Goal: Information Seeking & Learning: Compare options

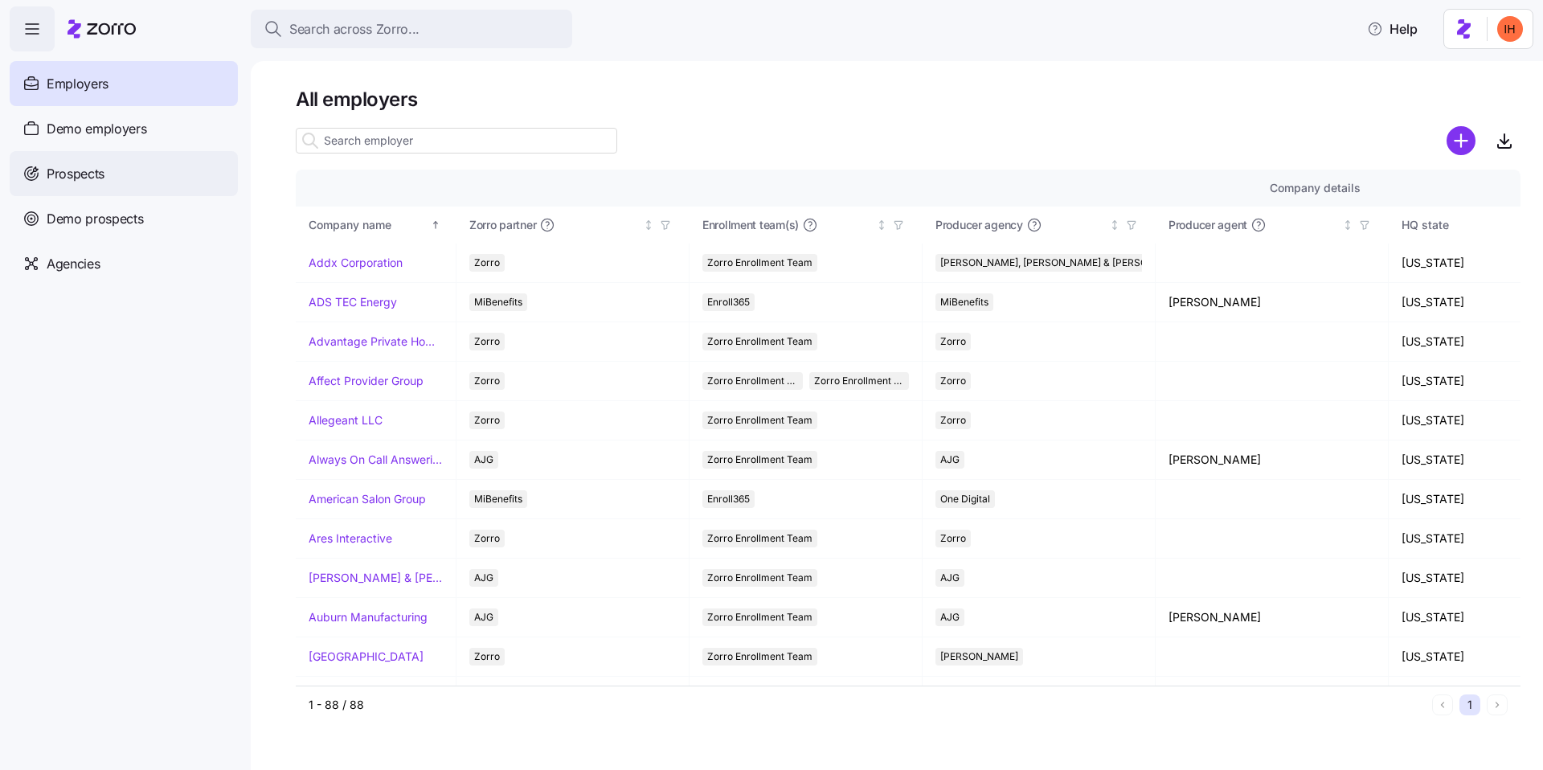
click at [111, 180] on div "Prospects" at bounding box center [124, 173] width 228 height 45
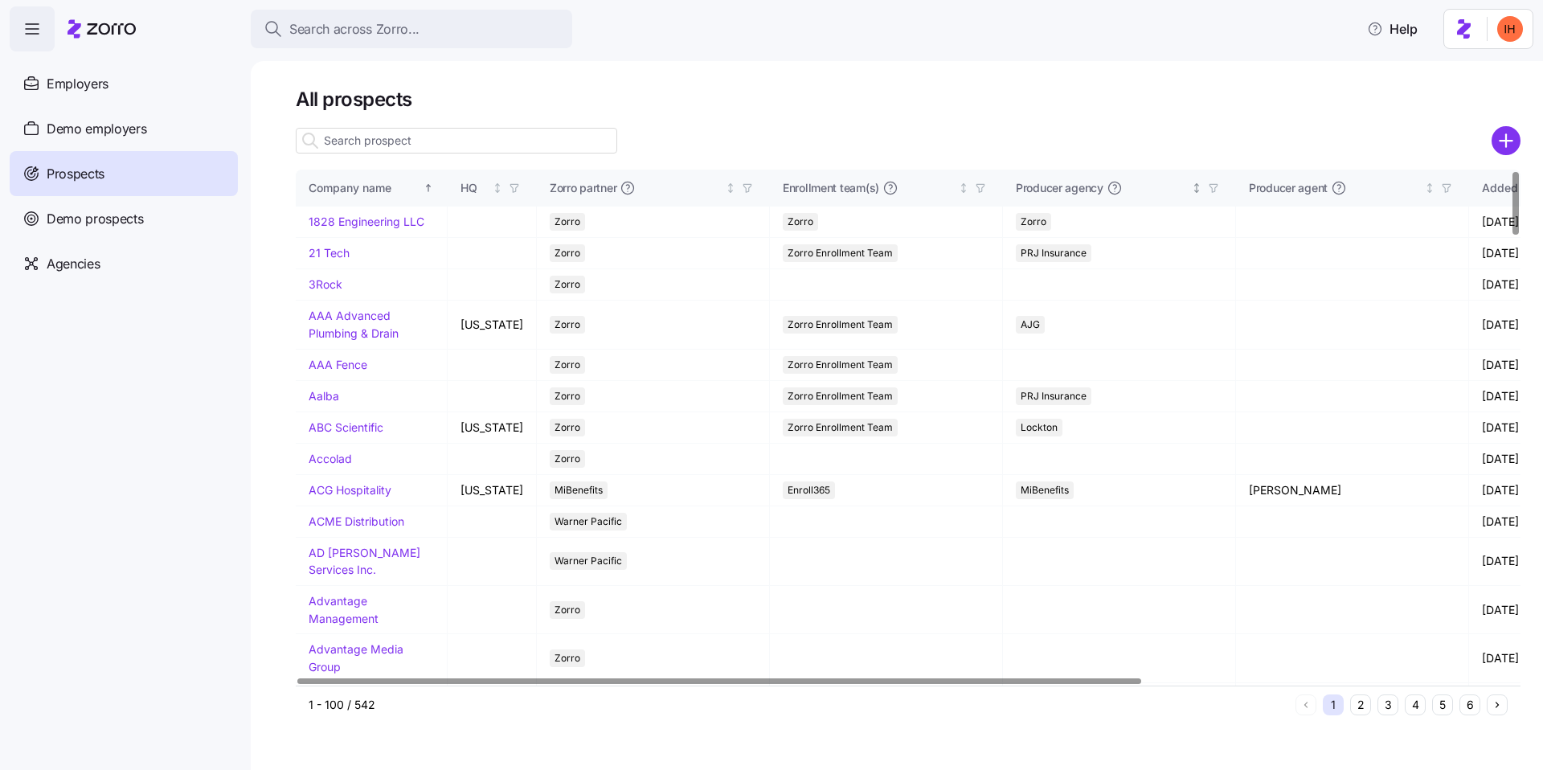
click at [1208, 191] on icon "button" at bounding box center [1213, 187] width 11 height 11
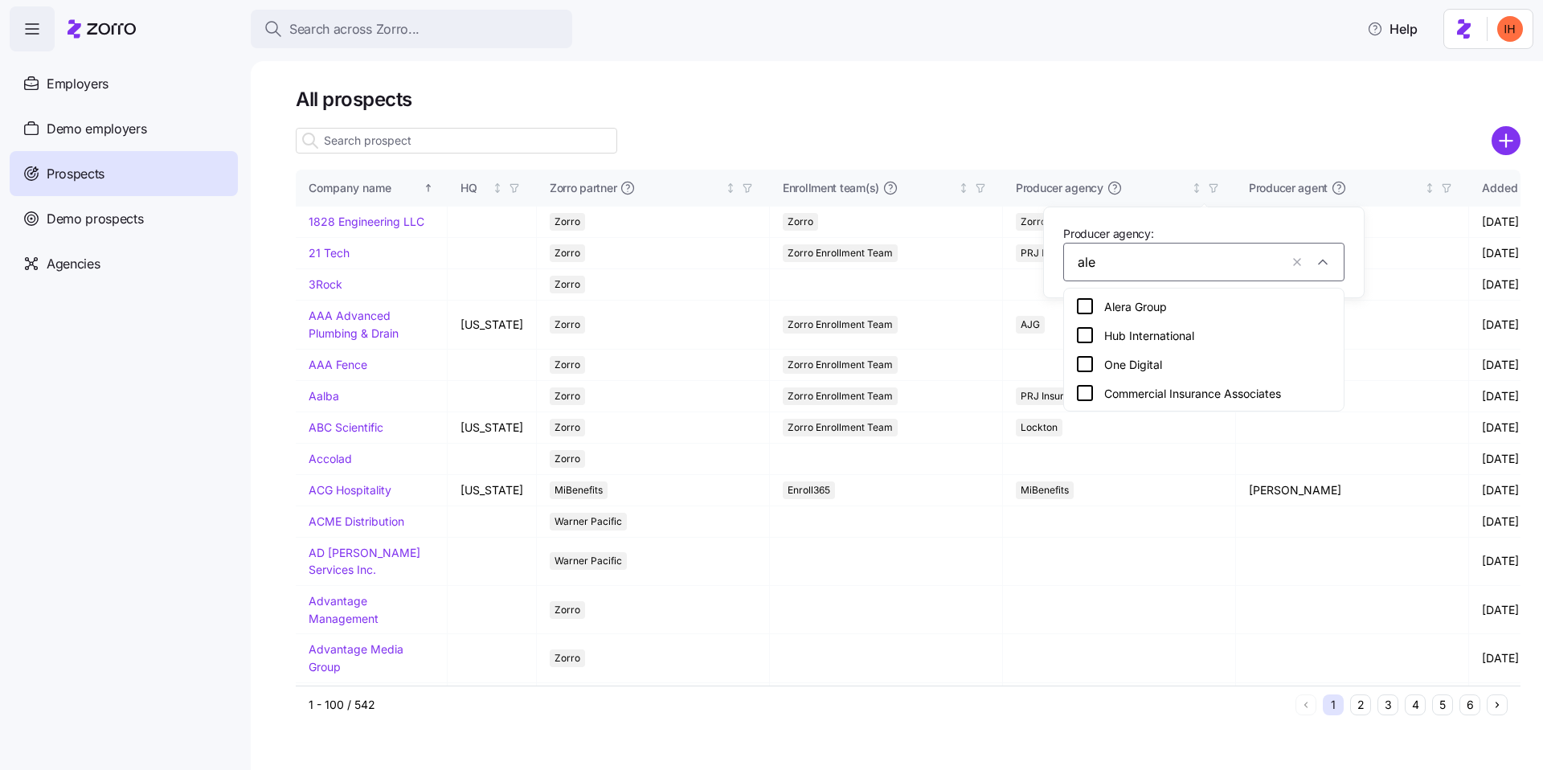
type input "aler"
click at [1125, 308] on div "Alera Group" at bounding box center [1203, 306] width 257 height 19
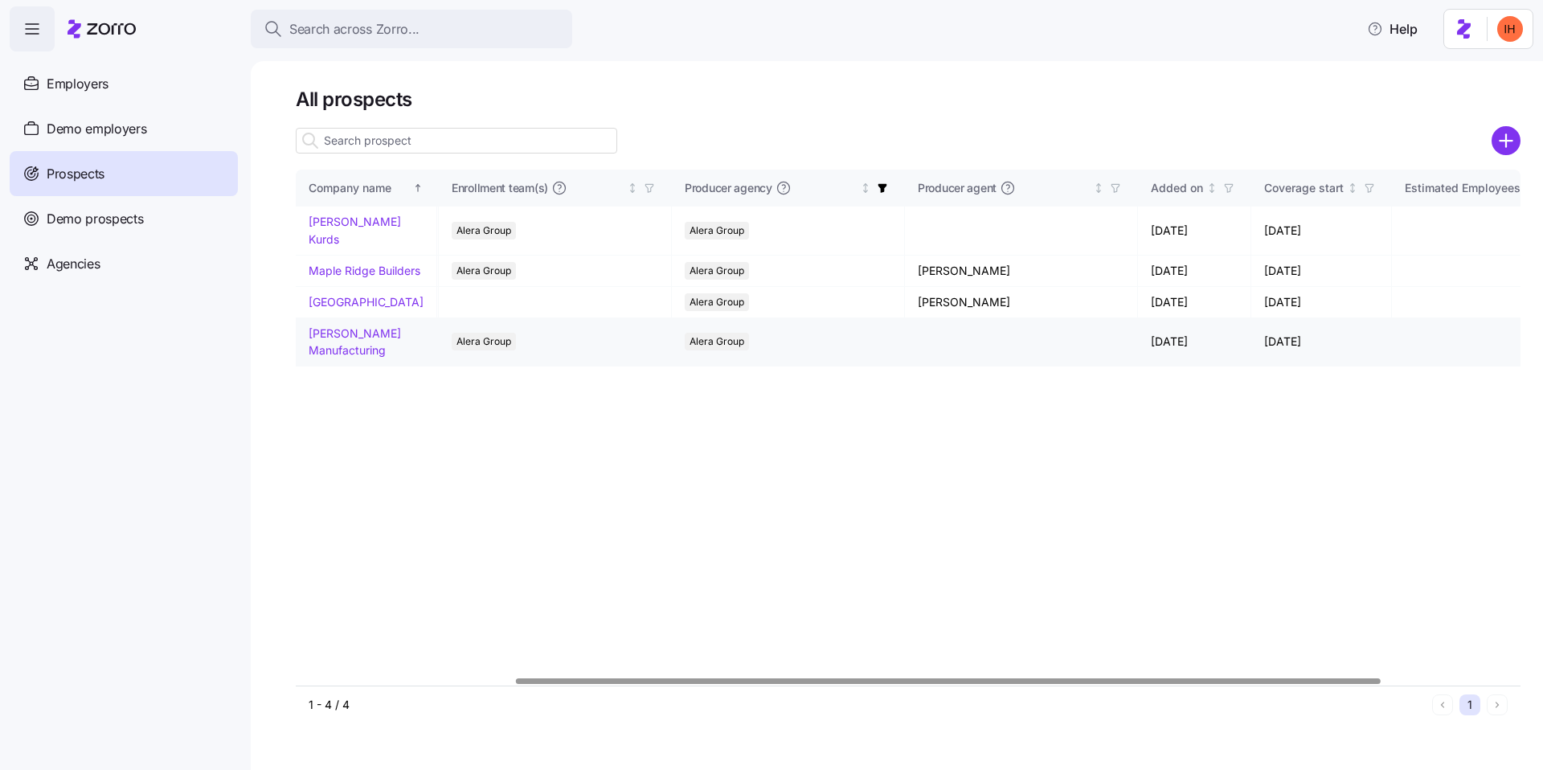
scroll to position [0, 324]
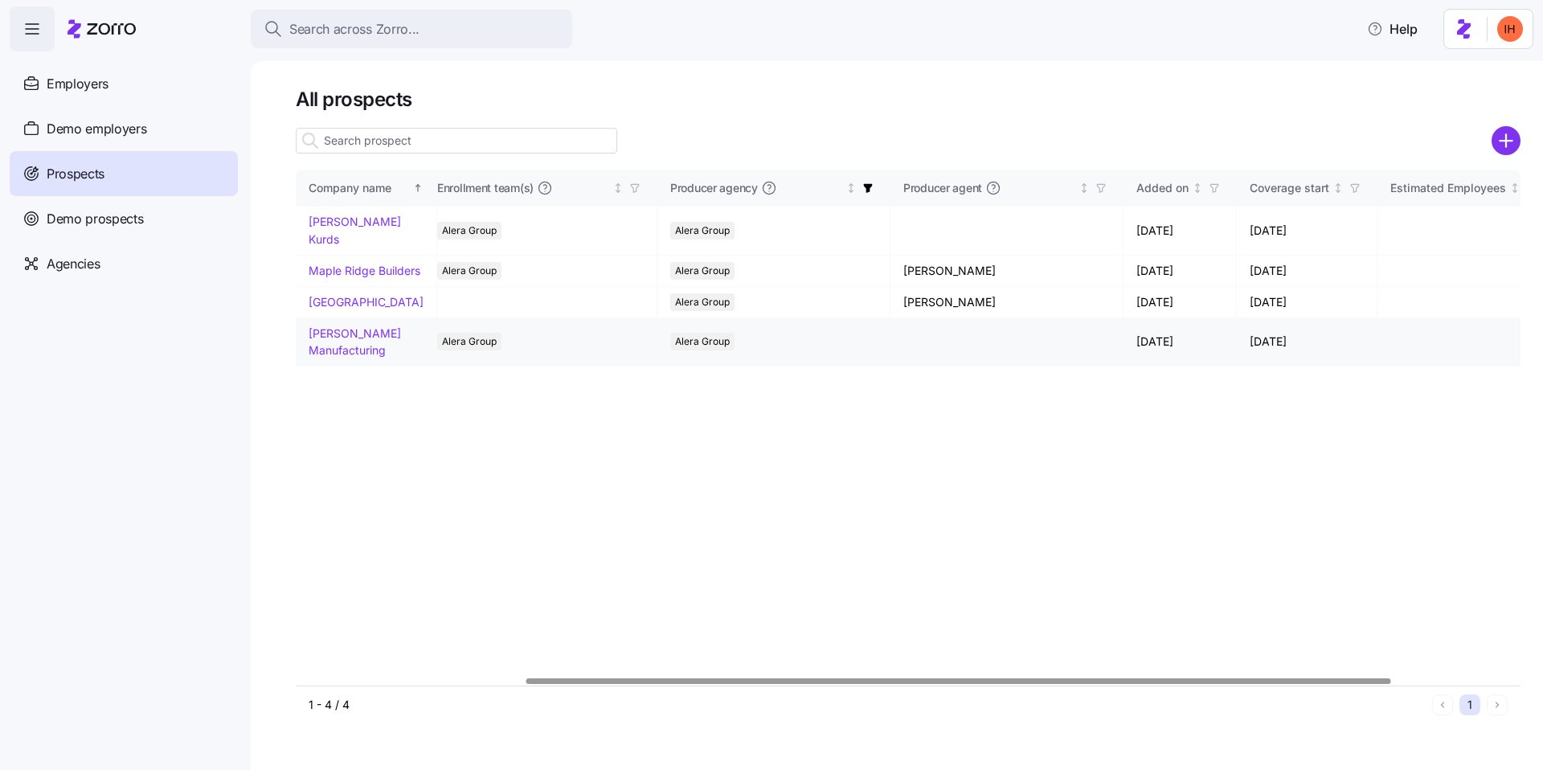
click at [334, 338] on link "Schaffer Manufacturing" at bounding box center [355, 341] width 92 height 31
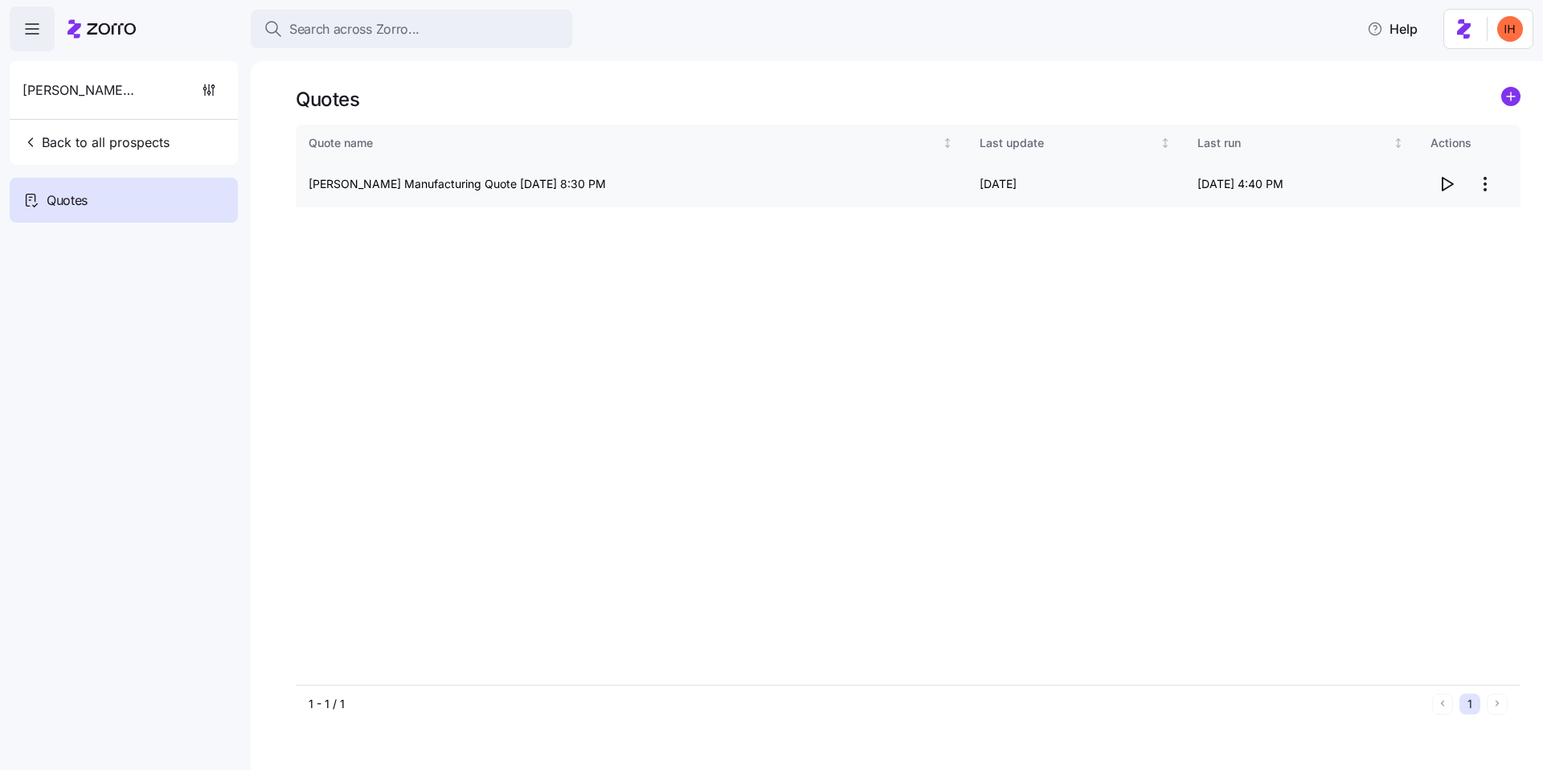
click at [1452, 187] on icon "button" at bounding box center [1446, 183] width 19 height 19
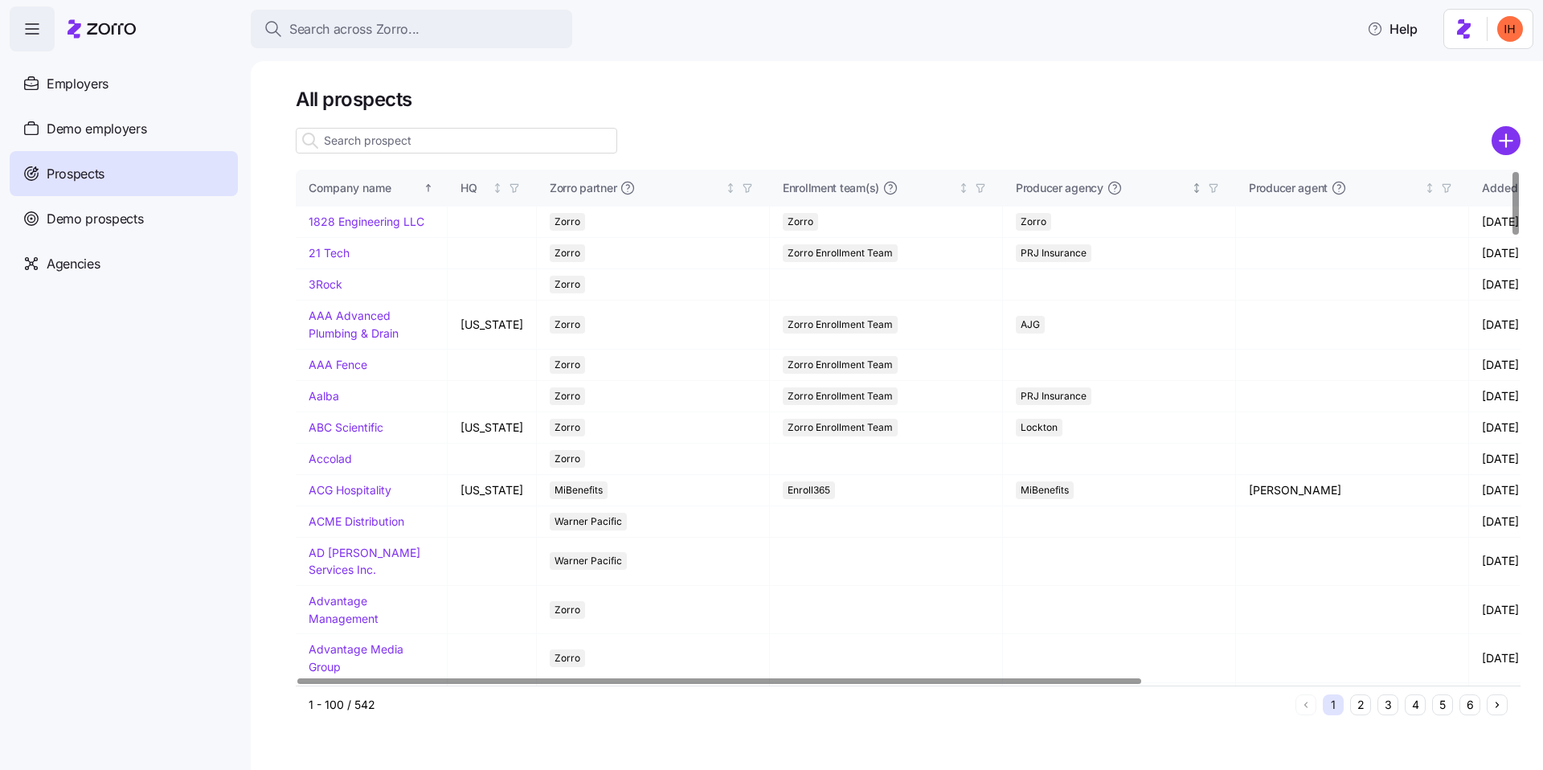
click at [1208, 191] on icon "button" at bounding box center [1213, 187] width 11 height 11
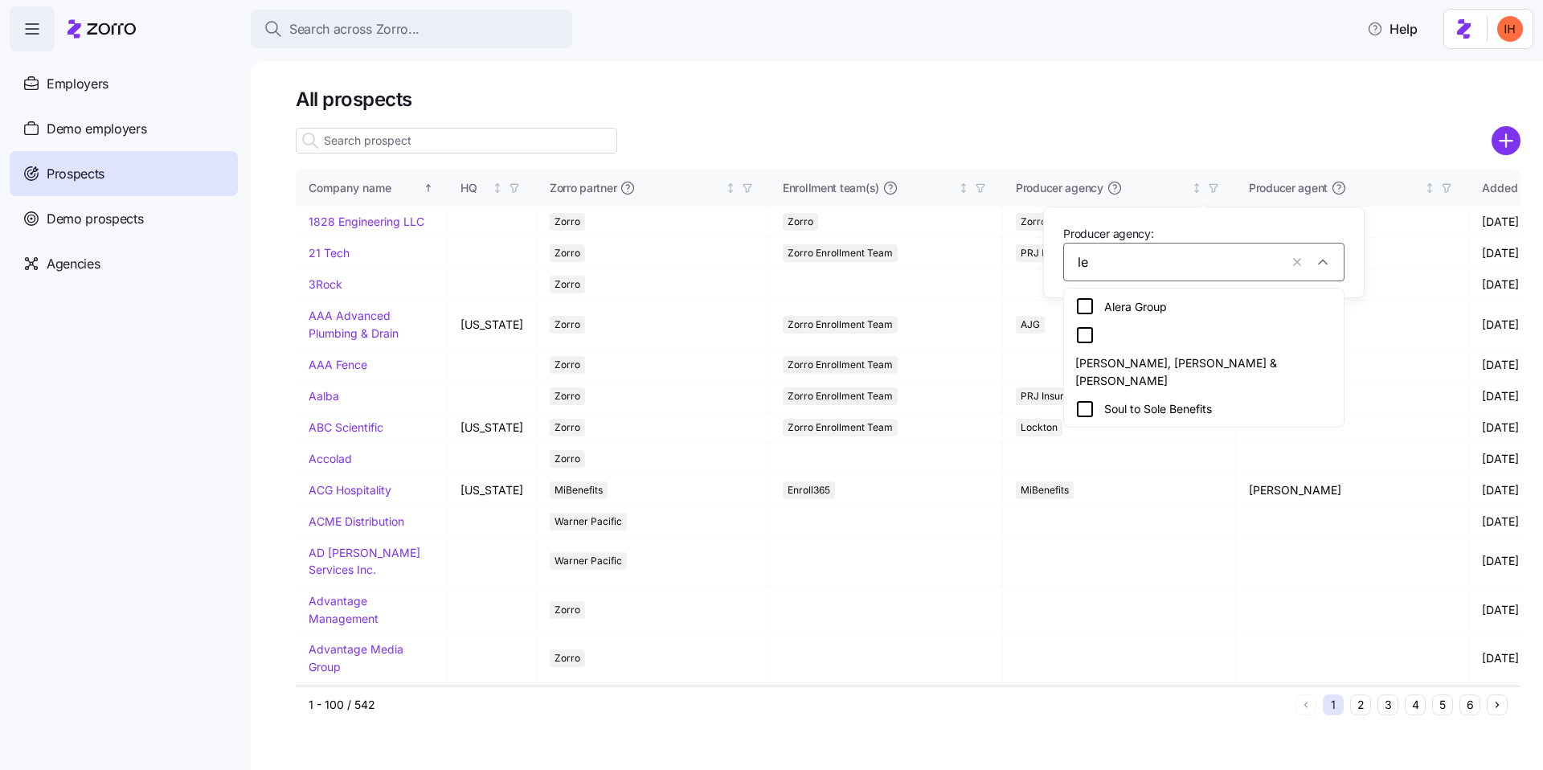
type input "ler"
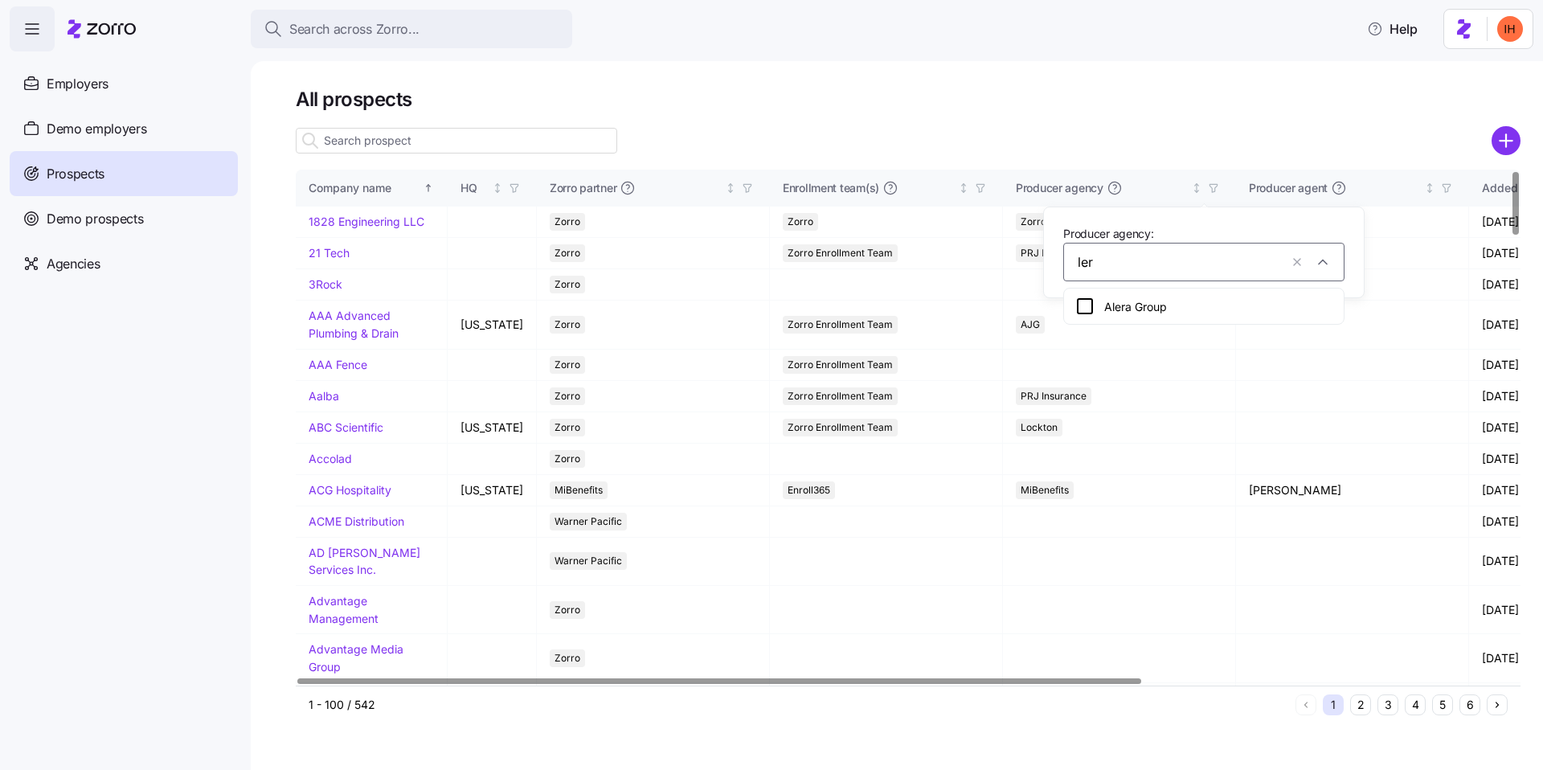
click at [1098, 312] on div "Alera Group" at bounding box center [1203, 306] width 257 height 19
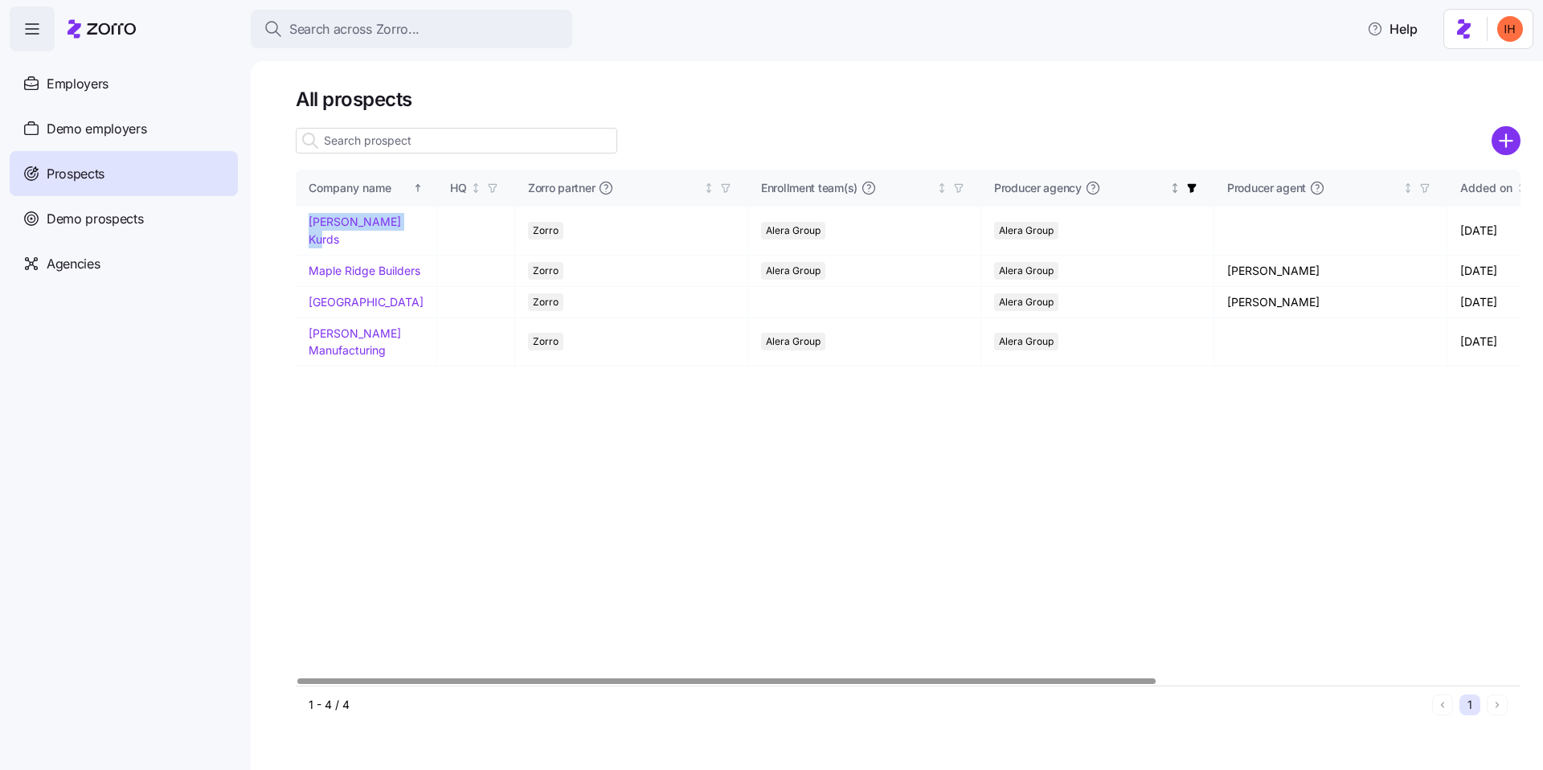
click at [1186, 182] on icon "button" at bounding box center [1191, 187] width 11 height 11
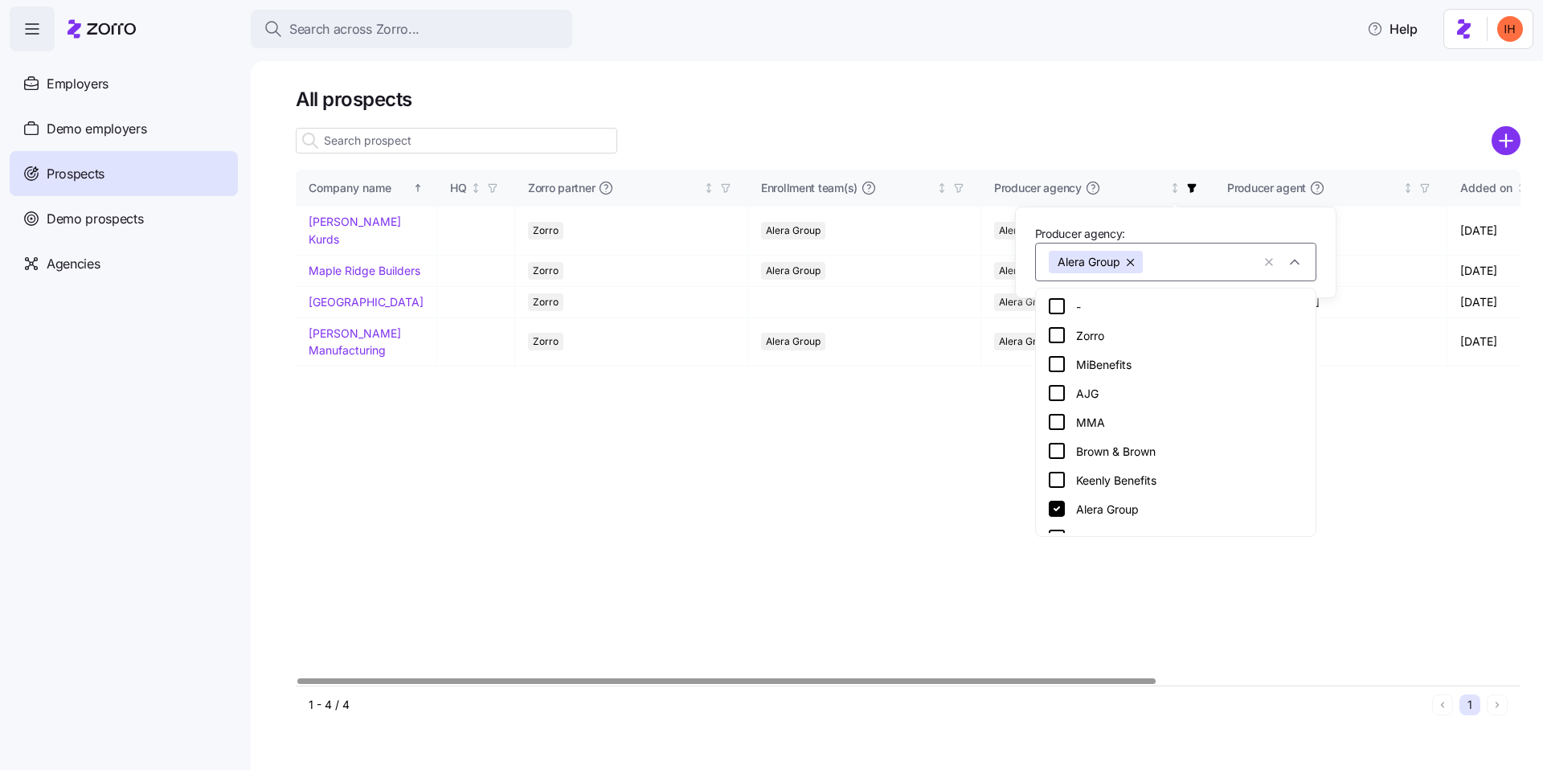
click at [1261, 259] on div "Alera Group" at bounding box center [1175, 262] width 281 height 39
click at [1124, 260] on button "button" at bounding box center [1131, 262] width 23 height 23
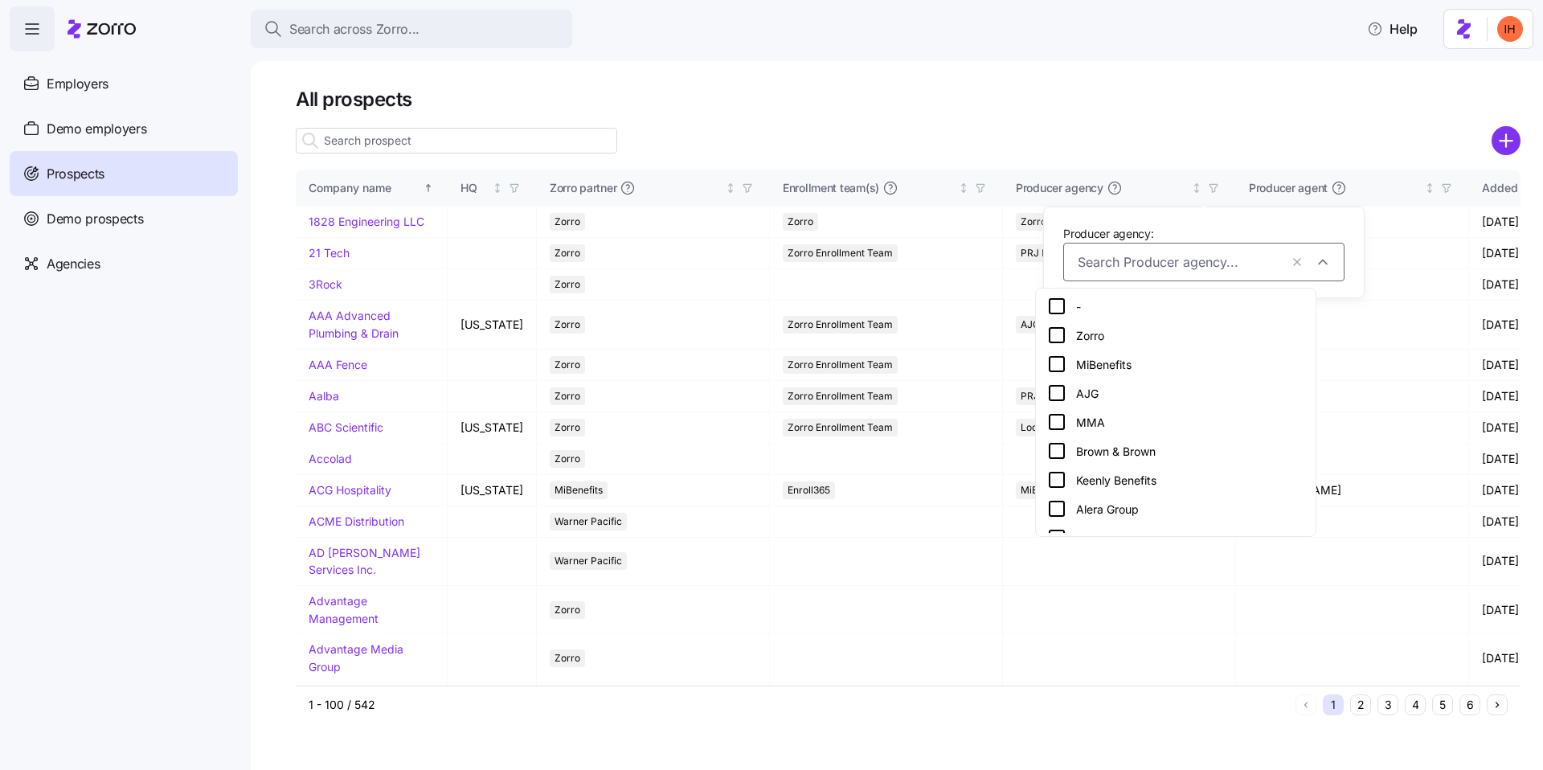
click at [1129, 260] on input "Producer agency:" at bounding box center [1179, 262] width 202 height 21
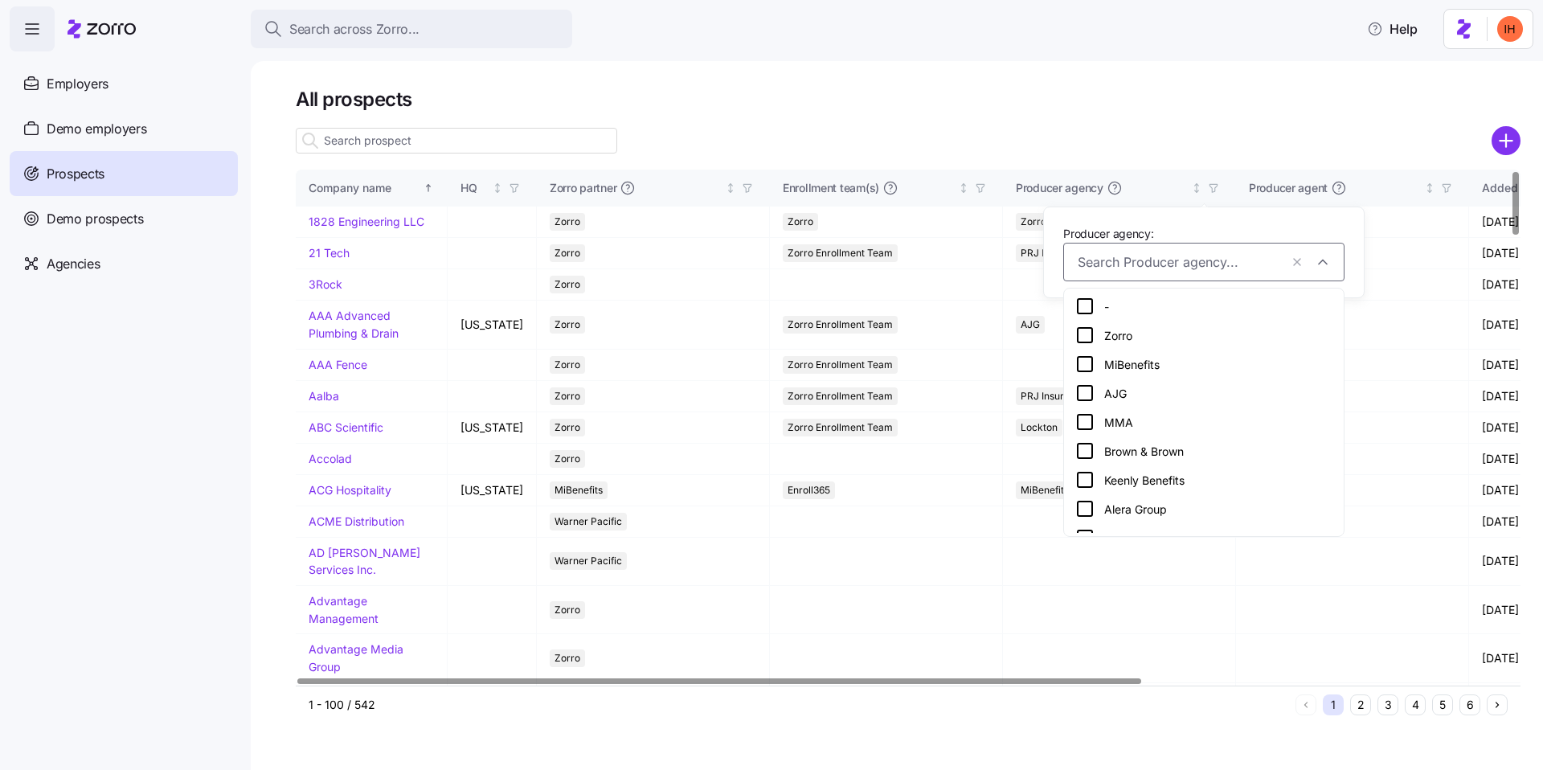
click at [889, 109] on h1 "All prospects" at bounding box center [908, 99] width 1225 height 25
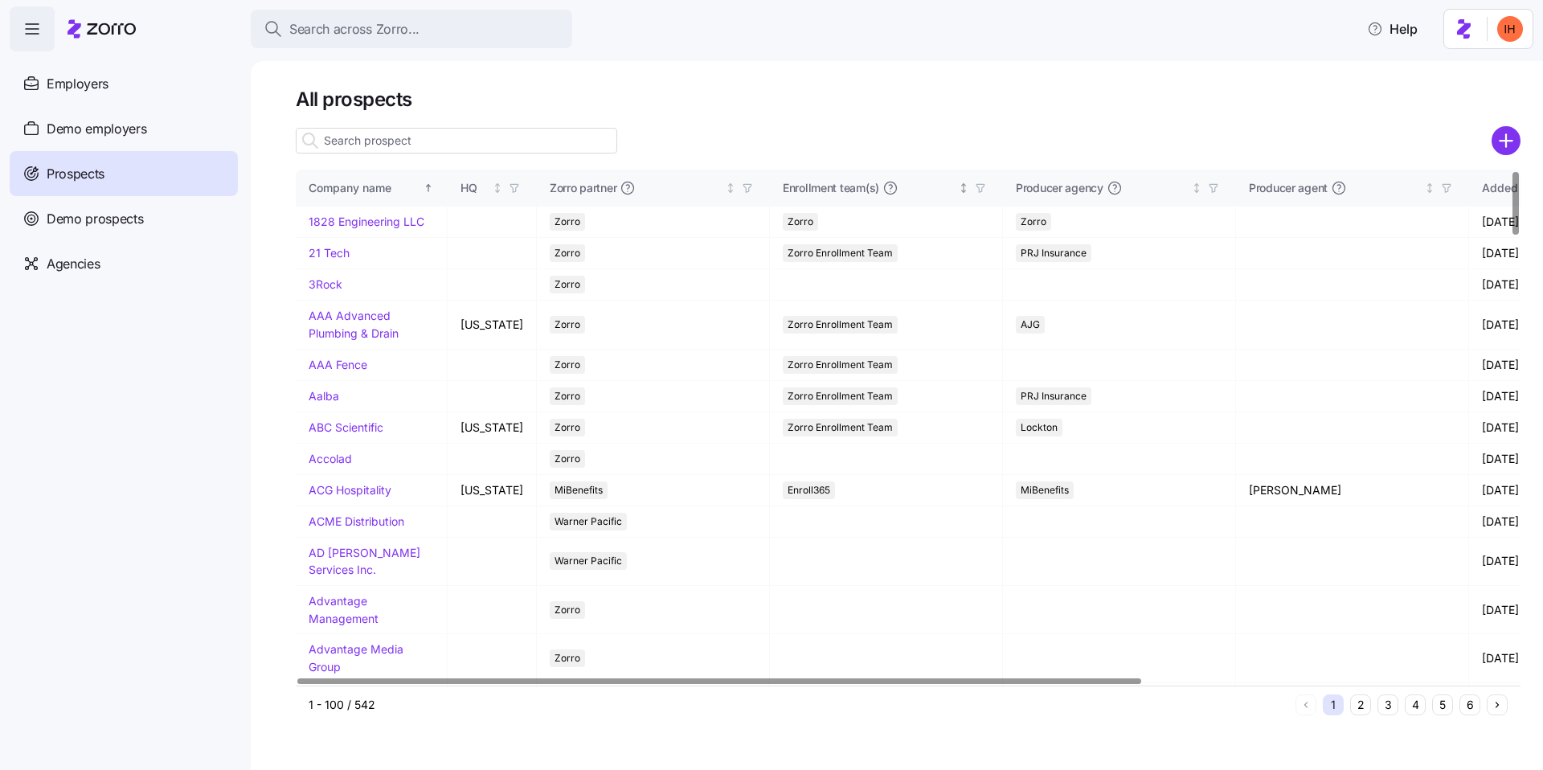
click at [978, 190] on span "button" at bounding box center [981, 188] width 18 height 18
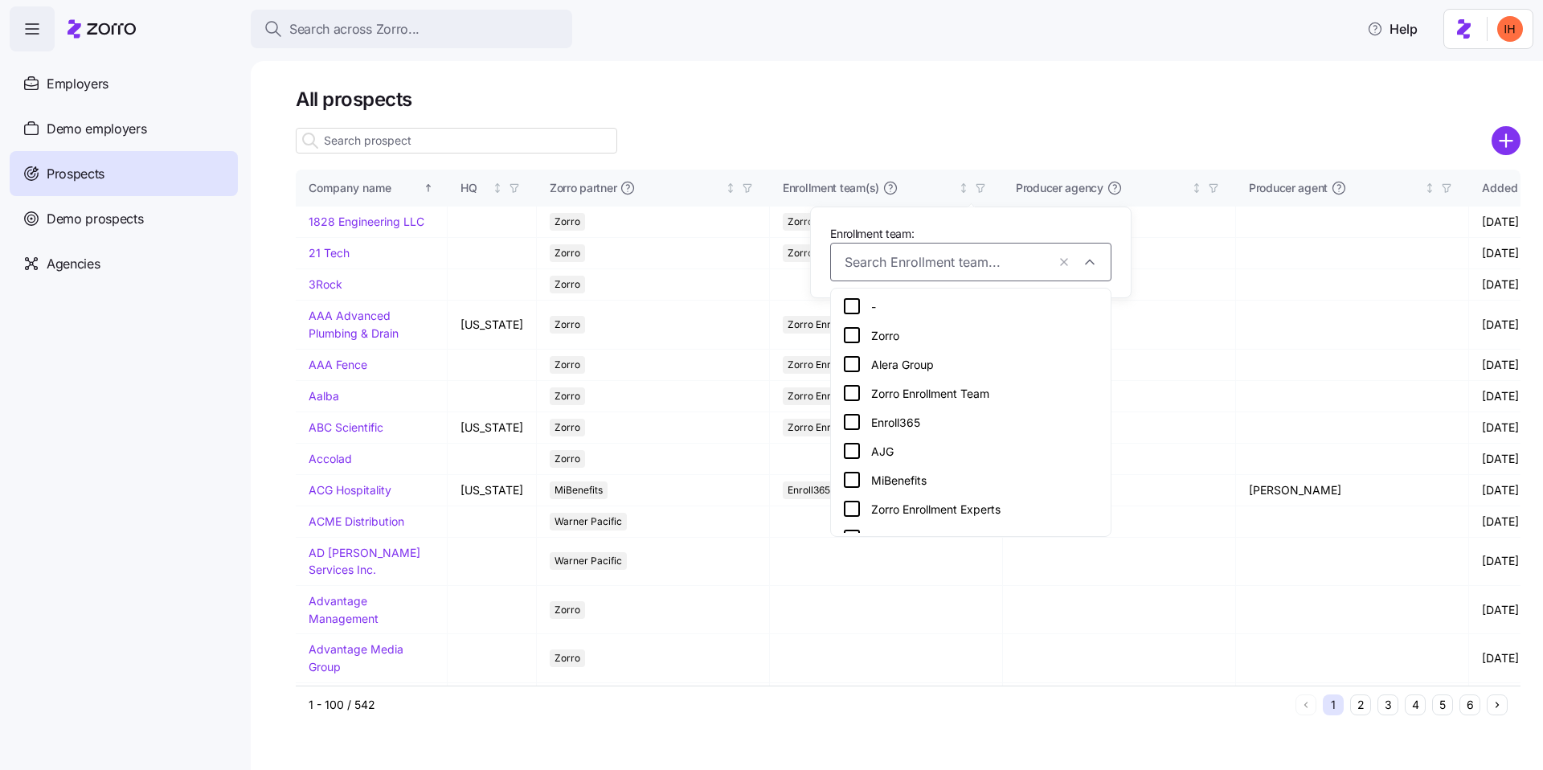
click at [932, 362] on div "Alera Group" at bounding box center [970, 363] width 257 height 19
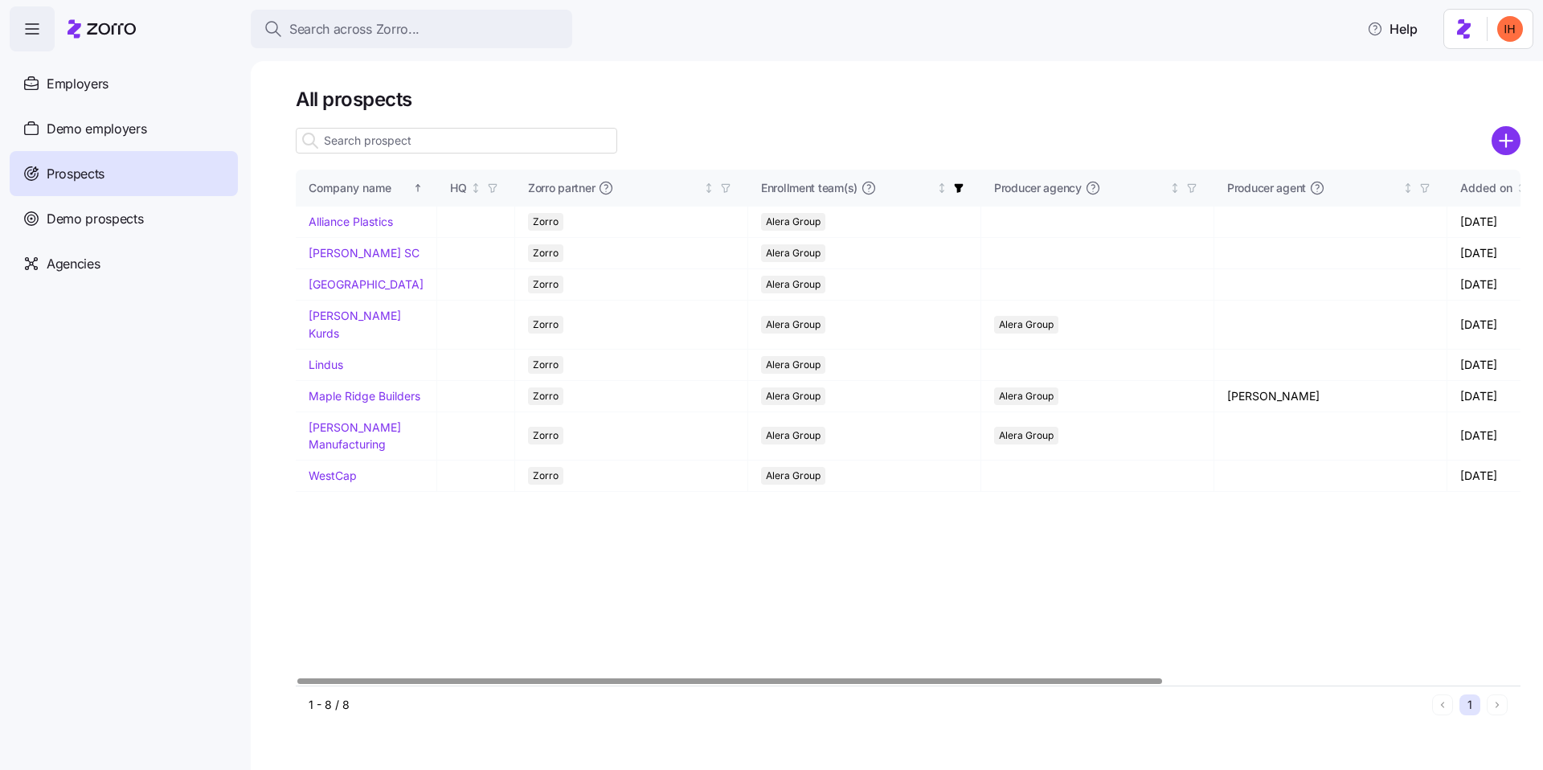
click at [912, 88] on h1 "All prospects" at bounding box center [908, 99] width 1225 height 25
click at [840, 524] on div "Company name HQ Zorro partner Enrollment team(s) Producer agency Producer agent…" at bounding box center [908, 428] width 1225 height 516
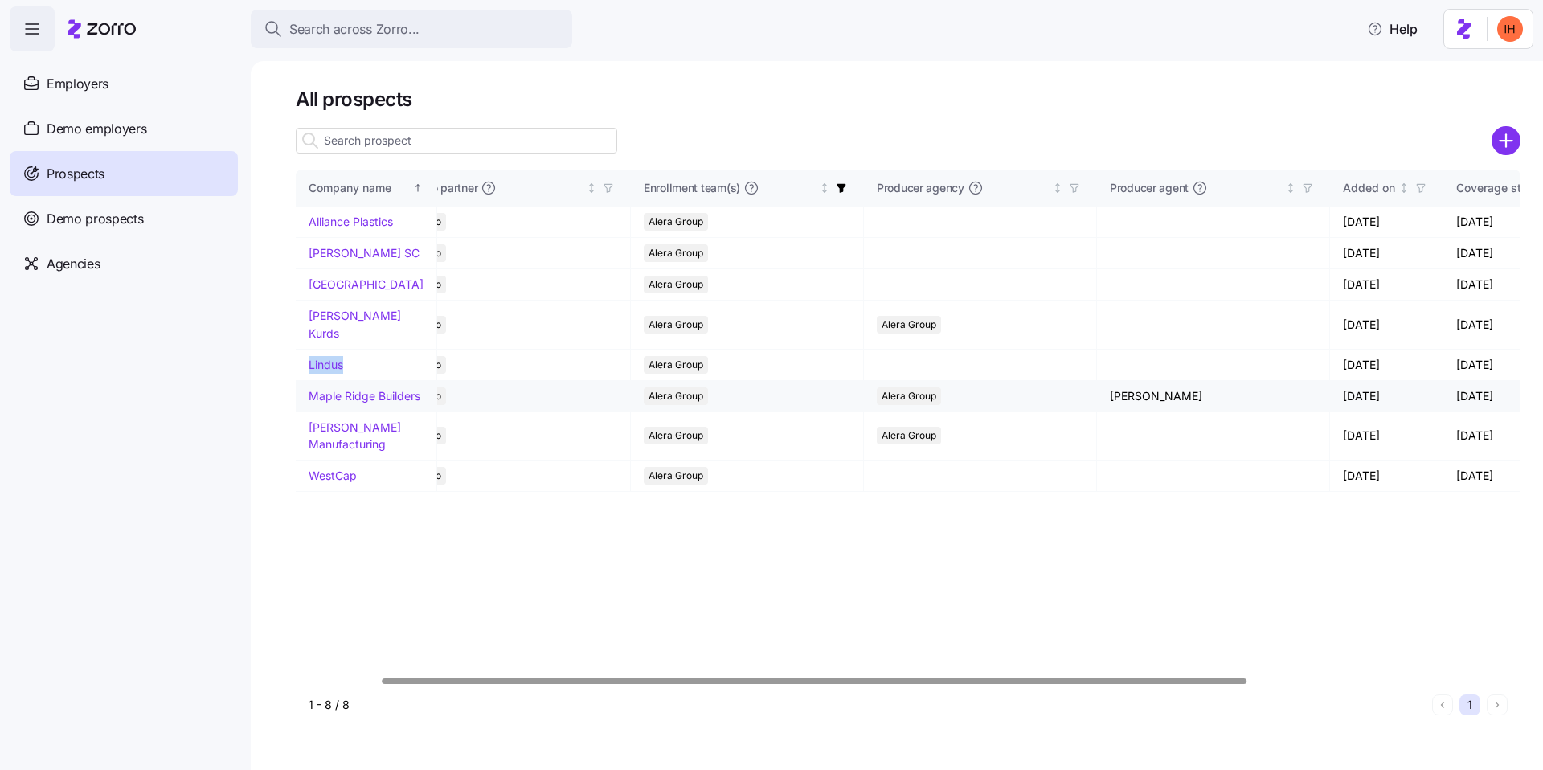
scroll to position [0, 128]
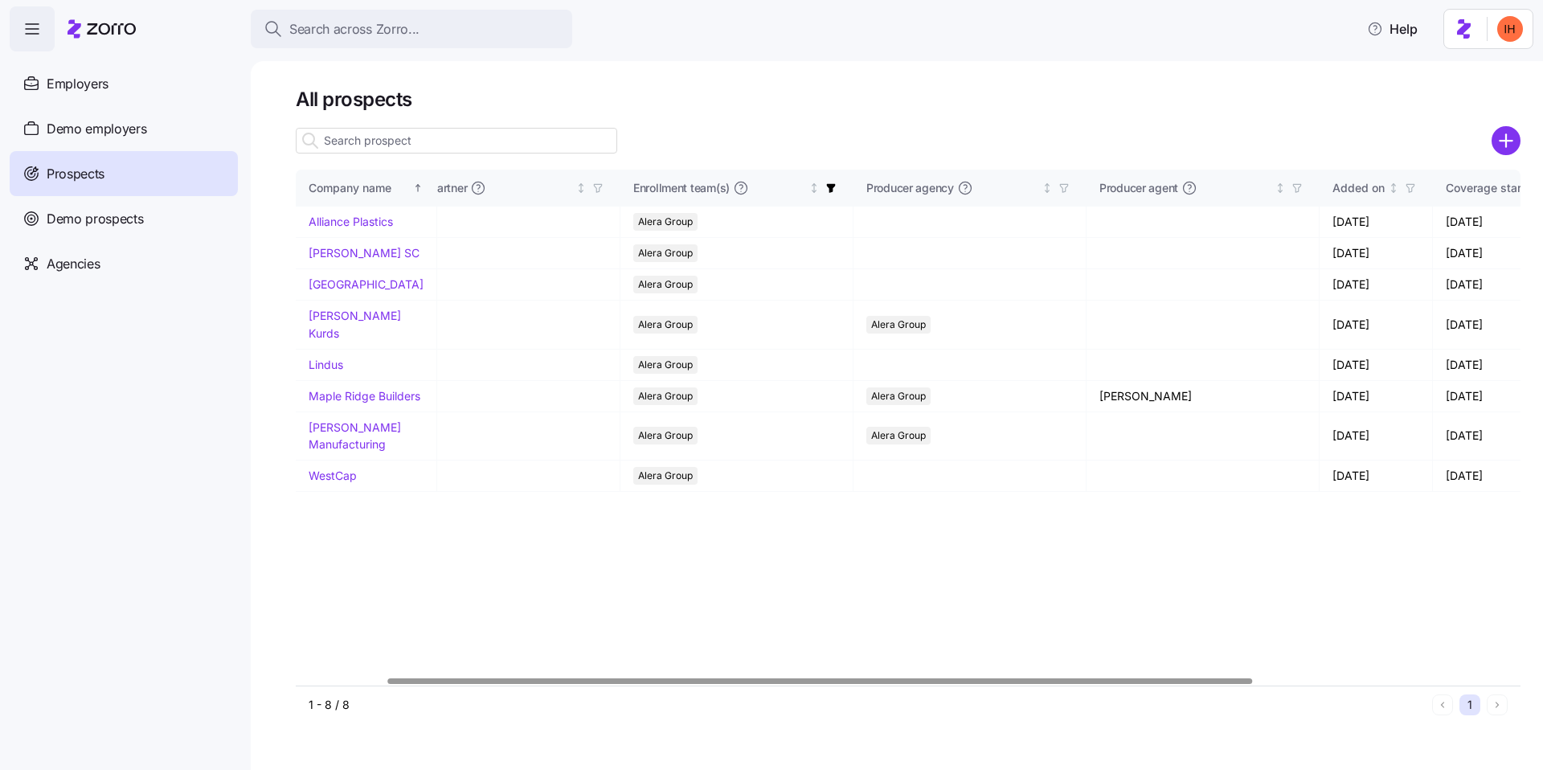
click at [473, 560] on div "Company name HQ Zorro partner Enrollment team(s) Producer agency Producer agent…" at bounding box center [908, 428] width 1225 height 516
click at [625, 528] on div "Company name HQ Zorro partner Enrollment team(s) Producer agency Producer agent…" at bounding box center [908, 428] width 1225 height 516
click at [376, 151] on input at bounding box center [457, 141] width 322 height 26
click at [824, 185] on th "Enrollment team(s)" at bounding box center [737, 188] width 233 height 37
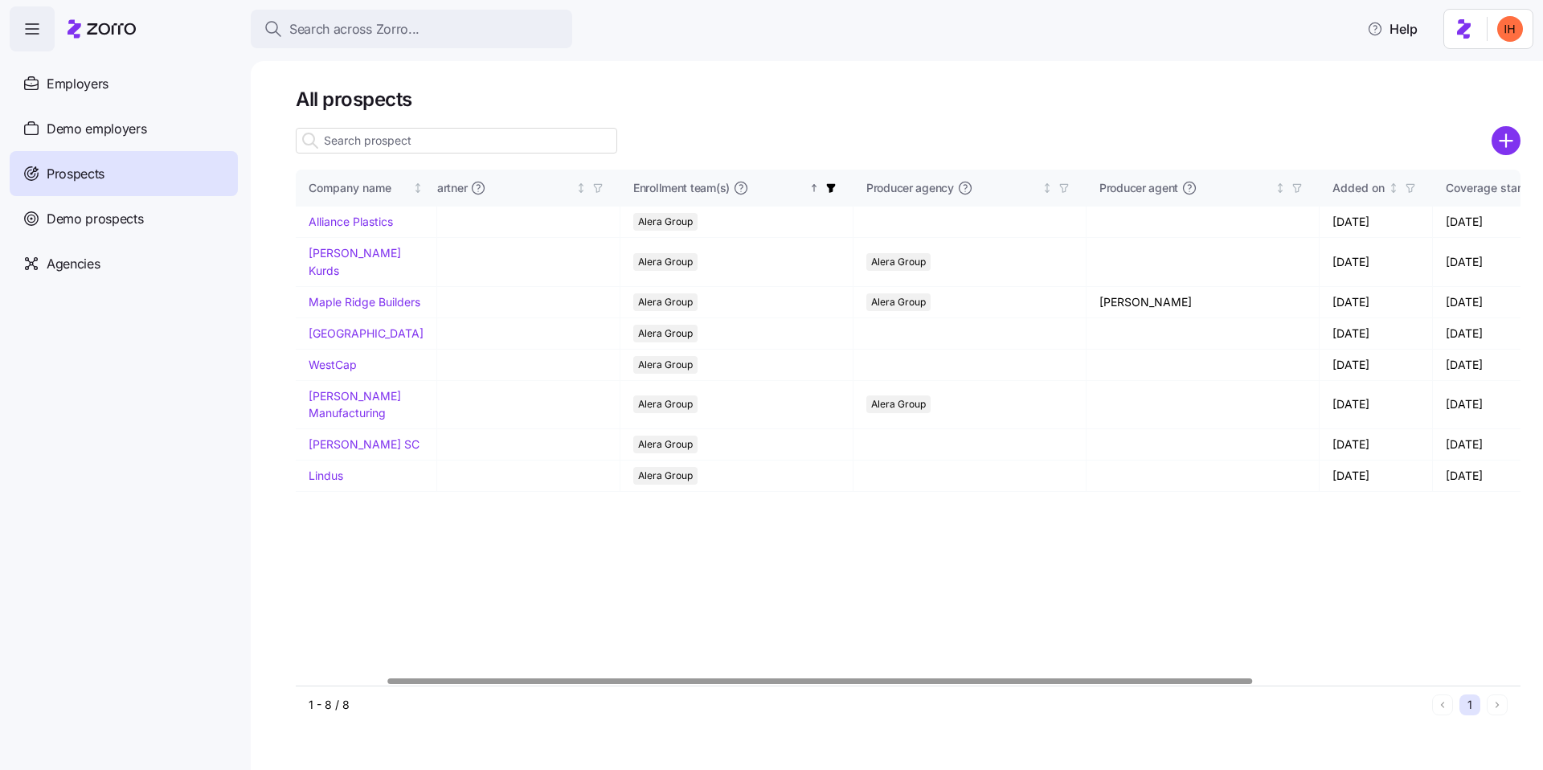
click at [822, 194] on span "button" at bounding box center [831, 188] width 18 height 18
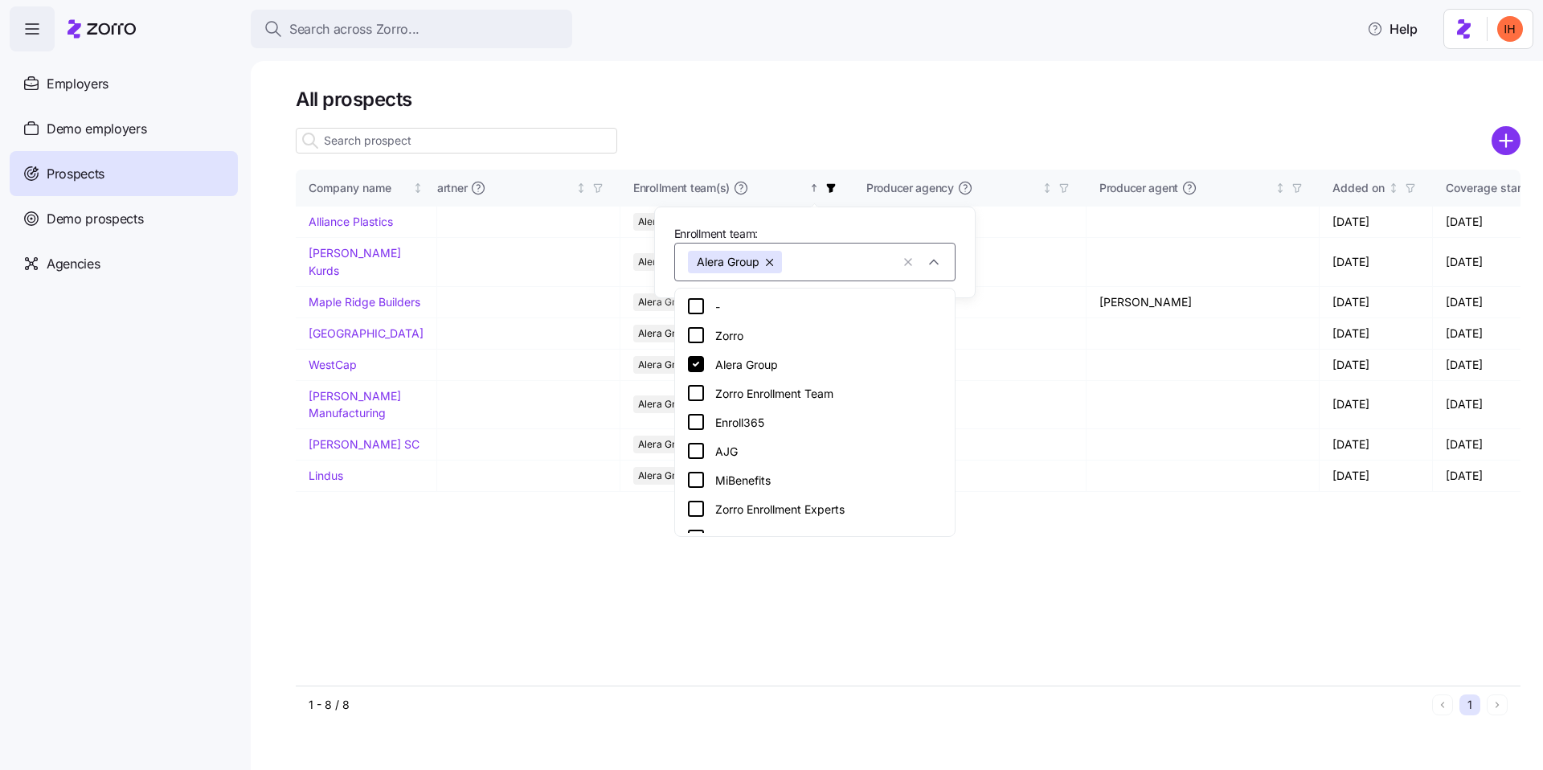
click at [772, 261] on button "button" at bounding box center [771, 262] width 23 height 23
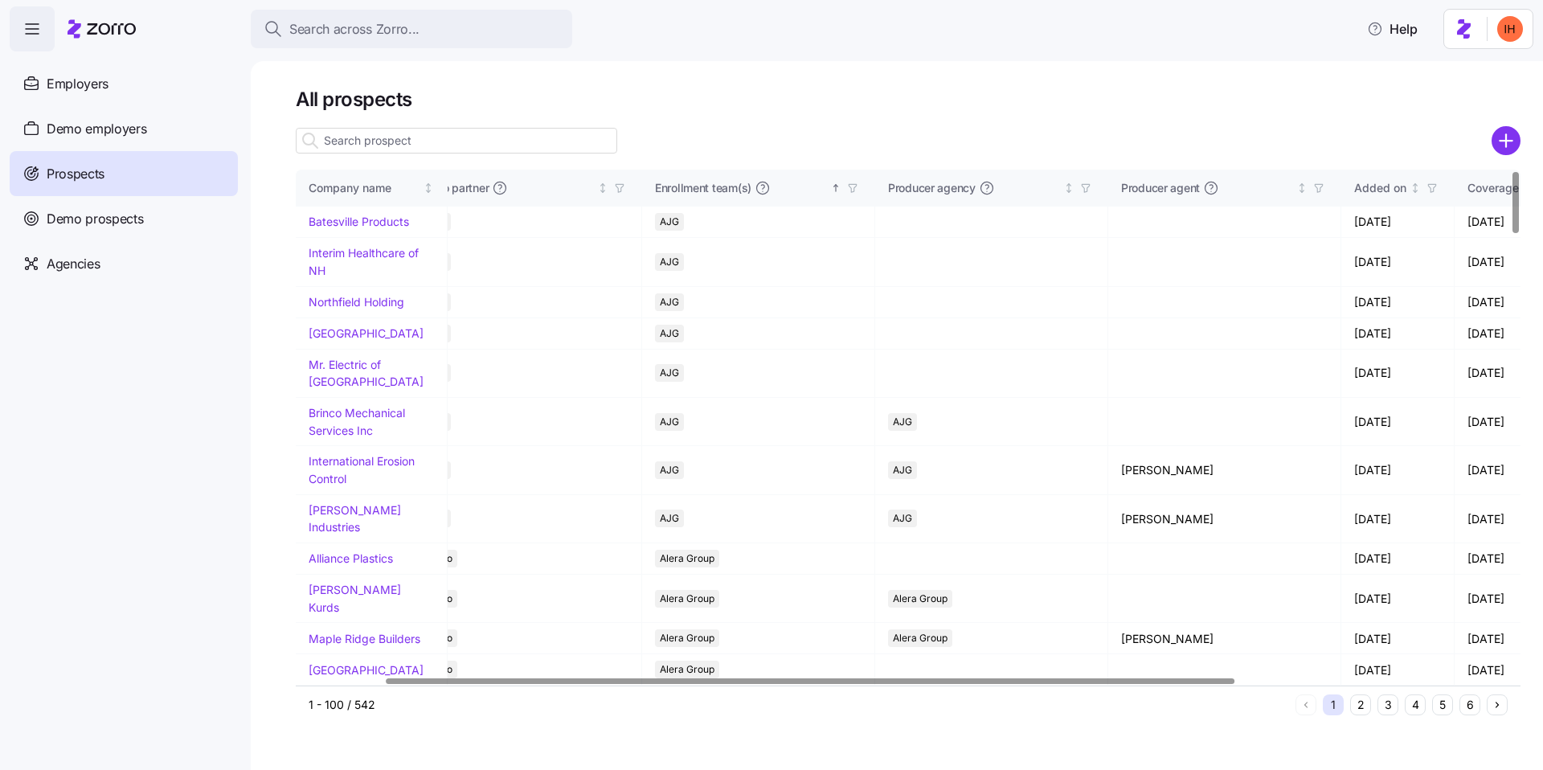
click at [449, 147] on input at bounding box center [457, 141] width 322 height 26
paste input "[PERSON_NAME]"
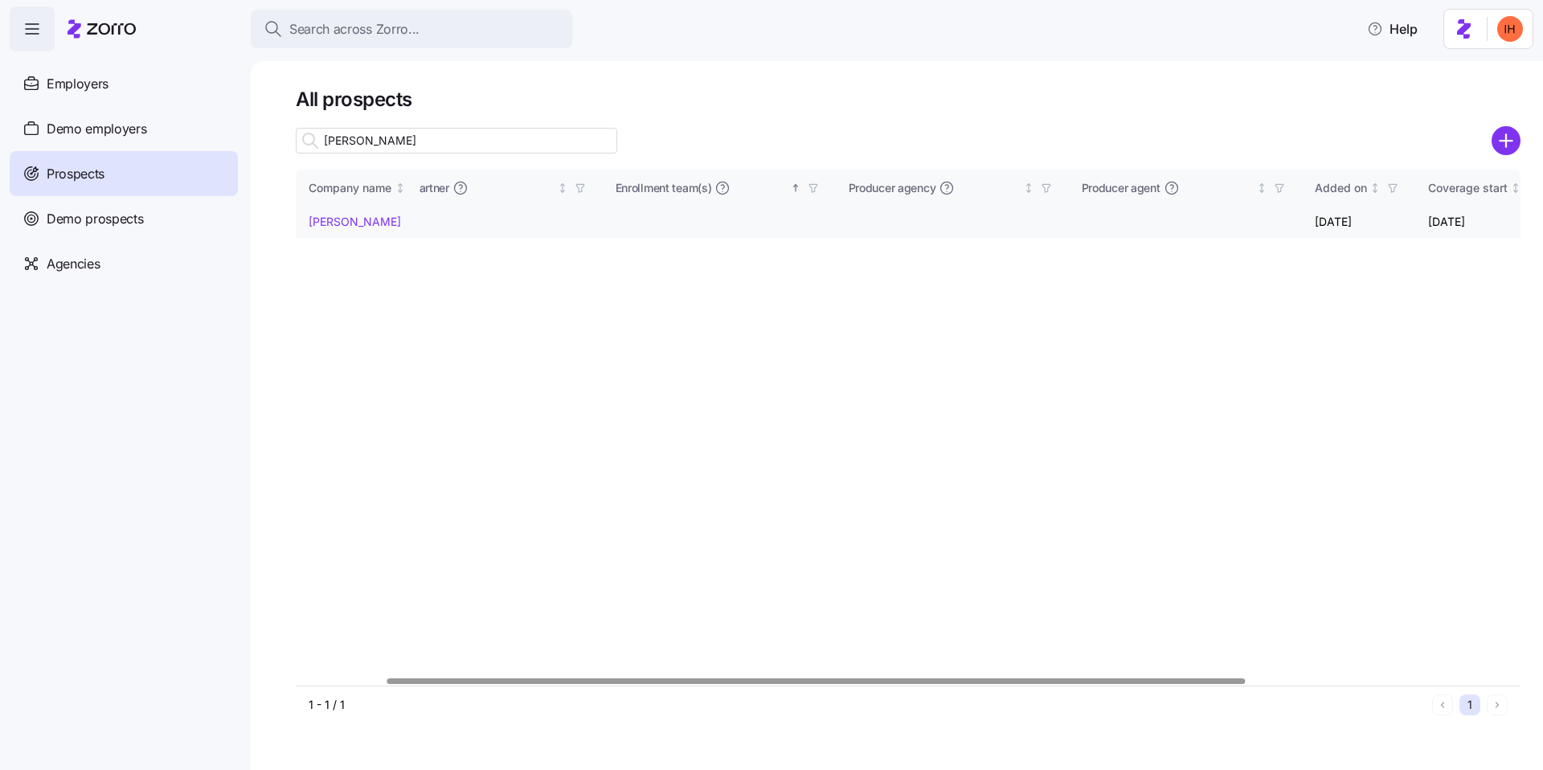
type input "[PERSON_NAME]"
click at [347, 220] on link "[PERSON_NAME]" at bounding box center [355, 222] width 92 height 14
click at [941, 375] on div "Company name HQ Zorro partner Enrollment team(s) Producer agency Producer agent…" at bounding box center [908, 428] width 1225 height 516
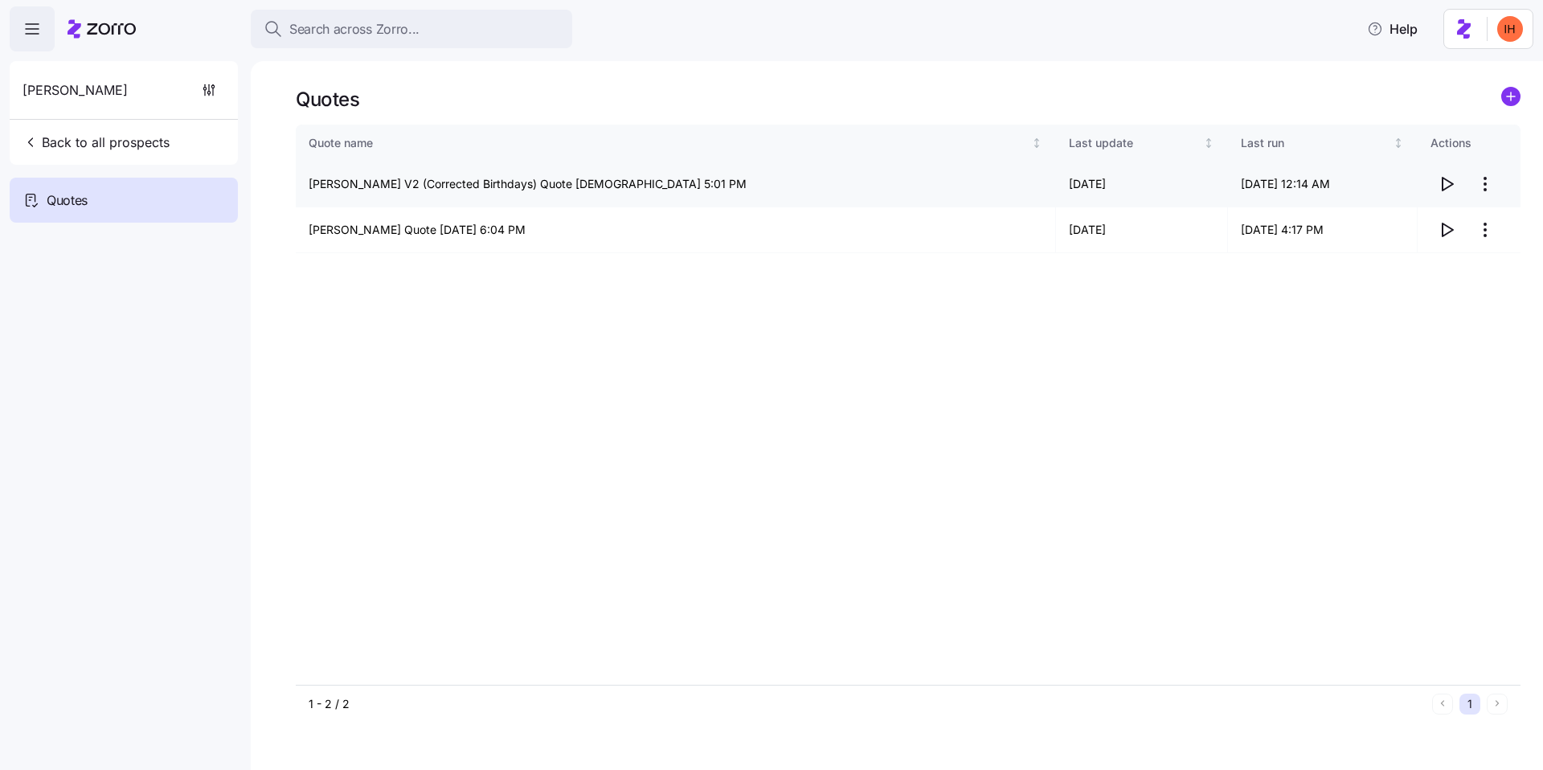
click at [1441, 187] on icon "button" at bounding box center [1446, 183] width 19 height 19
click at [198, 97] on span "button" at bounding box center [209, 90] width 31 height 31
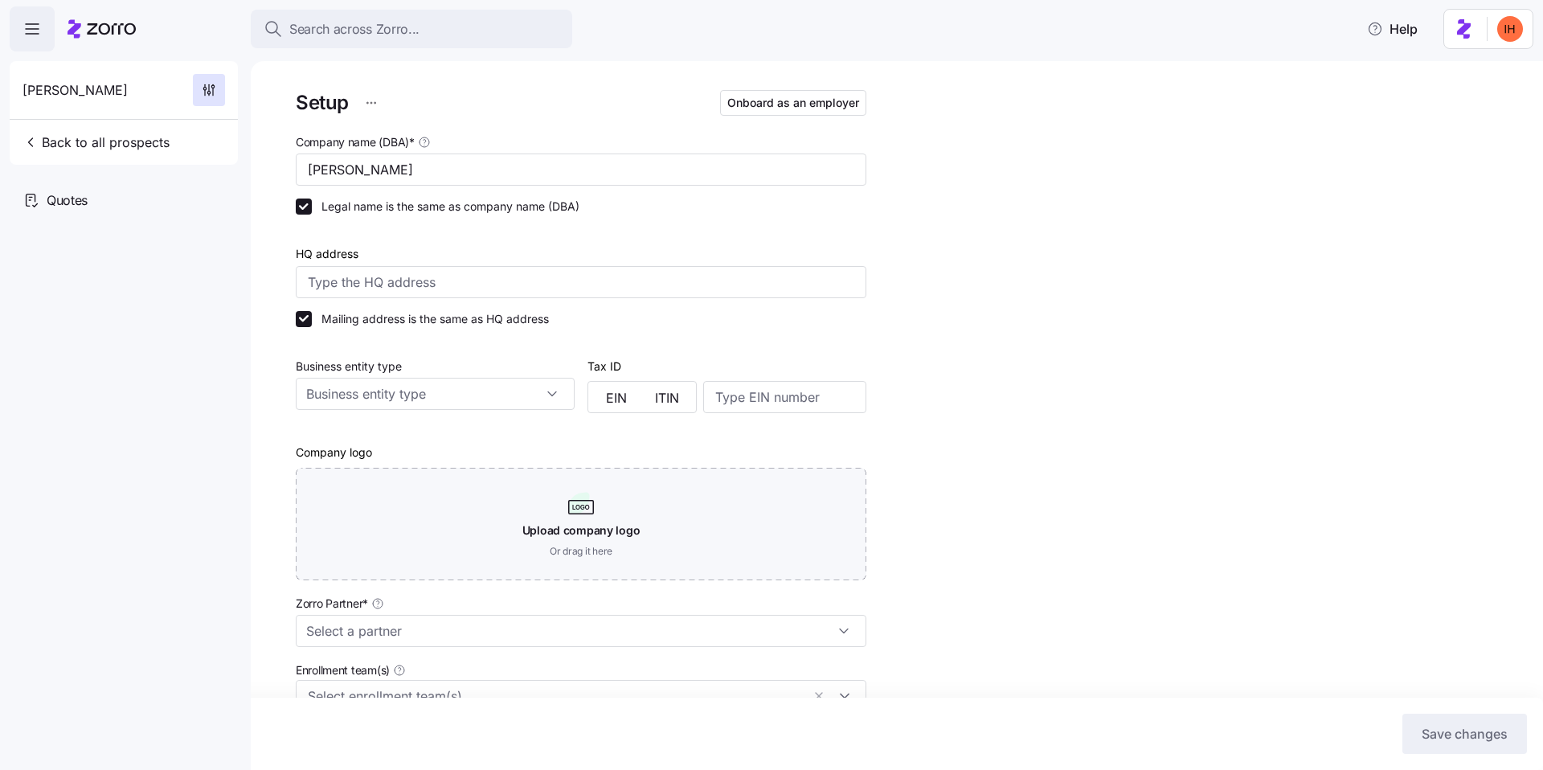
type input "Zorro"
click at [467, 275] on input "HQ address" at bounding box center [581, 282] width 571 height 32
click at [1149, 374] on div "Setup Onboard as an employer Company name (DBA) * Davis Malm Legal name is the …" at bounding box center [908, 538] width 1225 height 903
click at [148, 199] on div "Quotes" at bounding box center [124, 200] width 228 height 45
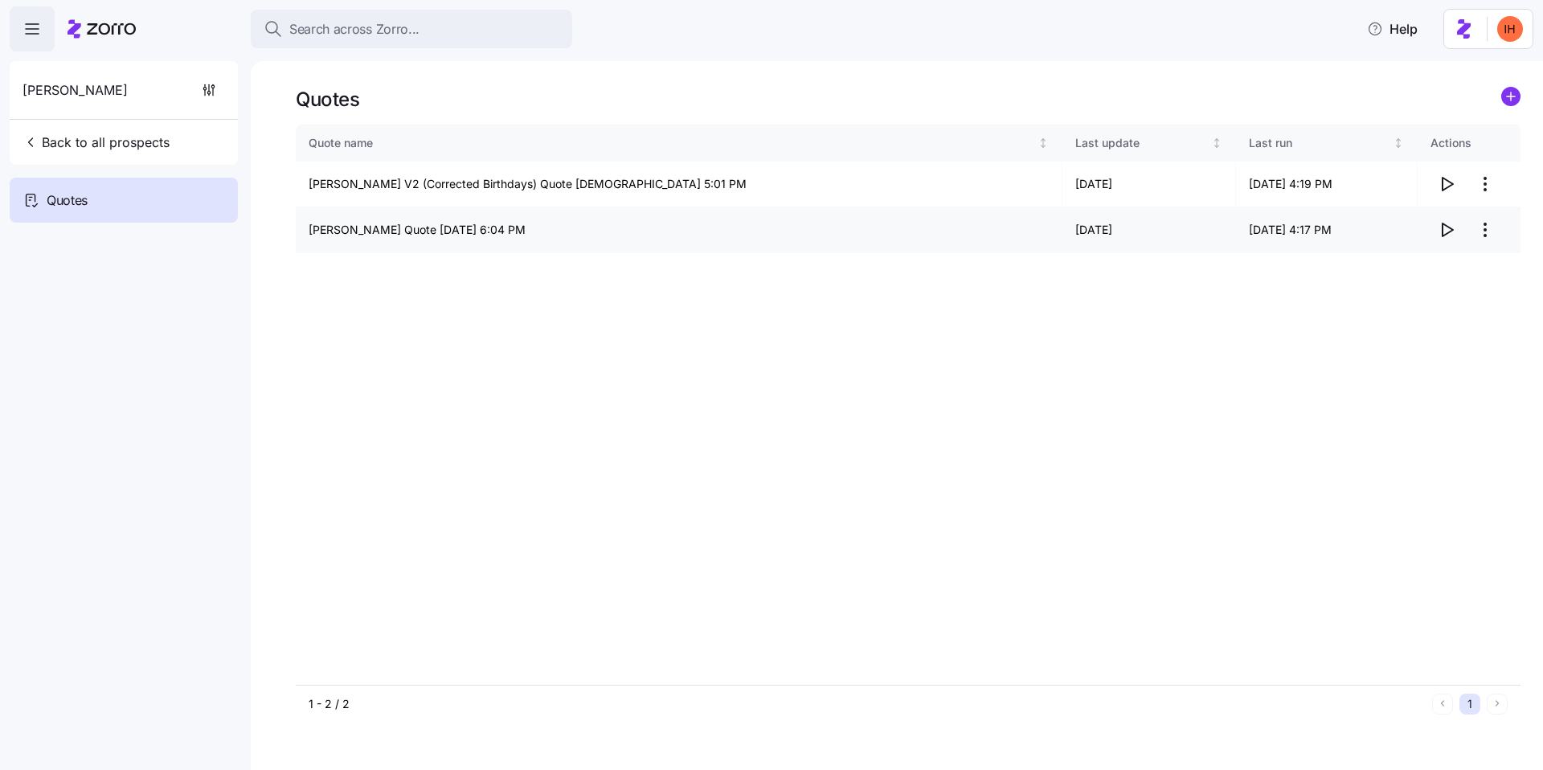
click at [1449, 225] on icon "button" at bounding box center [1446, 229] width 19 height 19
click at [1443, 230] on icon "button" at bounding box center [1448, 229] width 10 height 13
click at [1440, 179] on icon "button" at bounding box center [1446, 183] width 19 height 19
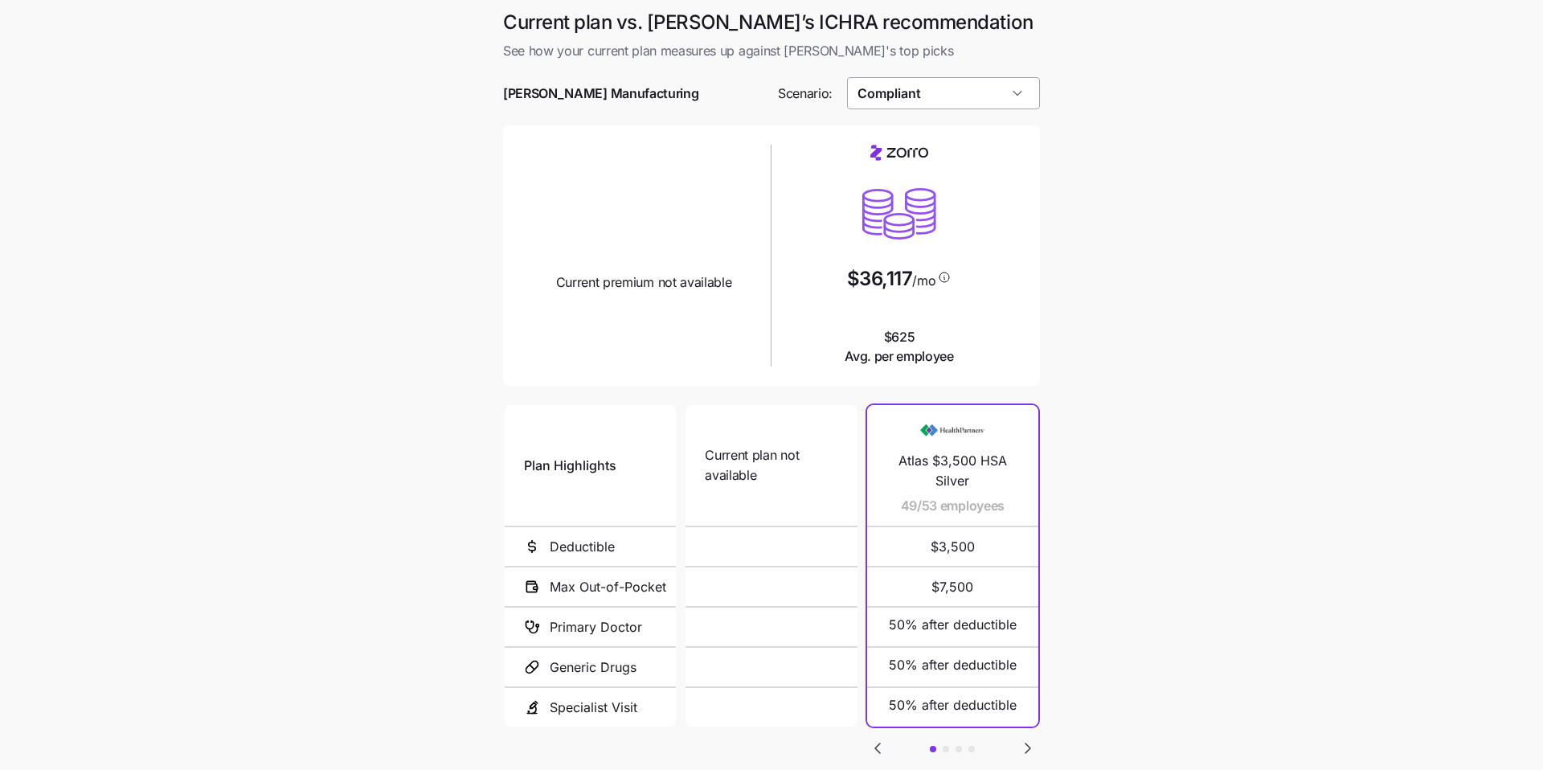
click at [891, 88] on input "Compliant" at bounding box center [944, 93] width 194 height 32
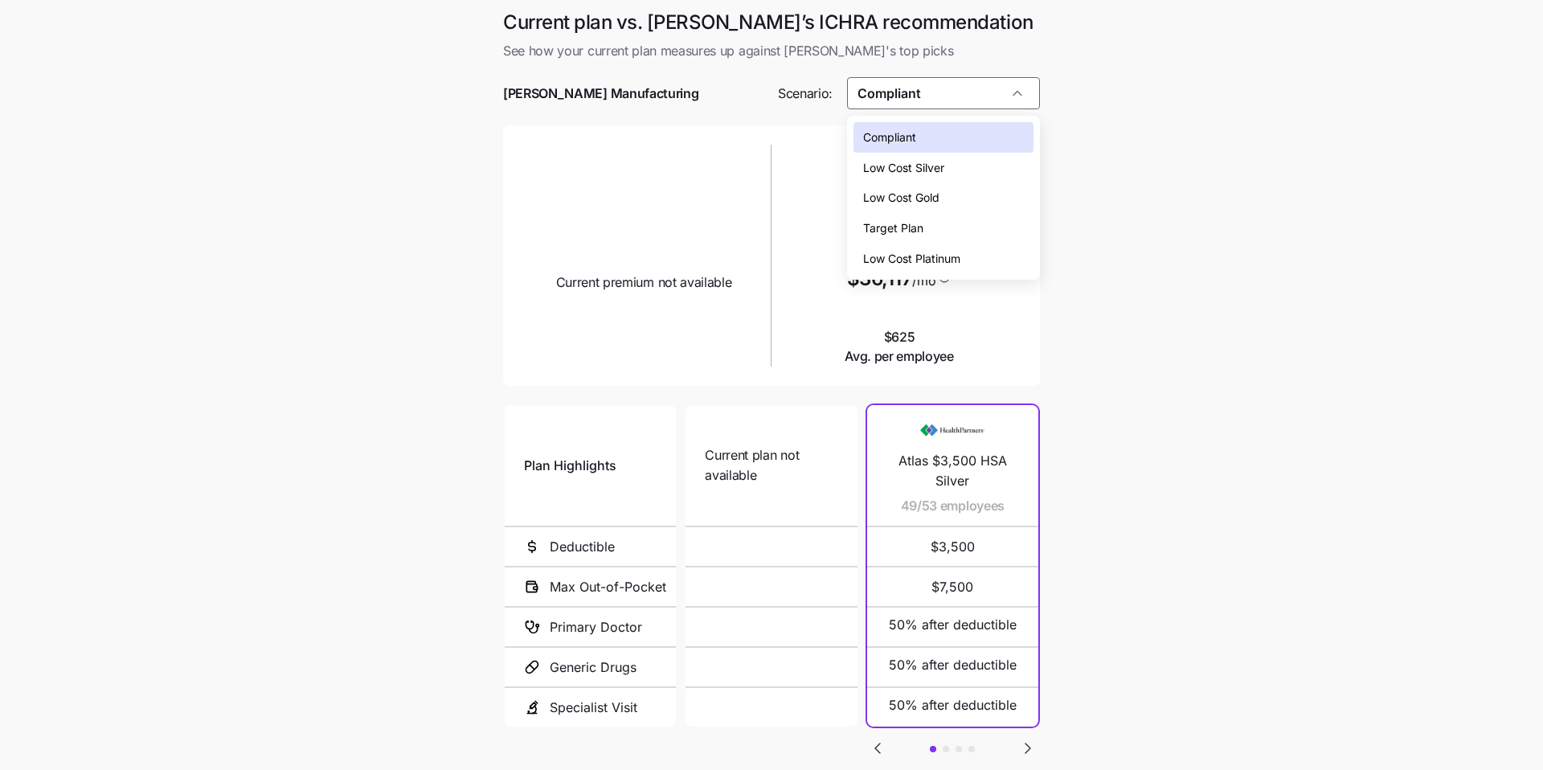
scroll to position [106, 0]
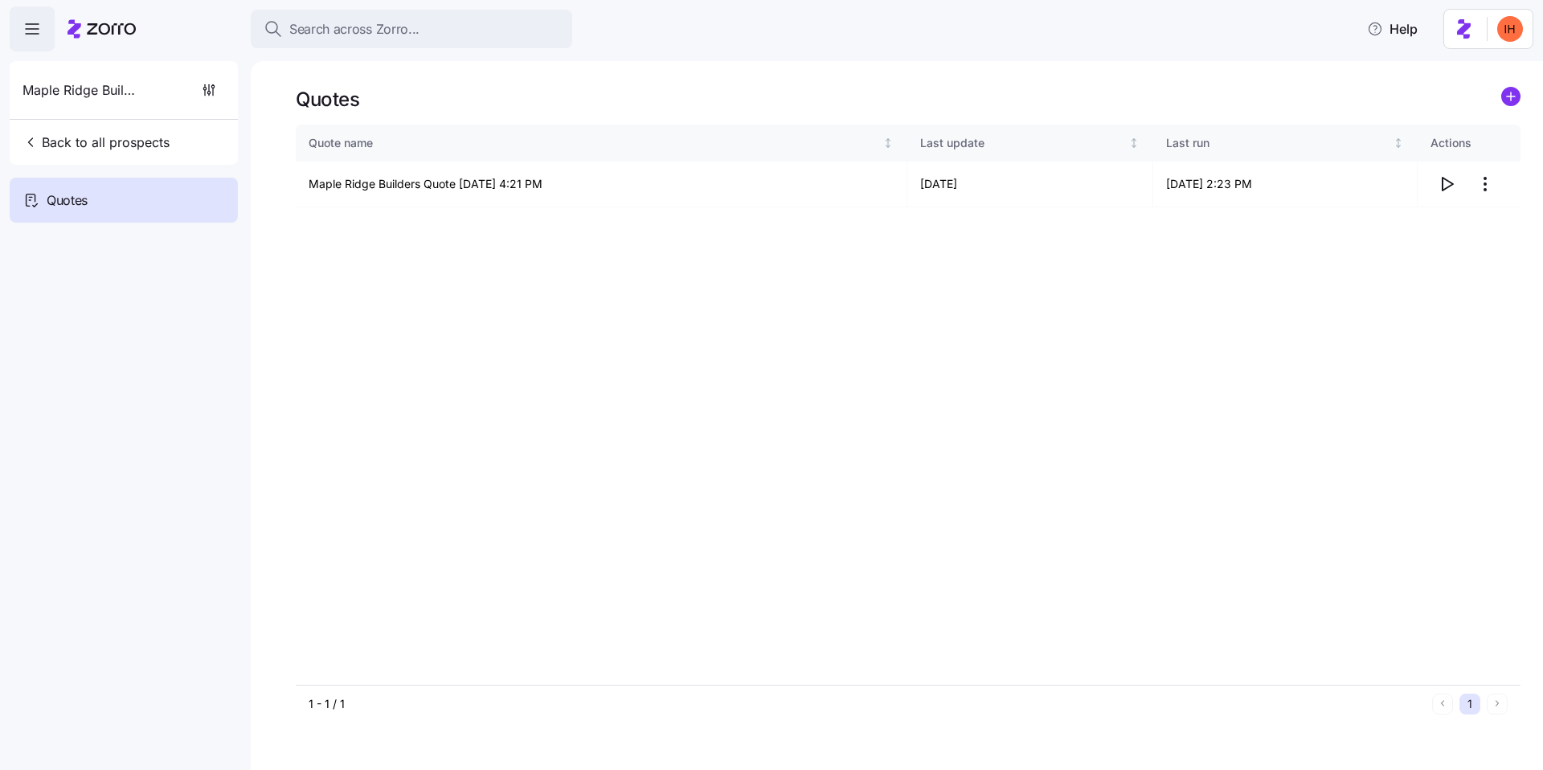
click at [939, 487] on div "Quote name Last update Last run Actions Maple Ridge Builders Quote [DATE] 4:21 …" at bounding box center [908, 405] width 1225 height 560
click at [1441, 189] on icon "button" at bounding box center [1446, 183] width 19 height 19
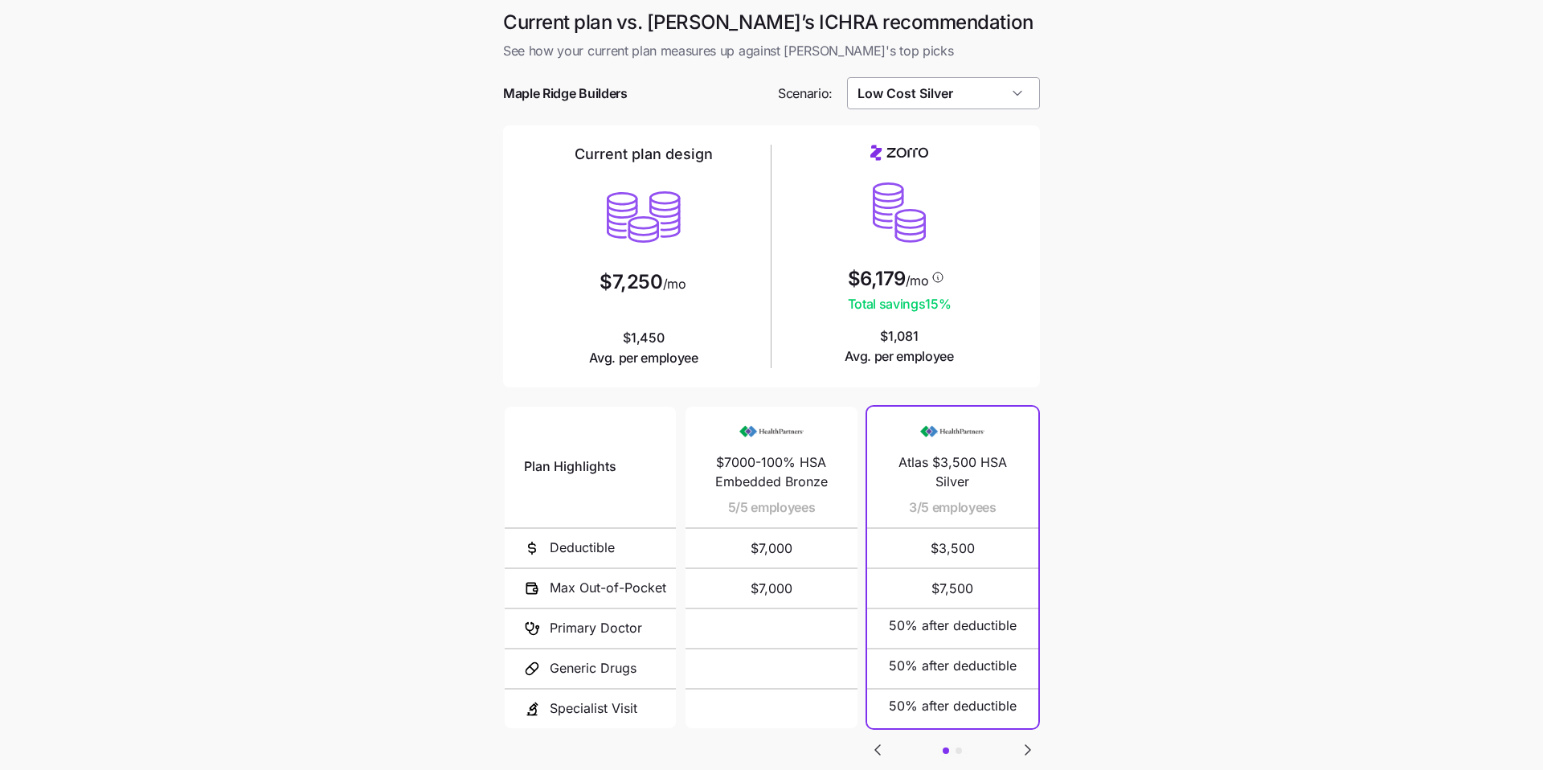
click at [922, 81] on input "Low Cost Silver" at bounding box center [944, 93] width 194 height 32
click at [919, 205] on span "Similar Care" at bounding box center [894, 198] width 63 height 18
type input "Similar Care"
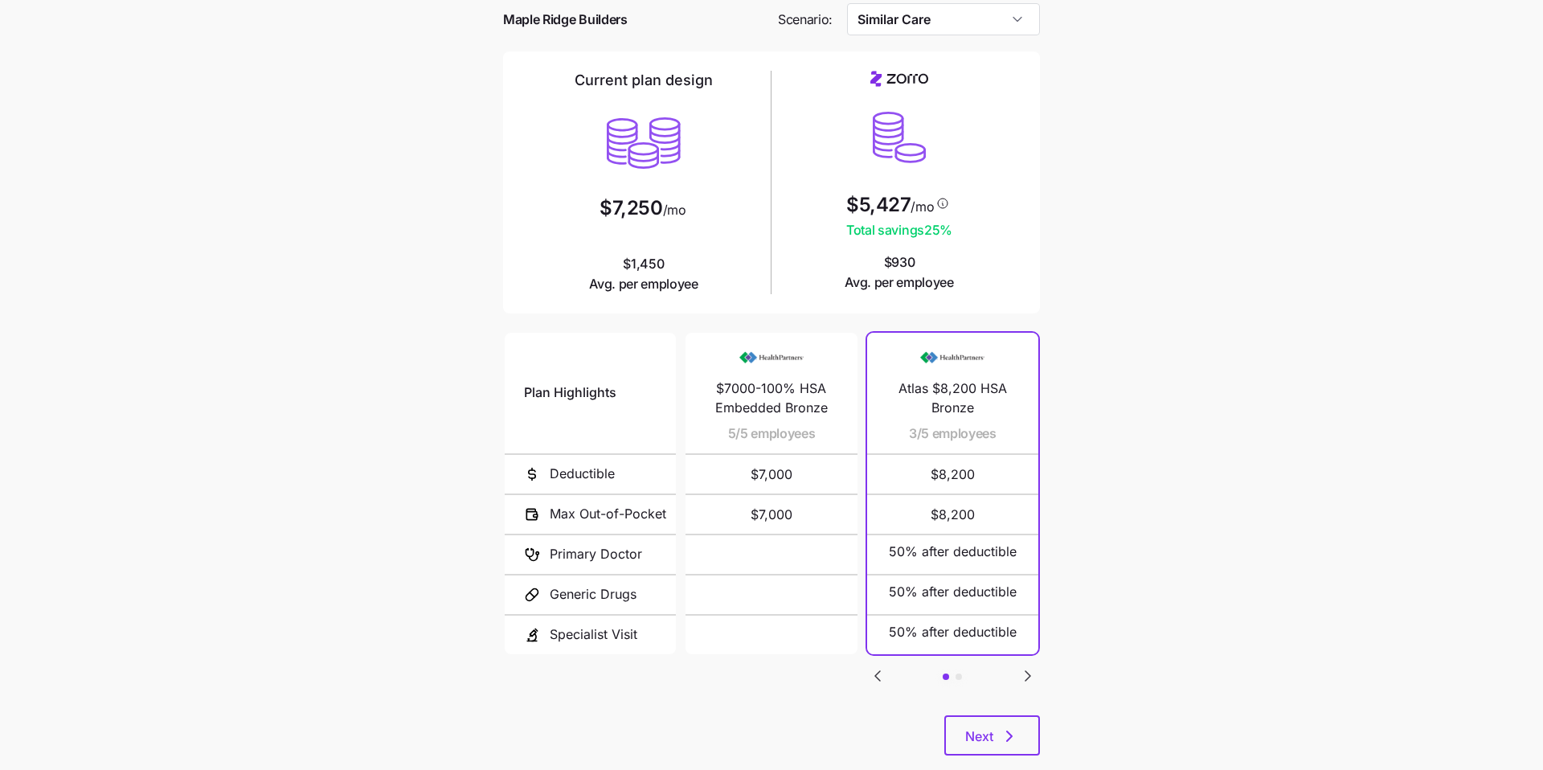
scroll to position [108, 0]
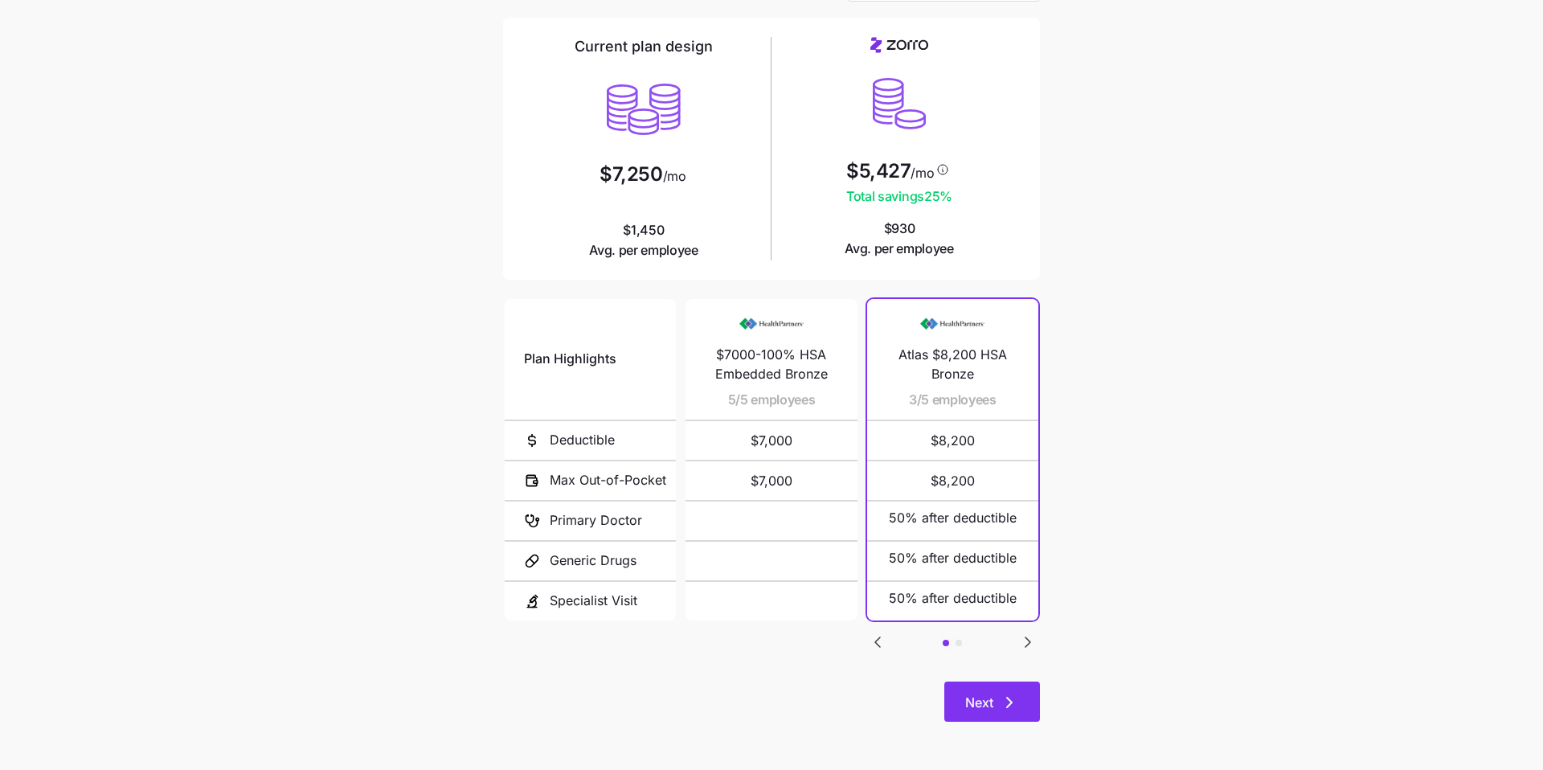
click at [1013, 698] on icon "button" at bounding box center [1009, 702] width 19 height 19
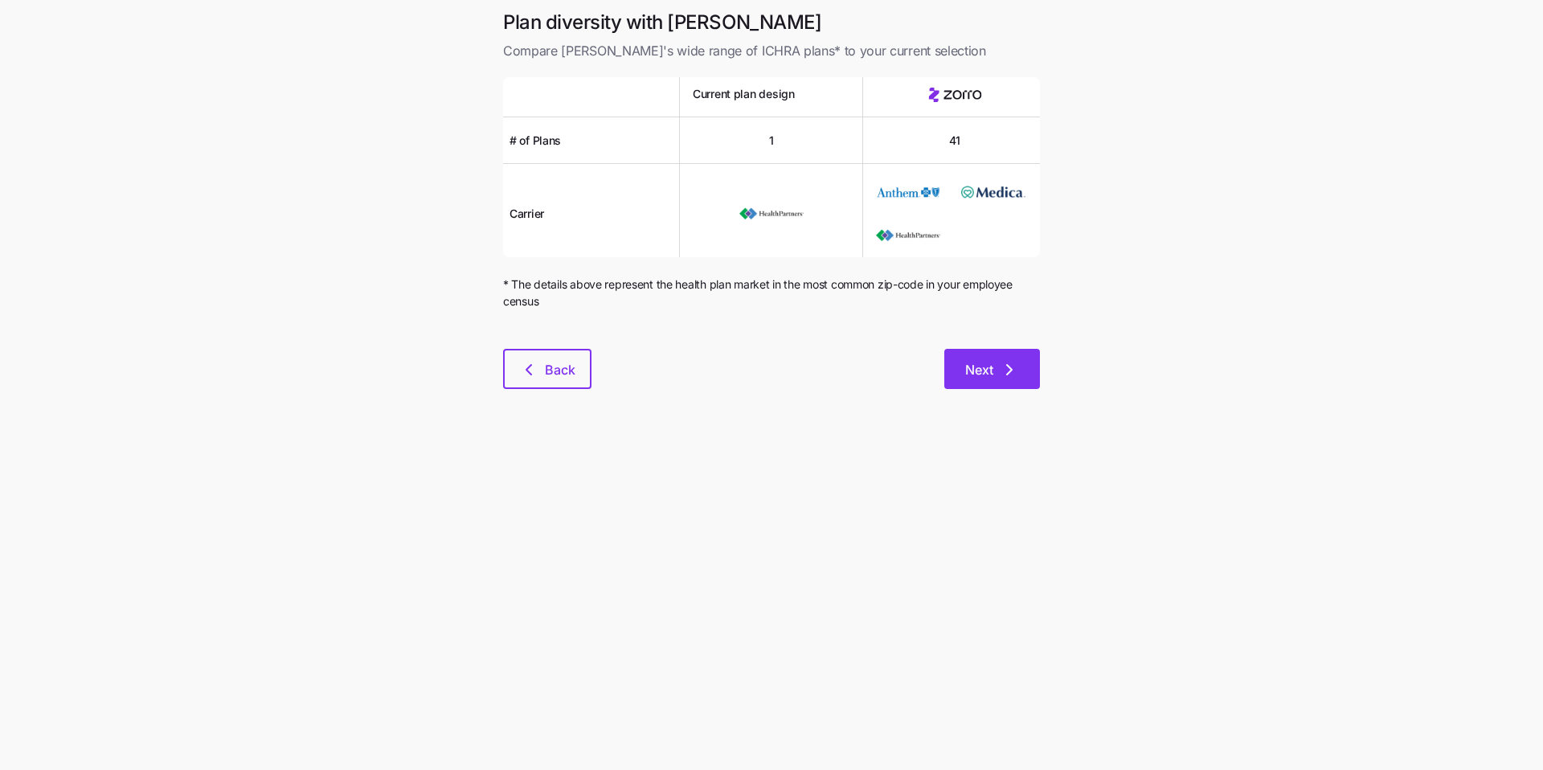
click at [991, 373] on span "Next" at bounding box center [979, 369] width 28 height 19
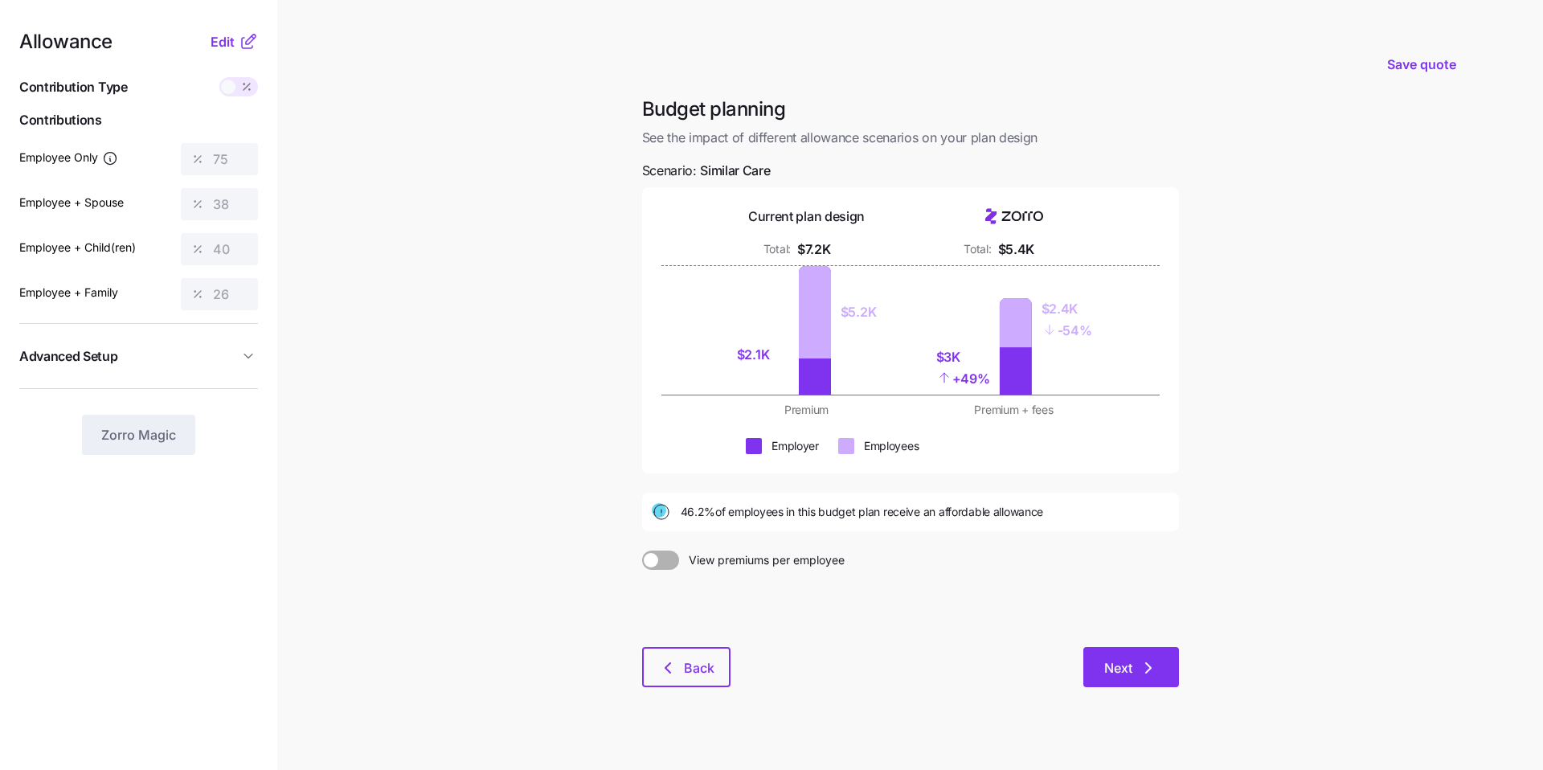
click at [1108, 670] on span "Next" at bounding box center [1118, 667] width 28 height 19
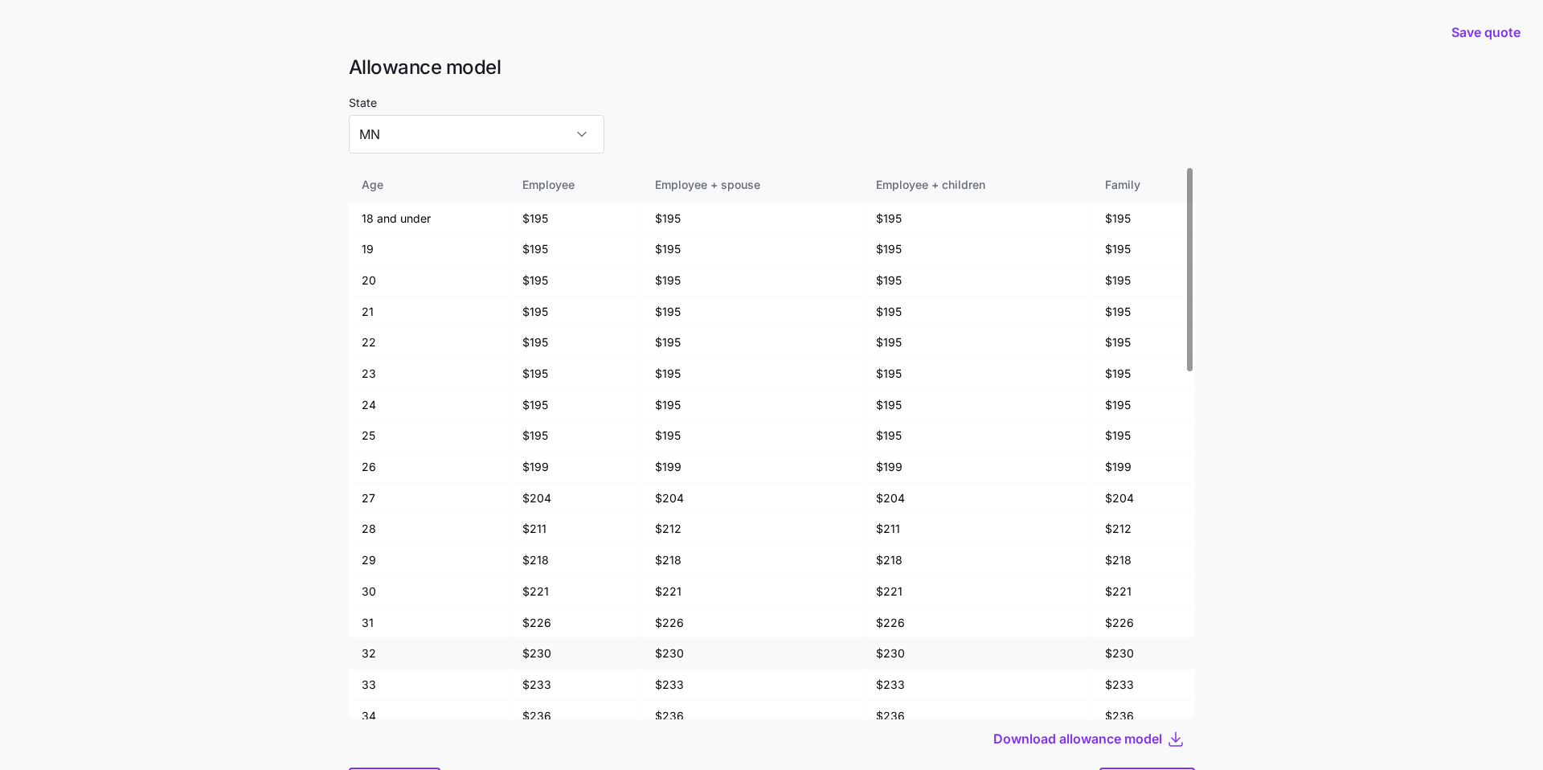
click at [1131, 645] on td "$230" at bounding box center [1143, 653] width 103 height 31
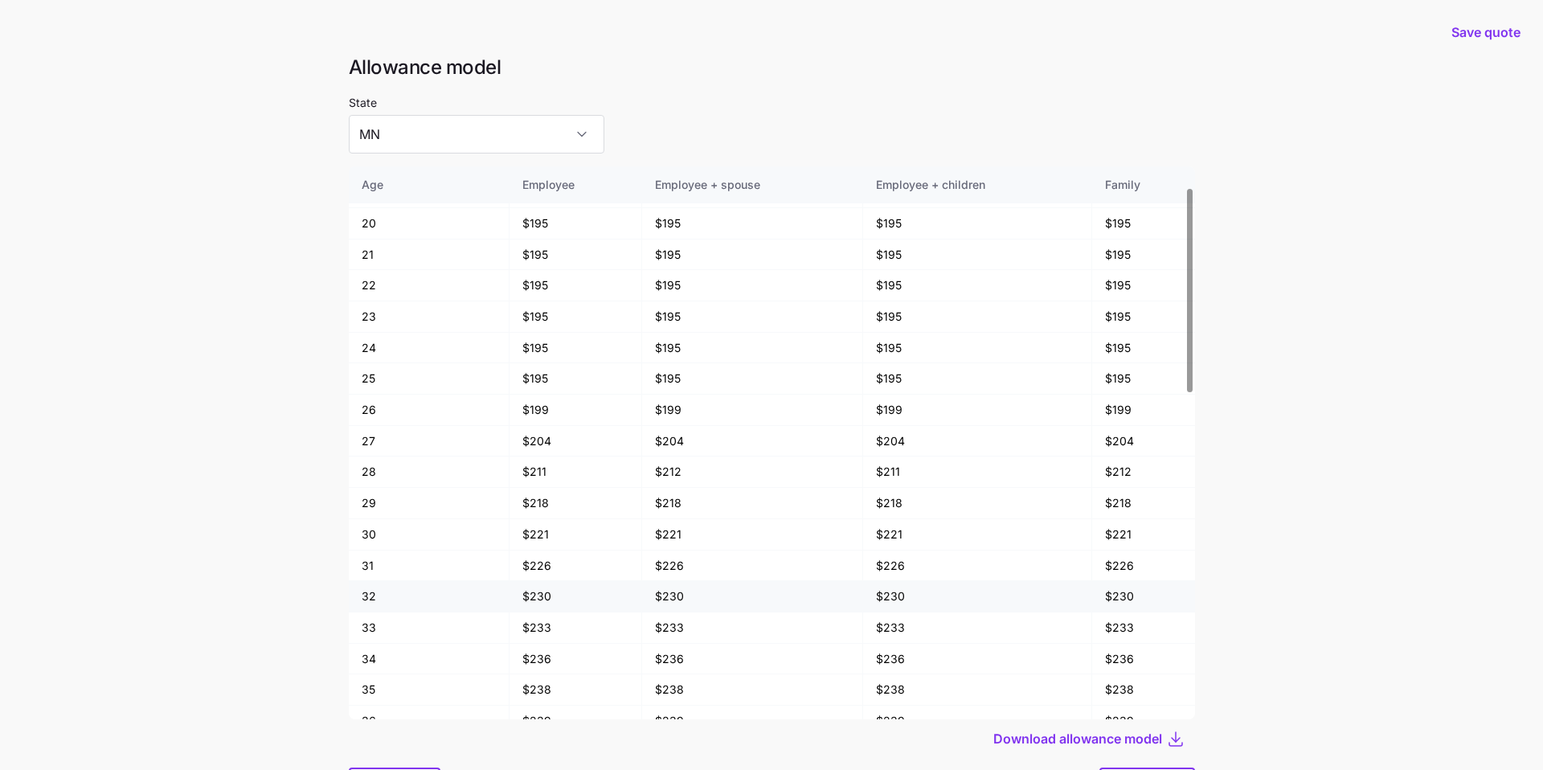
scroll to position [94, 0]
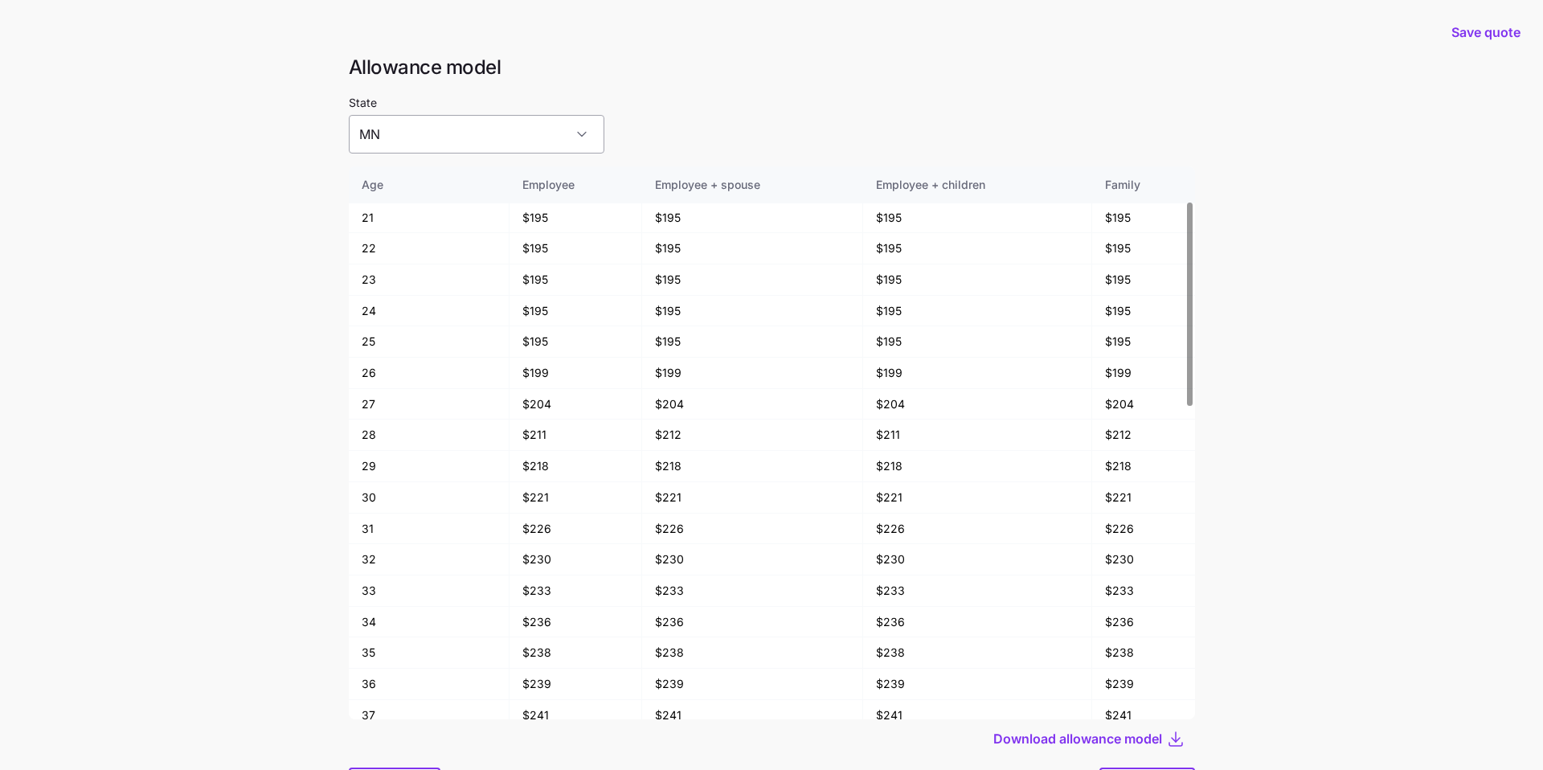
click at [486, 127] on input "MN" at bounding box center [477, 134] width 256 height 39
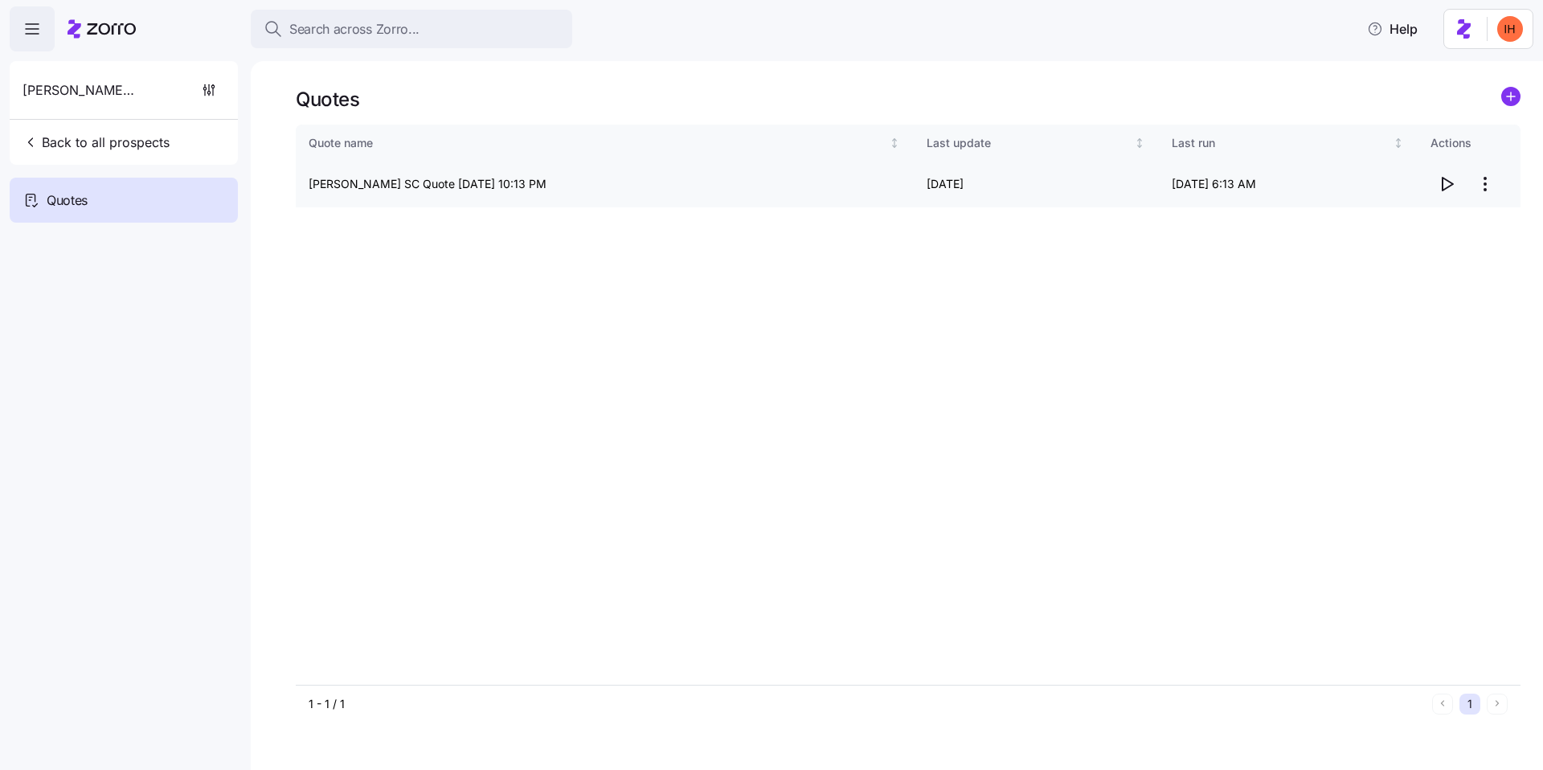
click at [1445, 187] on icon "button" at bounding box center [1446, 183] width 19 height 19
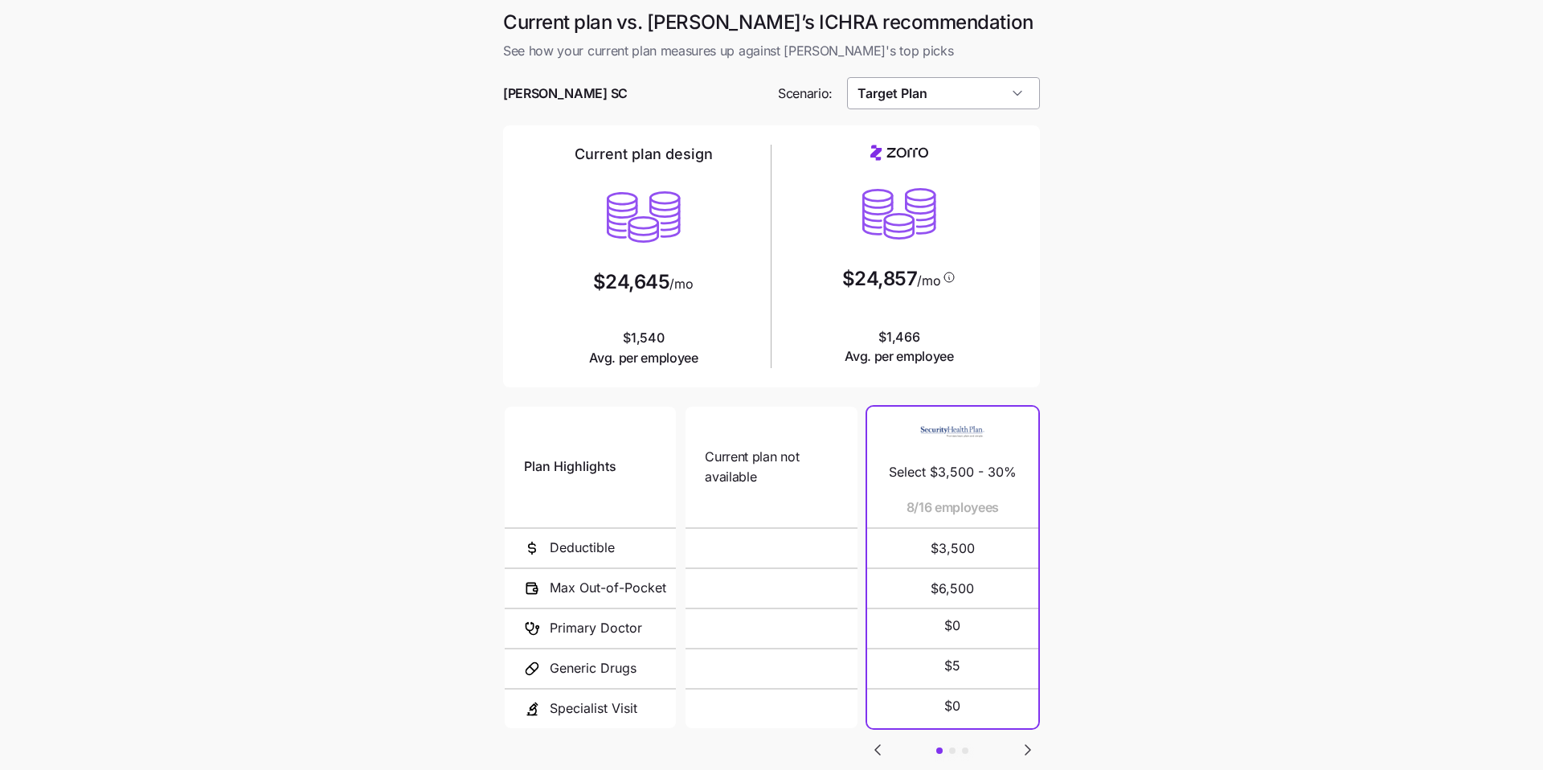
click at [925, 92] on input "Target Plan" at bounding box center [944, 93] width 194 height 32
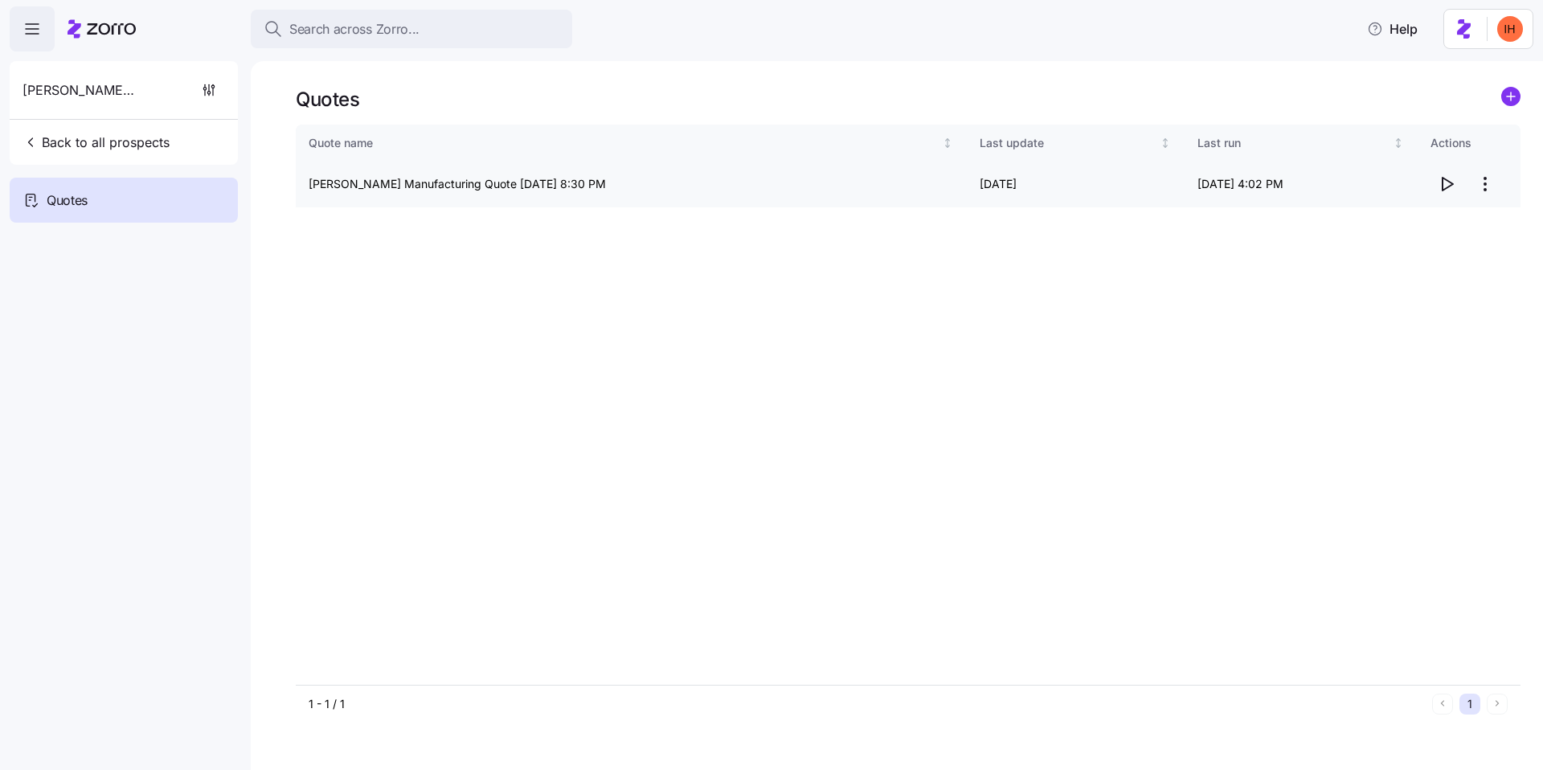
click at [1450, 186] on icon "button" at bounding box center [1448, 184] width 10 height 13
click at [1443, 182] on icon "button" at bounding box center [1448, 184] width 10 height 13
click at [1440, 187] on icon "button" at bounding box center [1446, 183] width 19 height 19
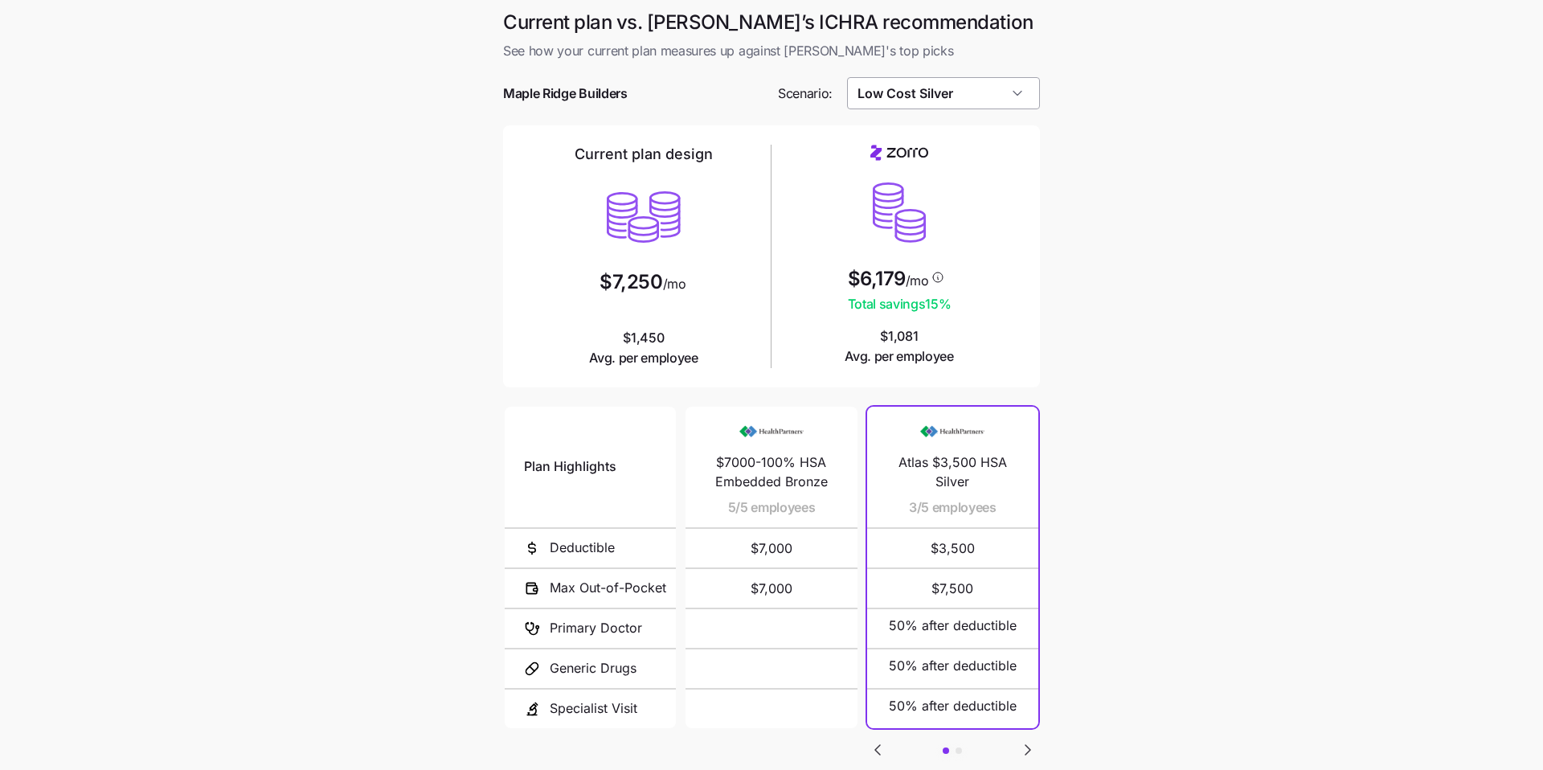
click at [925, 100] on input "Low Cost Silver" at bounding box center [944, 93] width 194 height 32
click at [901, 204] on span "Similar Care" at bounding box center [894, 198] width 63 height 18
type input "Similar Care"
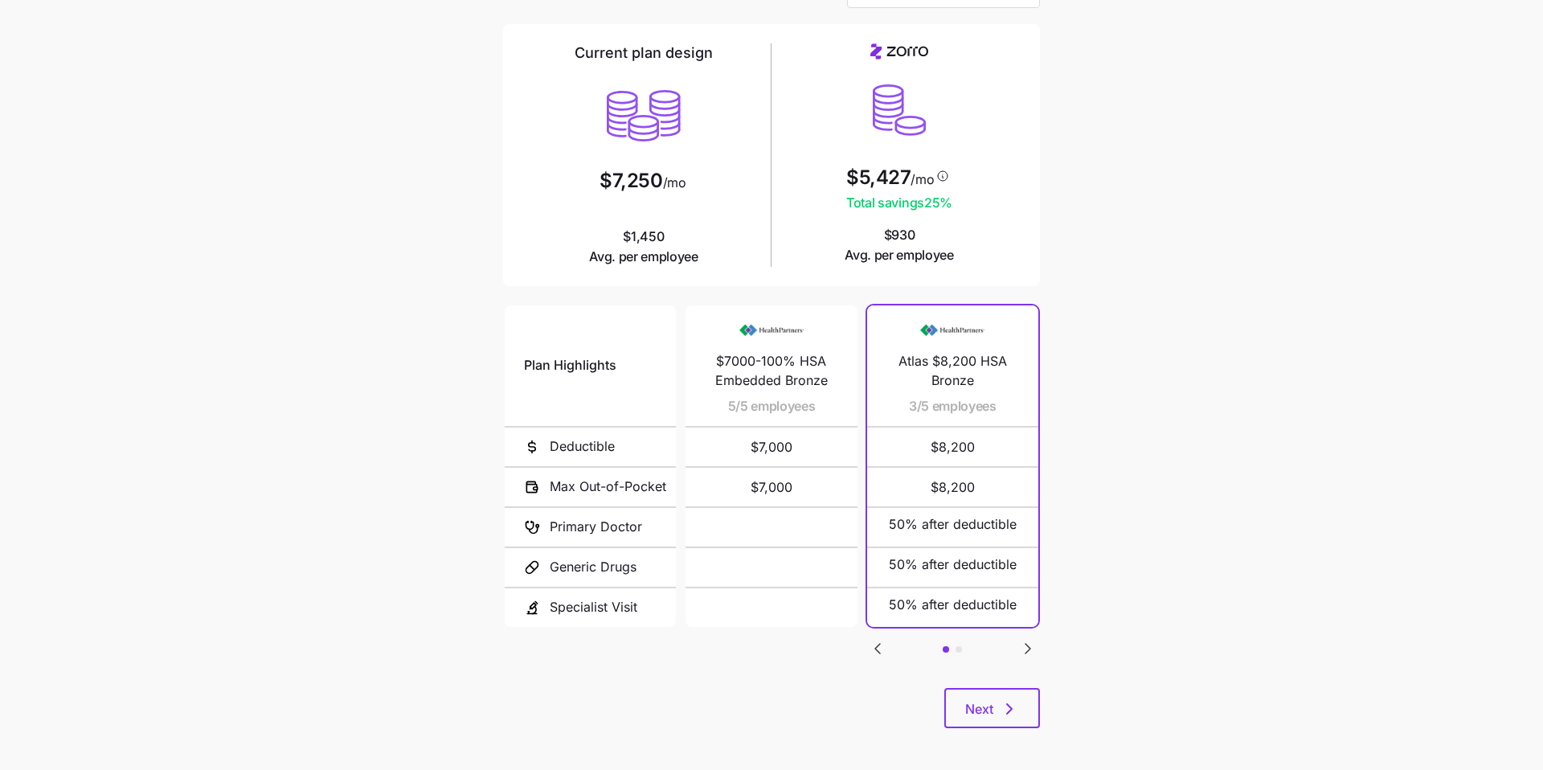
scroll to position [108, 0]
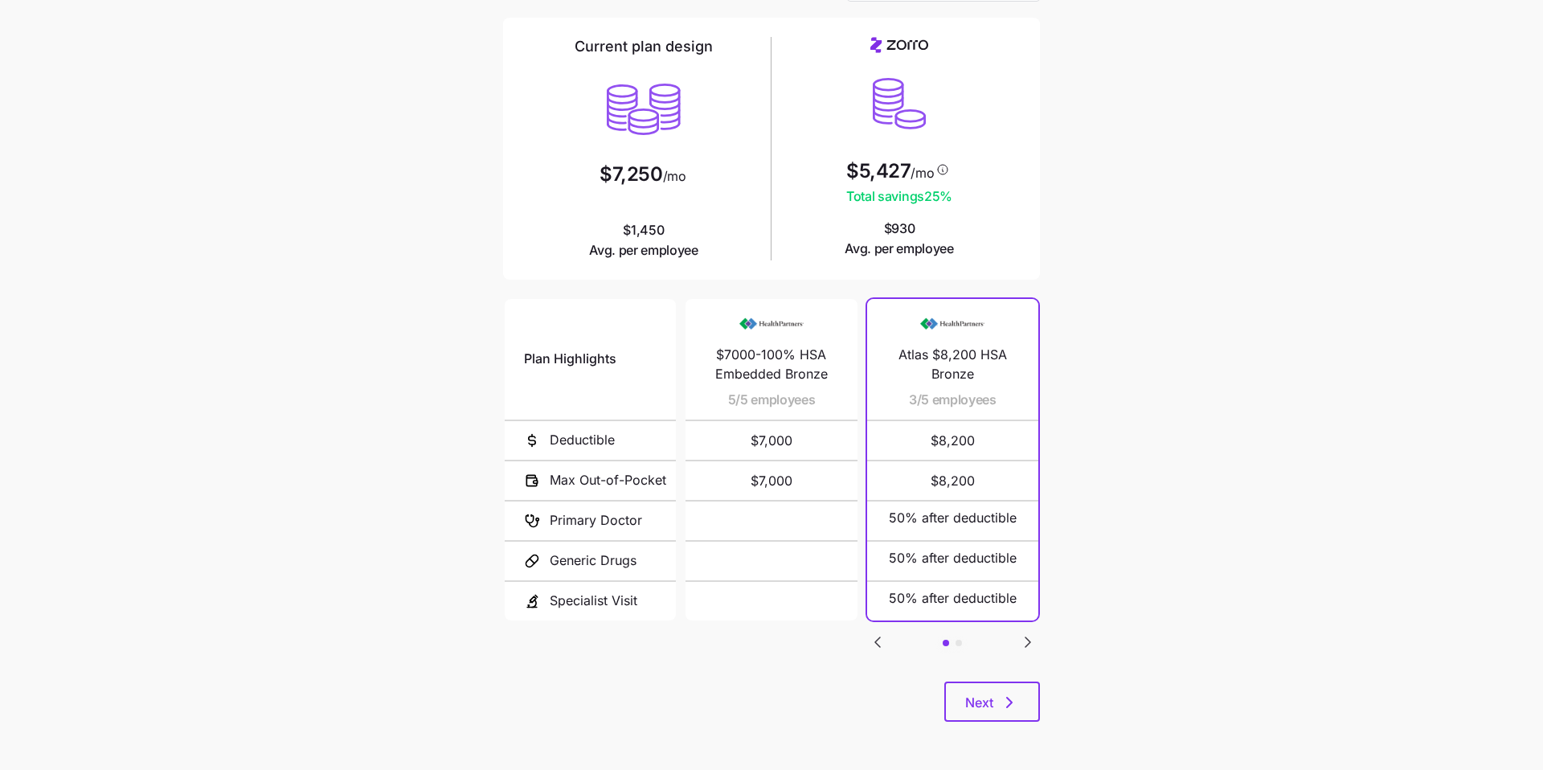
click at [1020, 647] on icon "Go to next slide" at bounding box center [1027, 642] width 19 height 19
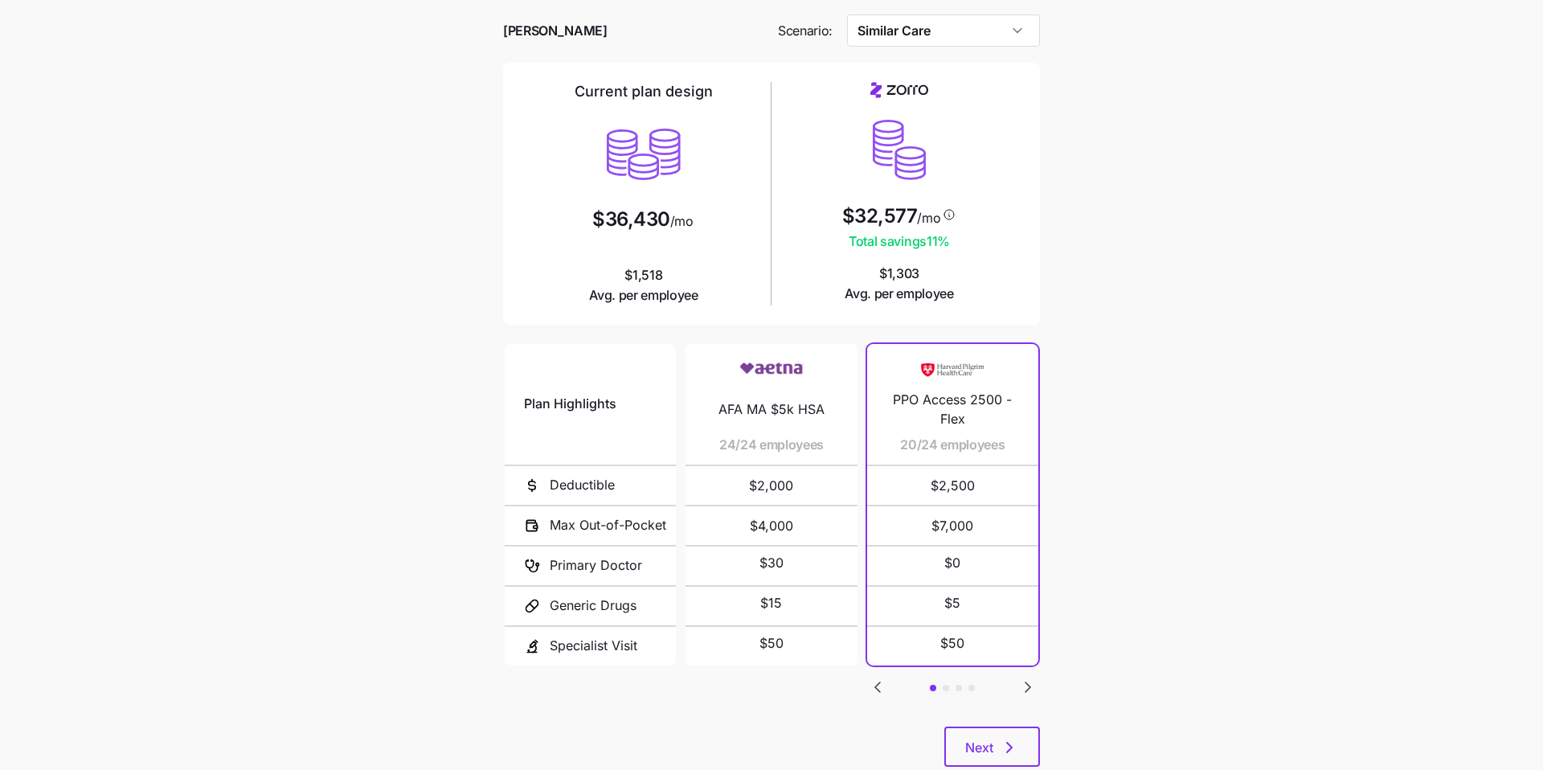
scroll to position [108, 0]
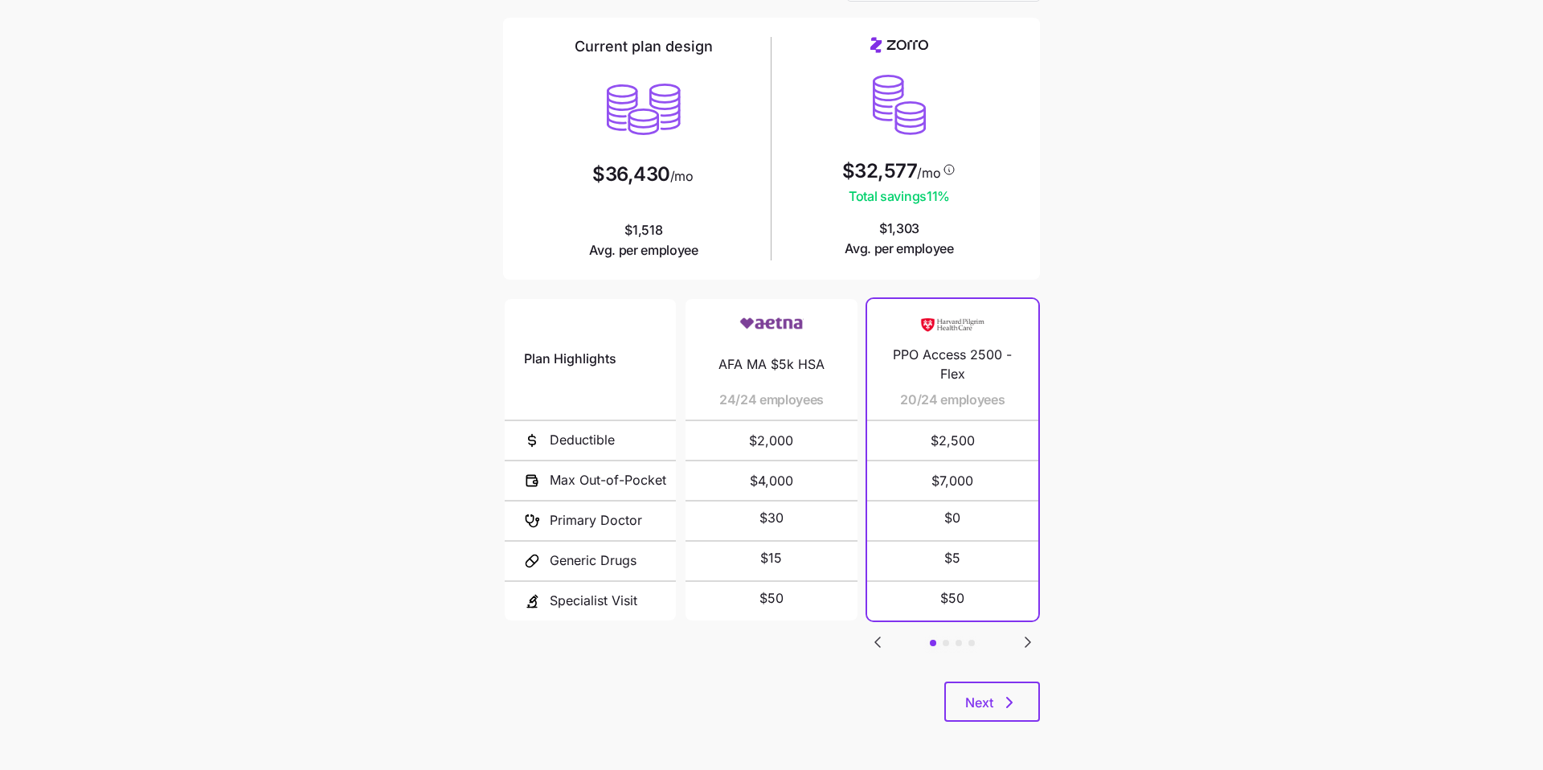
click at [1034, 645] on icon "Go to next slide" at bounding box center [1027, 642] width 19 height 19
click at [883, 649] on icon "Go to previous slide" at bounding box center [877, 642] width 19 height 19
click at [1000, 700] on icon "button" at bounding box center [1009, 702] width 19 height 19
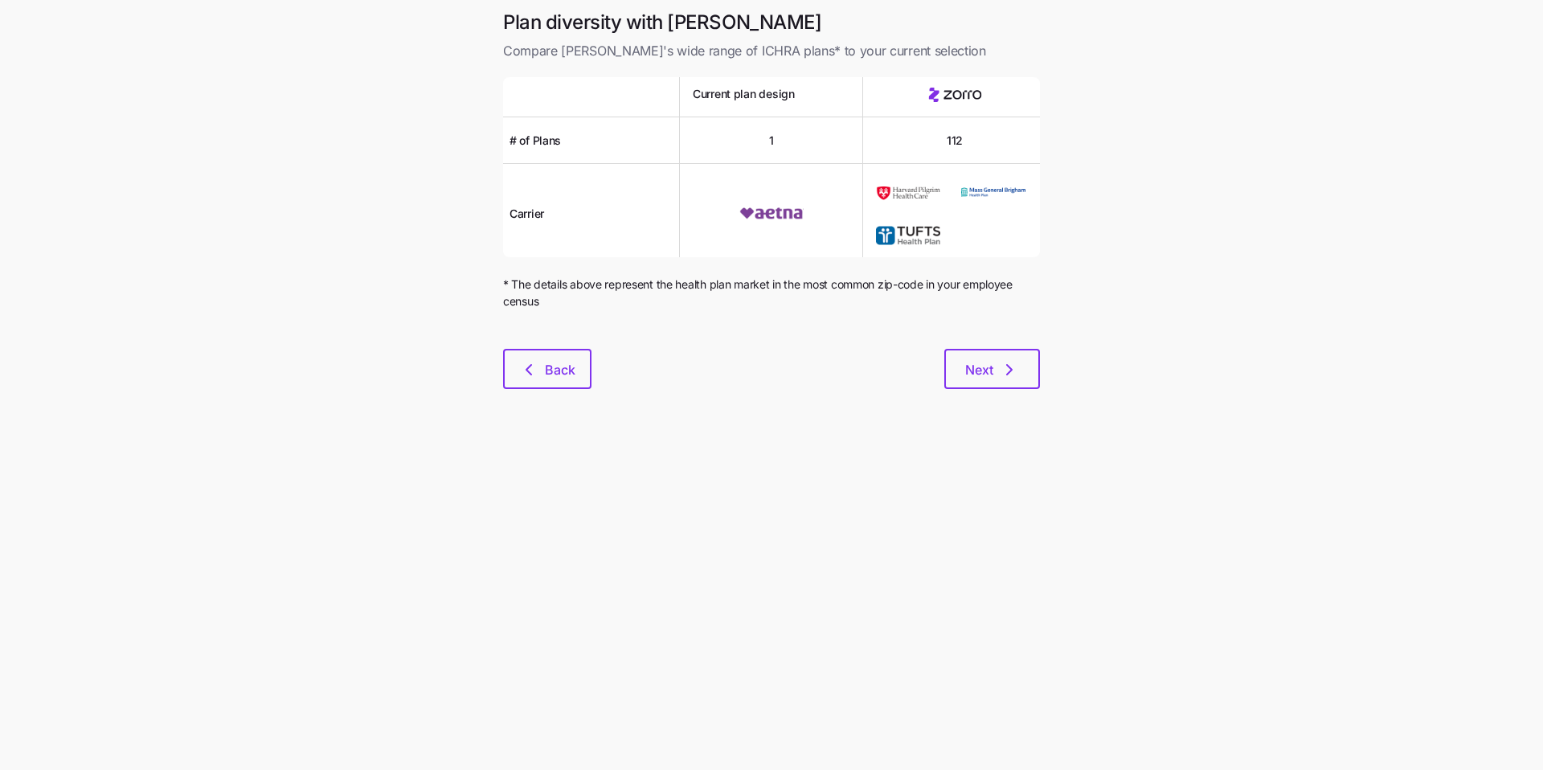
click at [958, 393] on div "Plan diversity with Zorro Compare [PERSON_NAME]'s wide range of ICHRA plans* to…" at bounding box center [771, 209] width 563 height 399
click at [956, 353] on button "Next" at bounding box center [992, 369] width 96 height 40
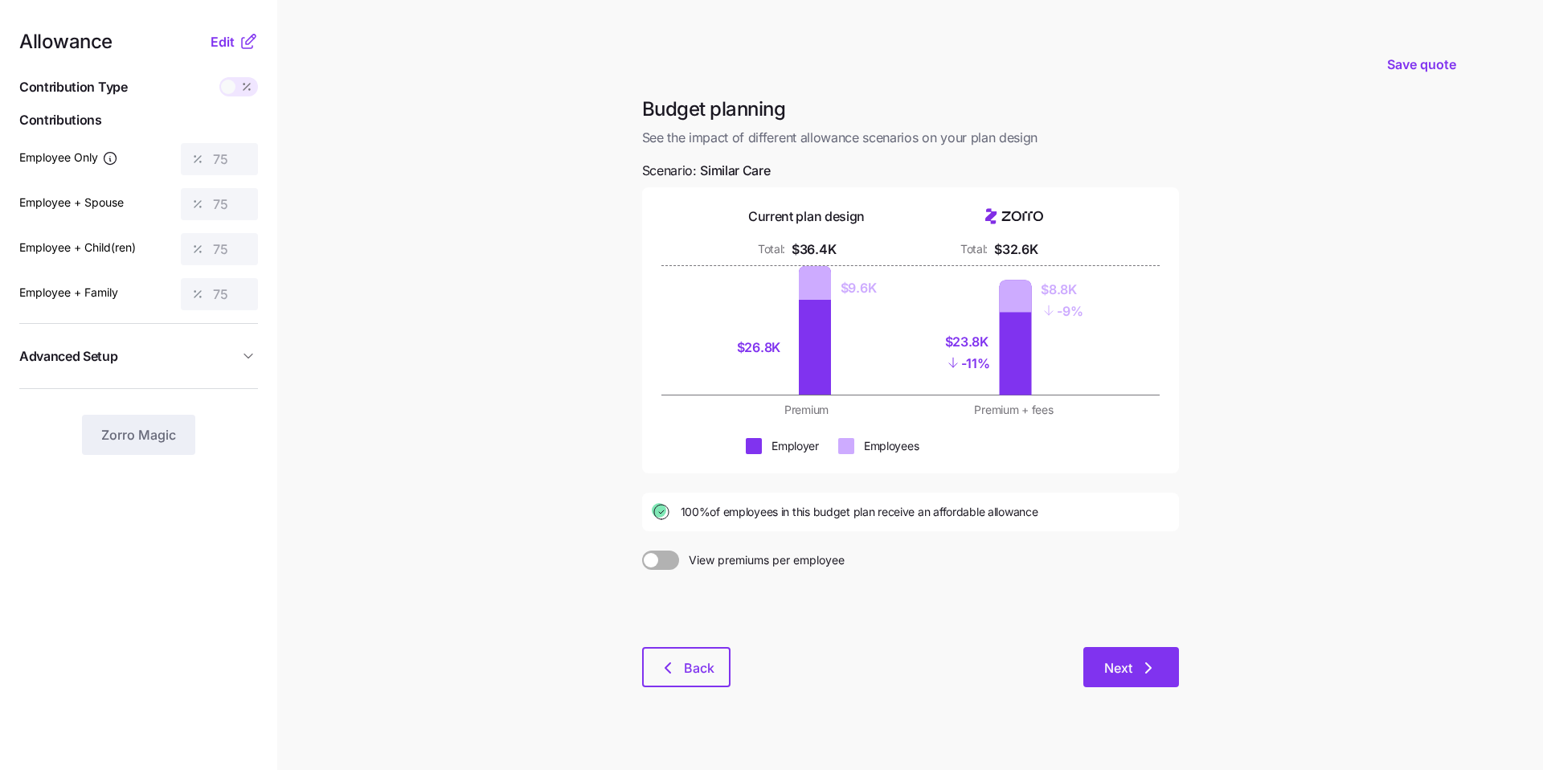
click at [1157, 653] on button "Next" at bounding box center [1132, 667] width 96 height 40
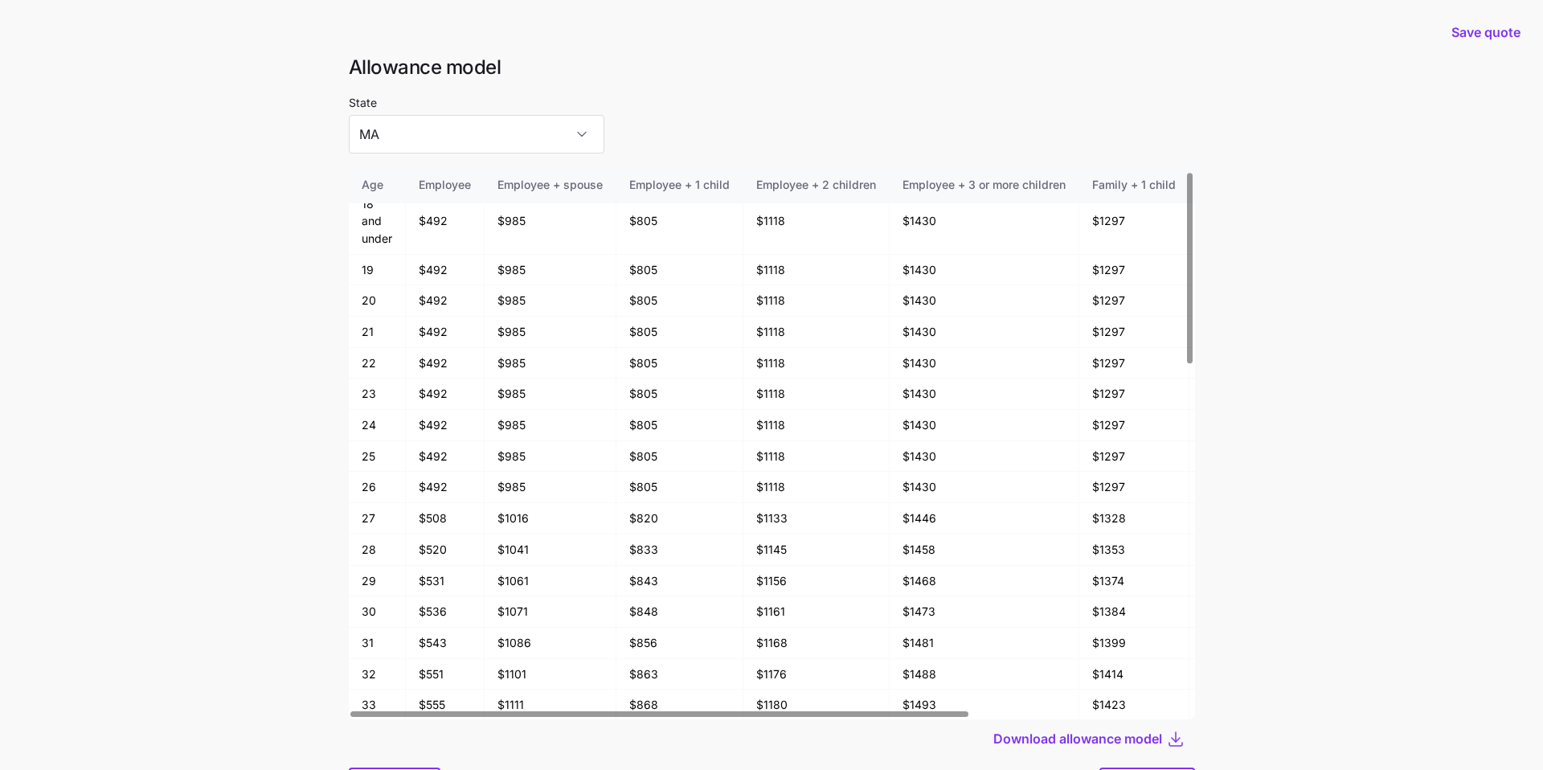
scroll to position [86, 0]
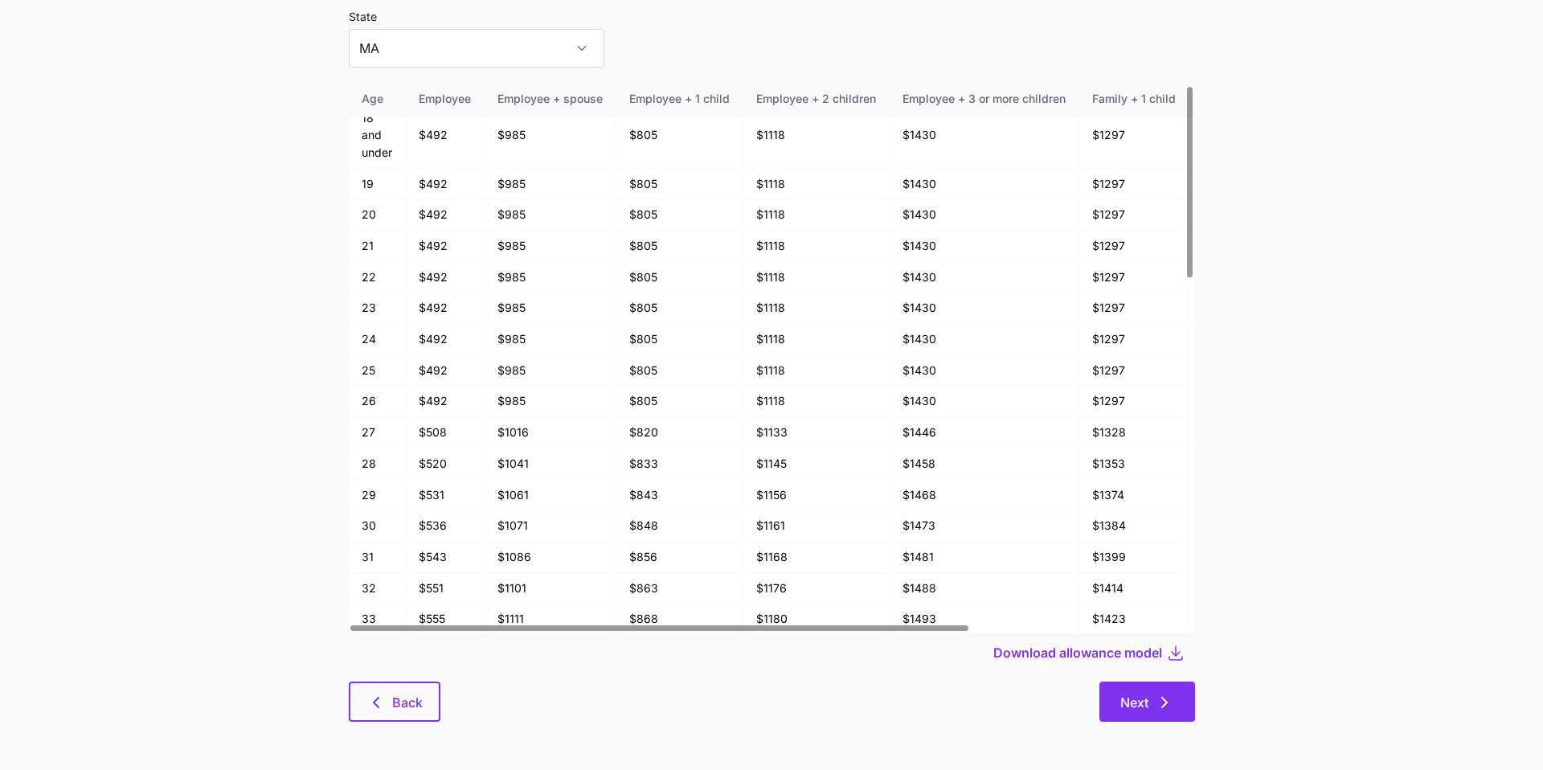
click at [1177, 690] on button "Next" at bounding box center [1148, 702] width 96 height 40
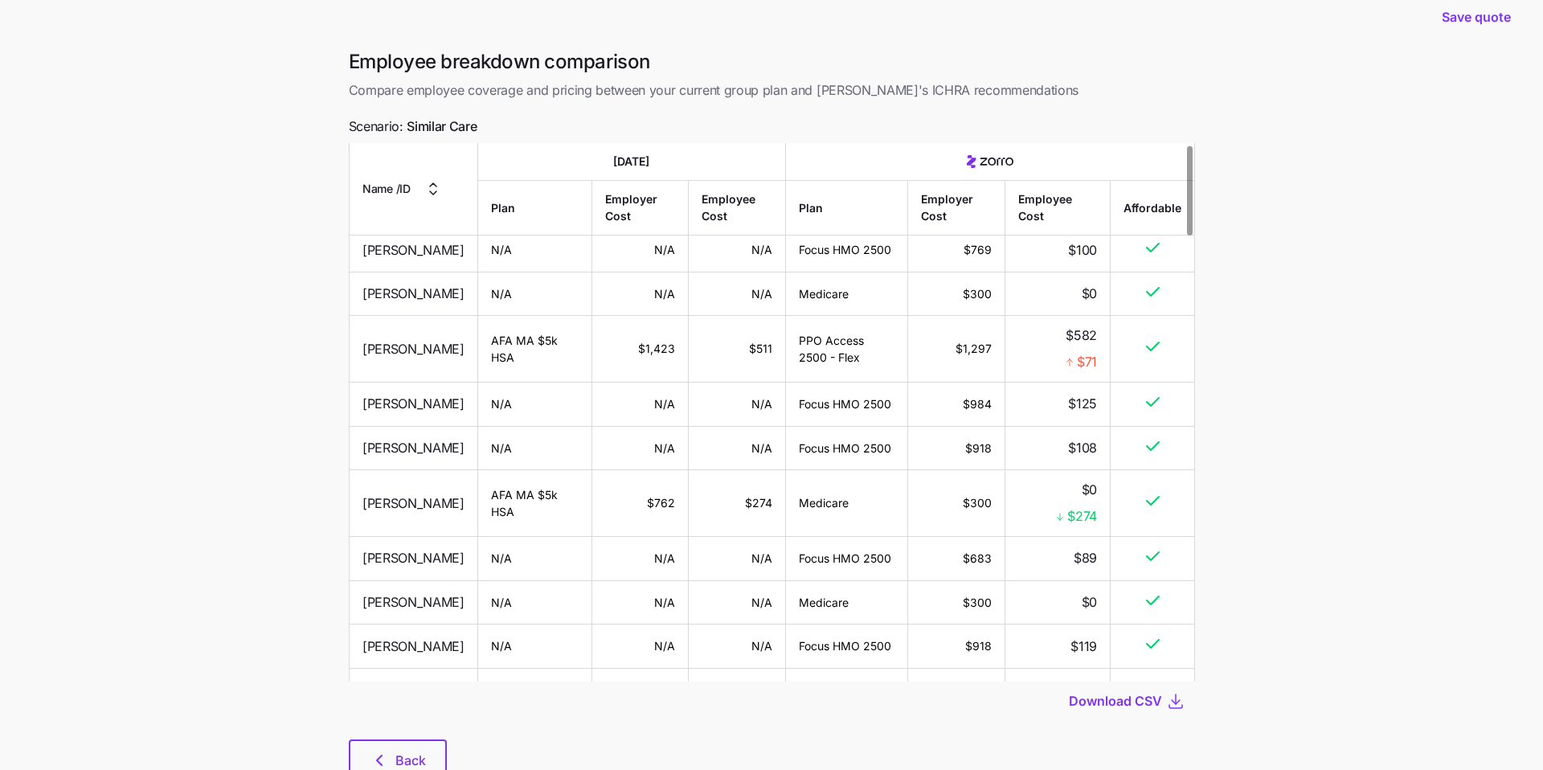
scroll to position [9, 0]
click at [1119, 696] on span "Download CSV" at bounding box center [1115, 700] width 93 height 19
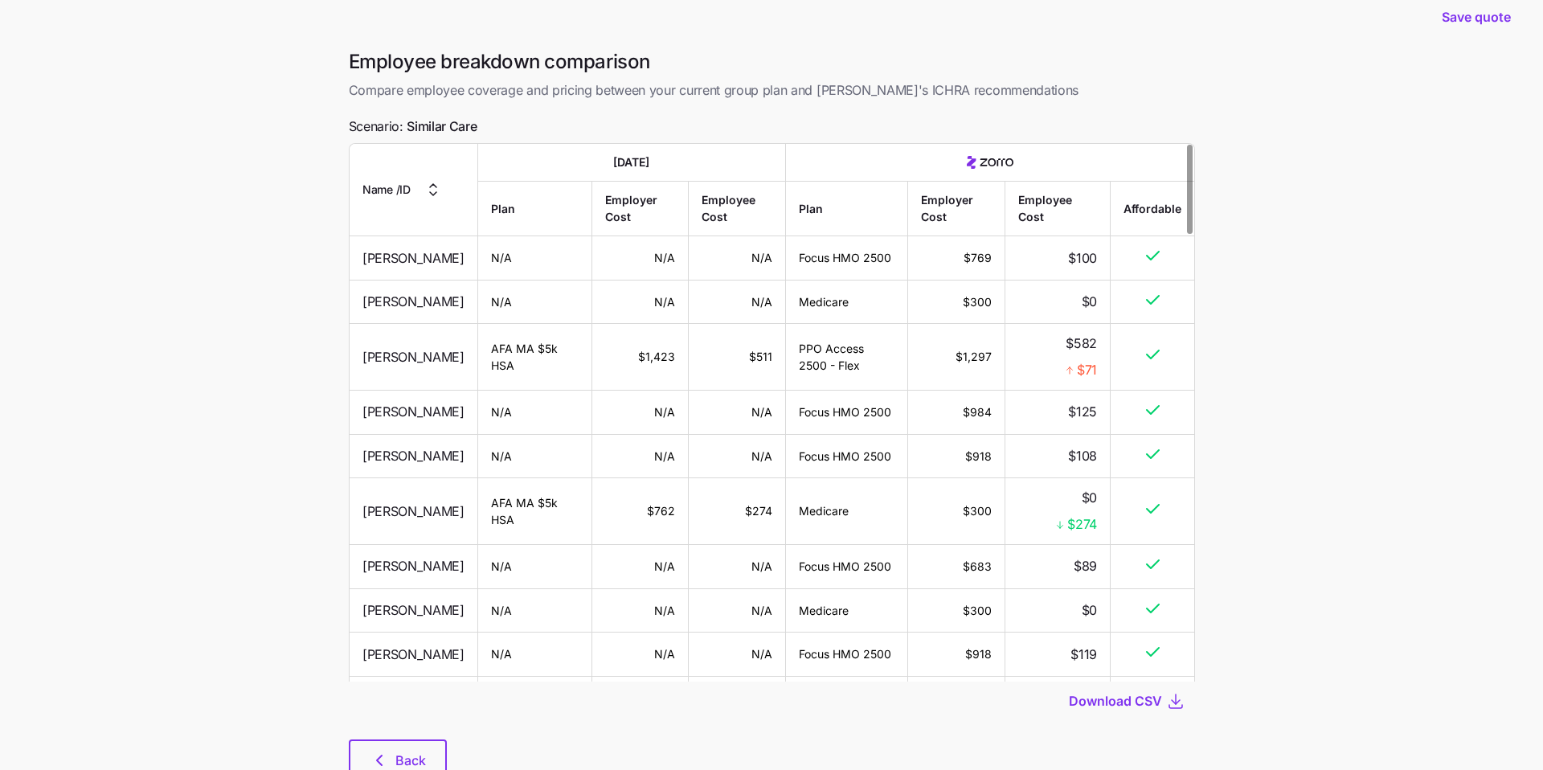
scroll to position [0, 0]
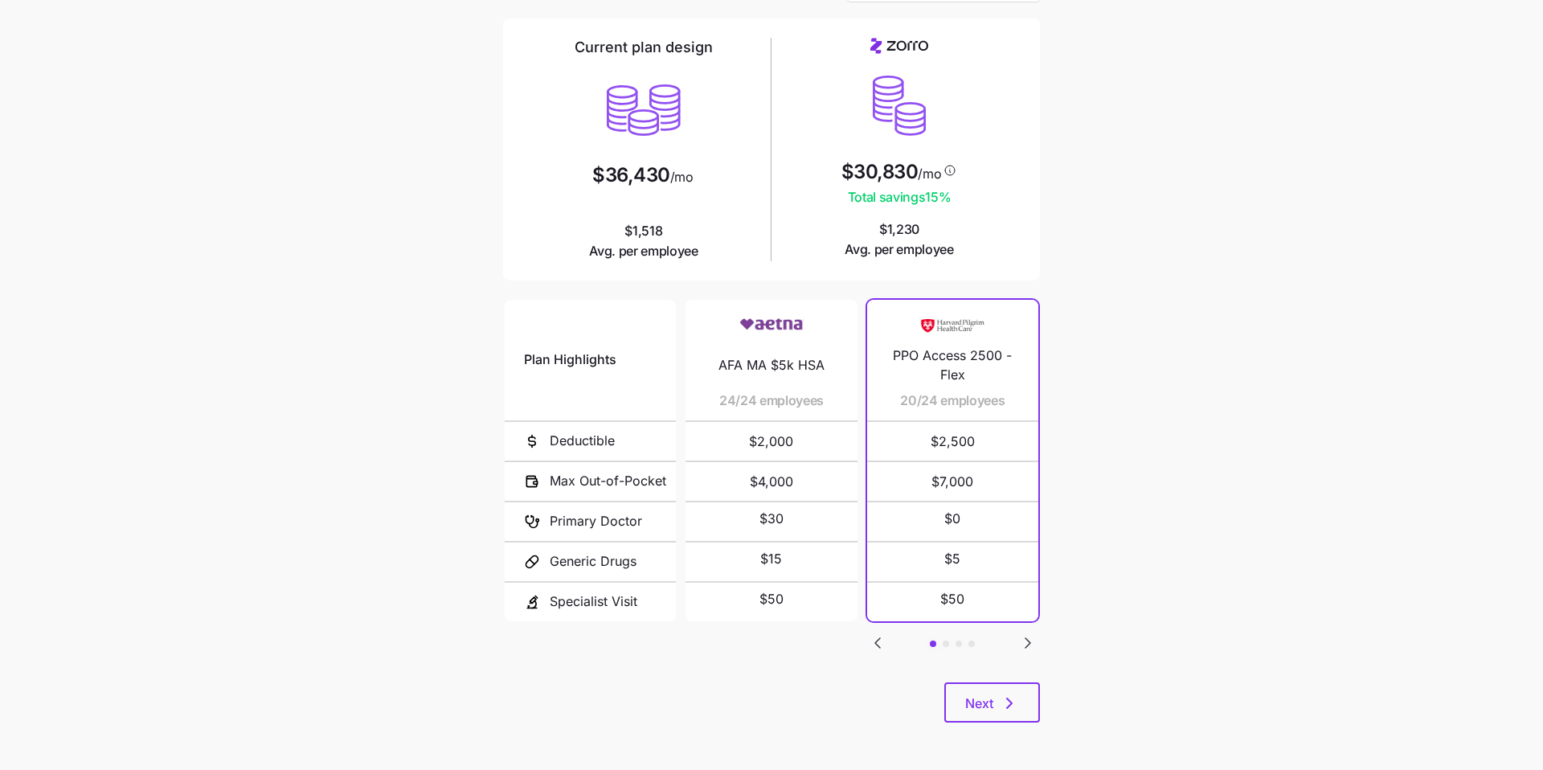
scroll to position [108, 0]
click at [1026, 641] on icon "Go to next slide" at bounding box center [1028, 642] width 5 height 10
click at [882, 643] on icon "Go to previous slide" at bounding box center [877, 642] width 19 height 19
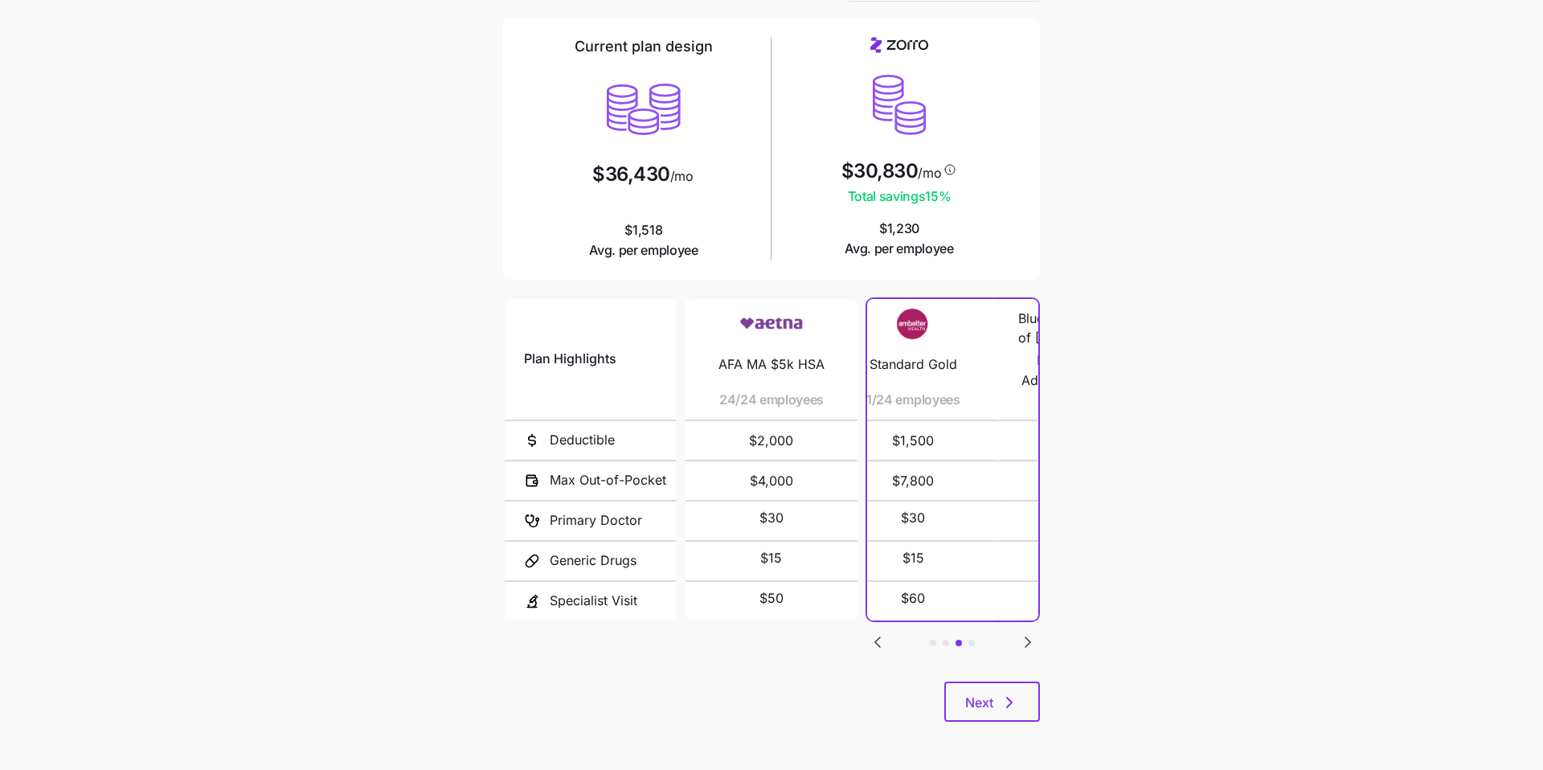
click at [882, 643] on icon "Go to previous slide" at bounding box center [877, 642] width 19 height 19
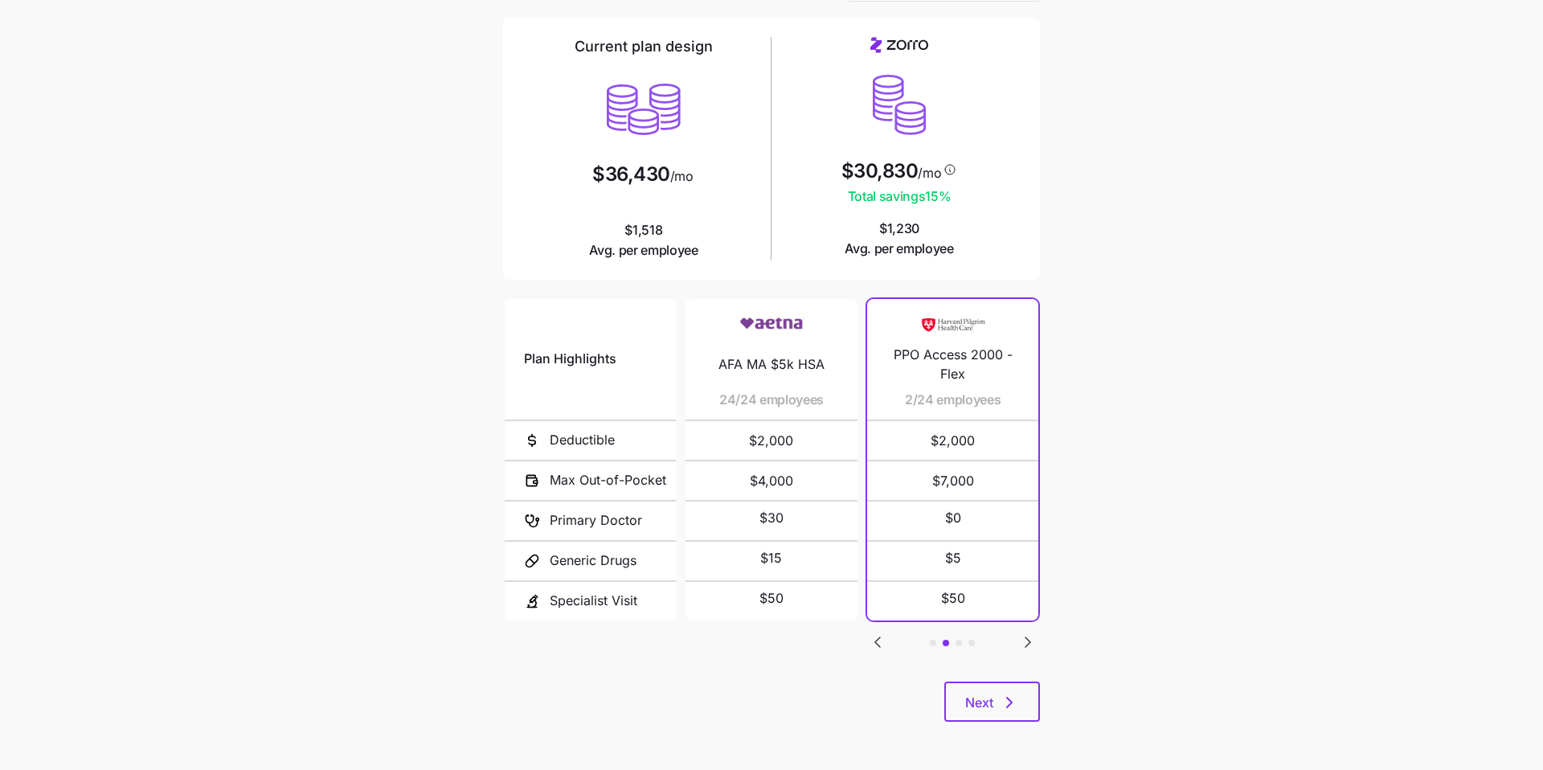
click at [1026, 633] on icon "Go to next slide" at bounding box center [1027, 642] width 19 height 19
click at [879, 641] on icon "Go to previous slide" at bounding box center [877, 642] width 5 height 10
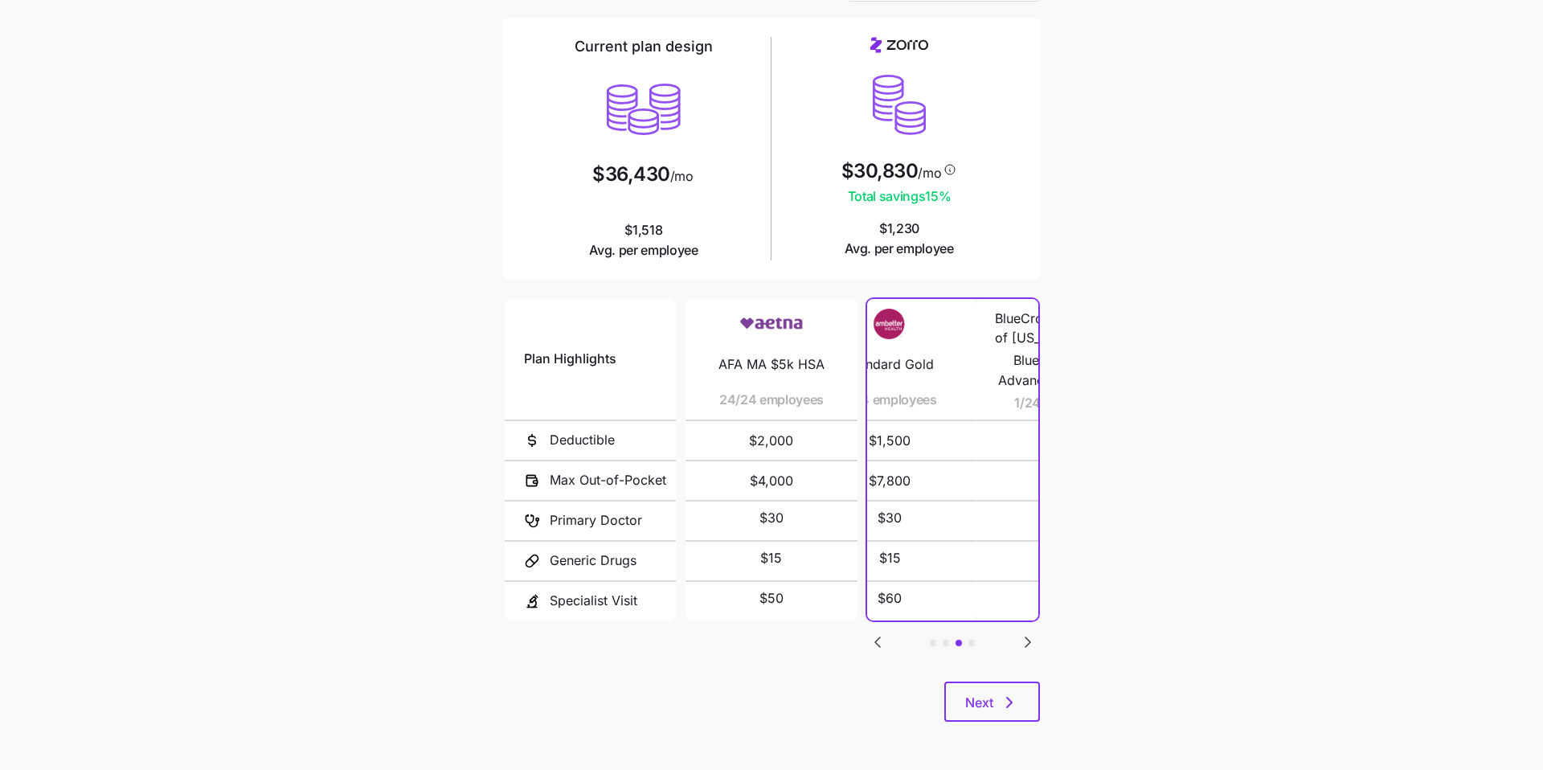
click at [879, 641] on icon "Go to previous slide" at bounding box center [877, 642] width 5 height 10
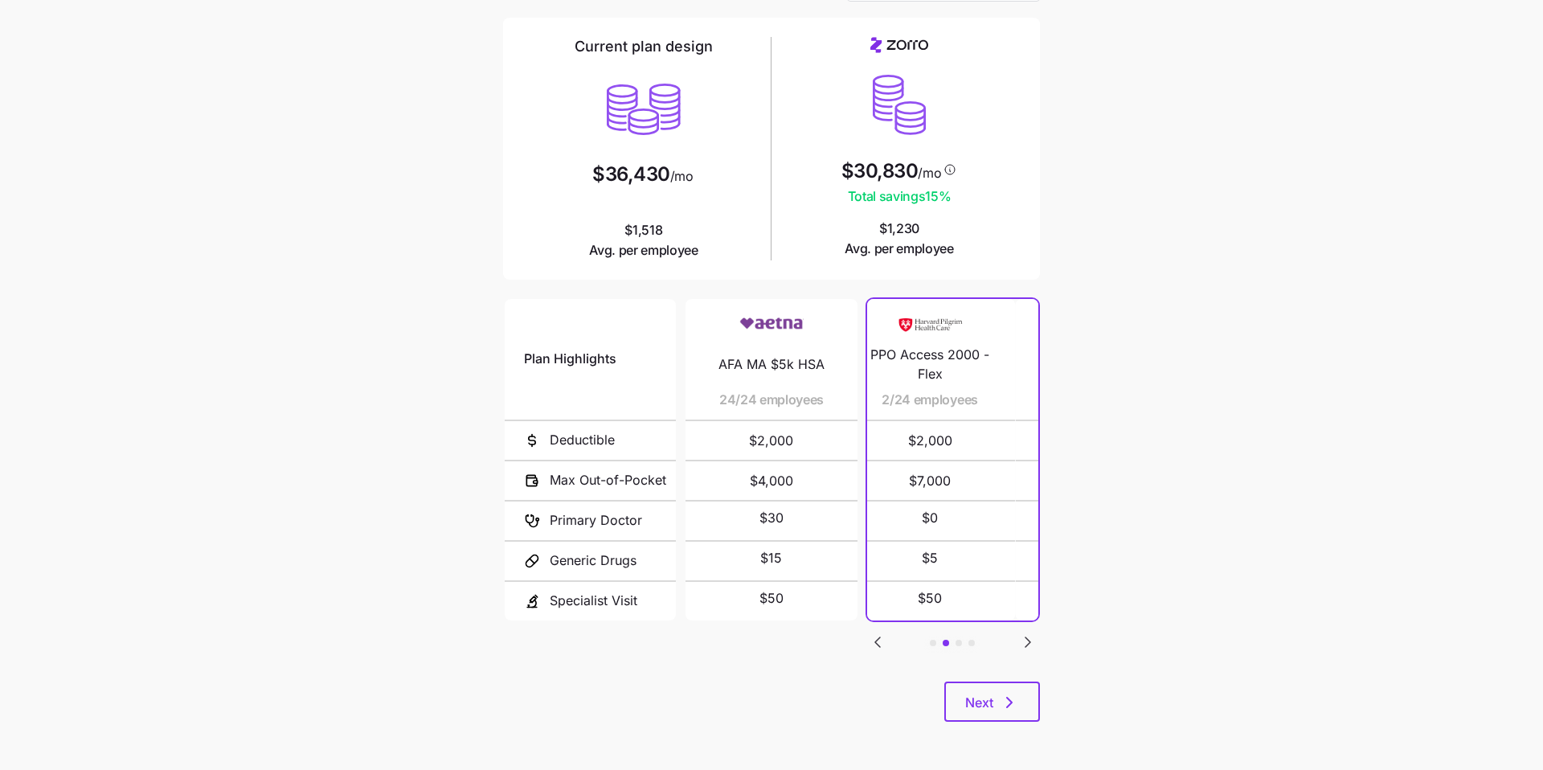
click at [879, 641] on icon "Go to previous slide" at bounding box center [877, 642] width 5 height 10
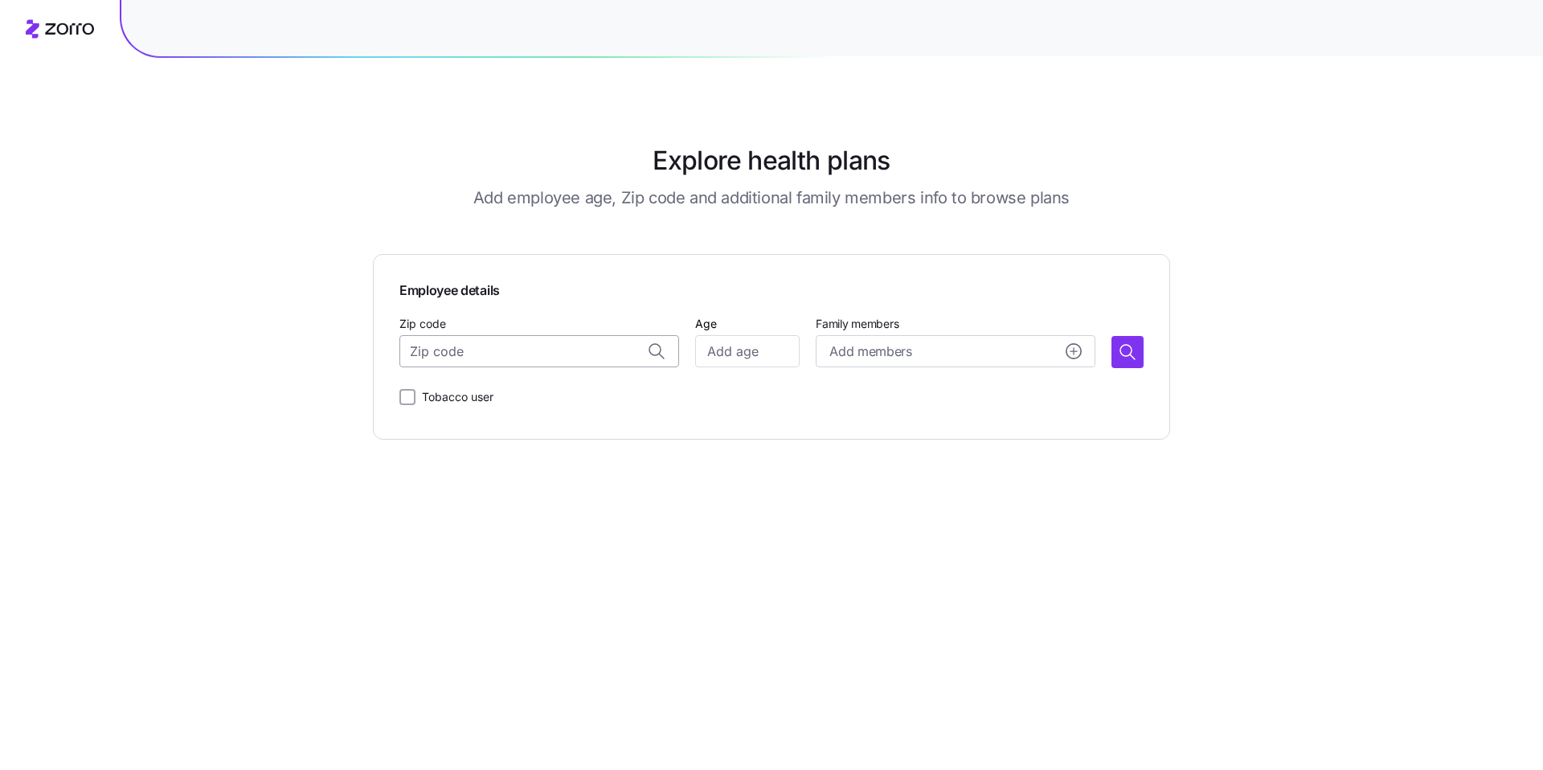
click at [548, 343] on input "Zip code" at bounding box center [539, 351] width 280 height 32
paste input "02108"
click at [588, 387] on span "02108, [GEOGRAPHIC_DATA], [GEOGRAPHIC_DATA]" at bounding box center [555, 393] width 225 height 20
type input "02108, [GEOGRAPHIC_DATA], [GEOGRAPHIC_DATA]"
click at [729, 355] on input "Age" at bounding box center [747, 351] width 104 height 32
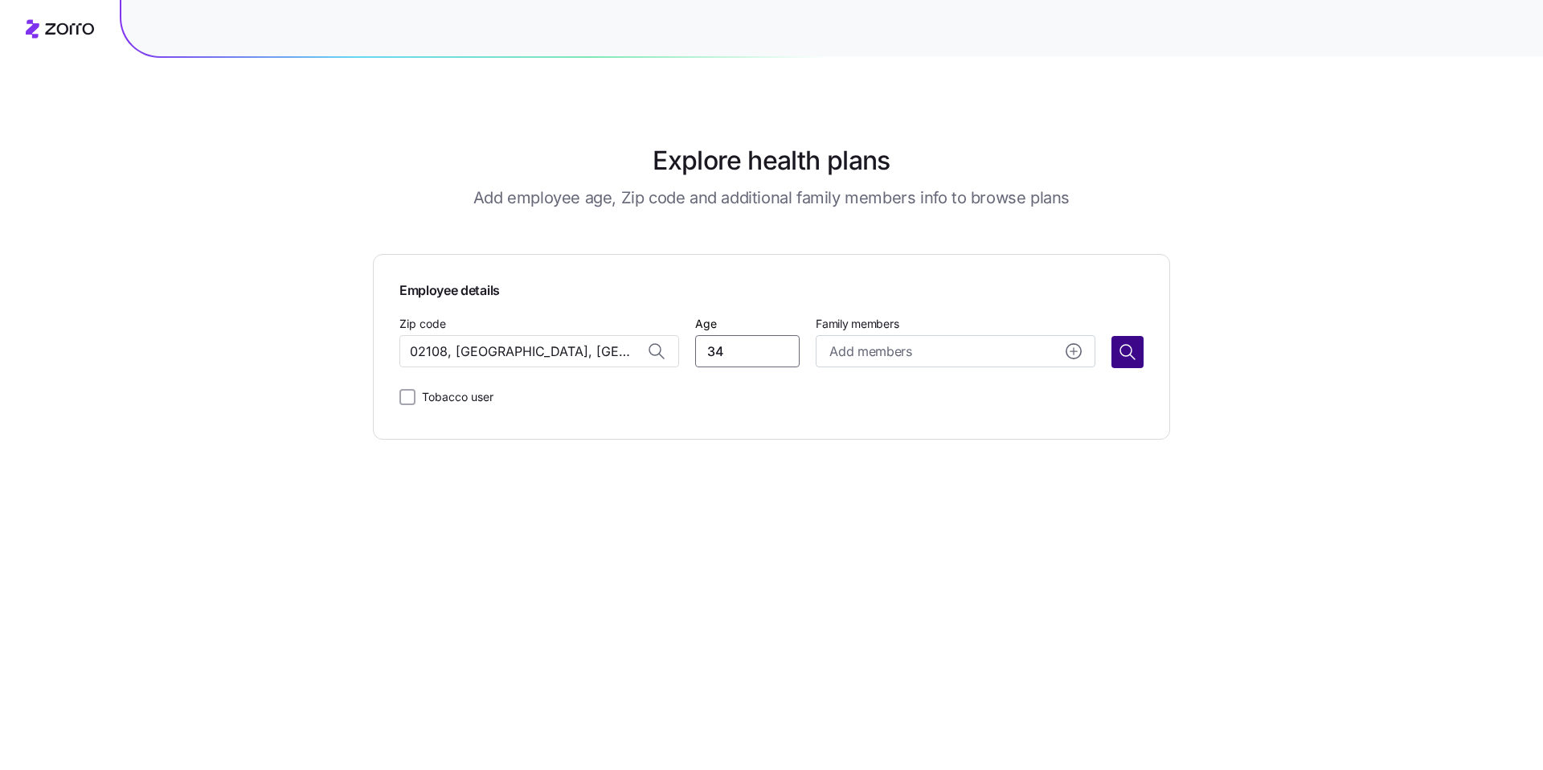
type input "34"
click at [1128, 359] on icon "button" at bounding box center [1127, 351] width 19 height 19
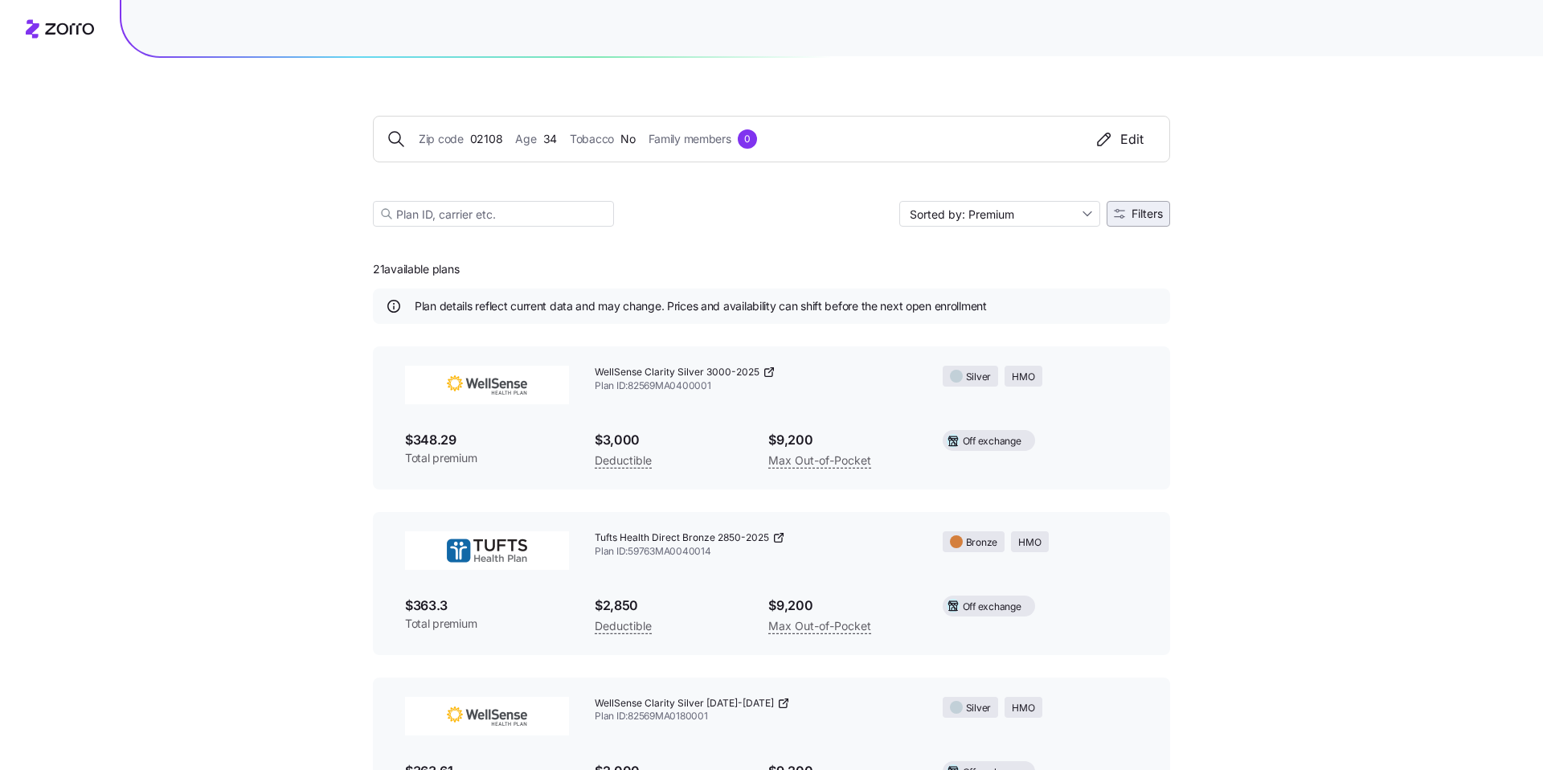
click at [1124, 219] on span "Filters" at bounding box center [1138, 213] width 49 height 11
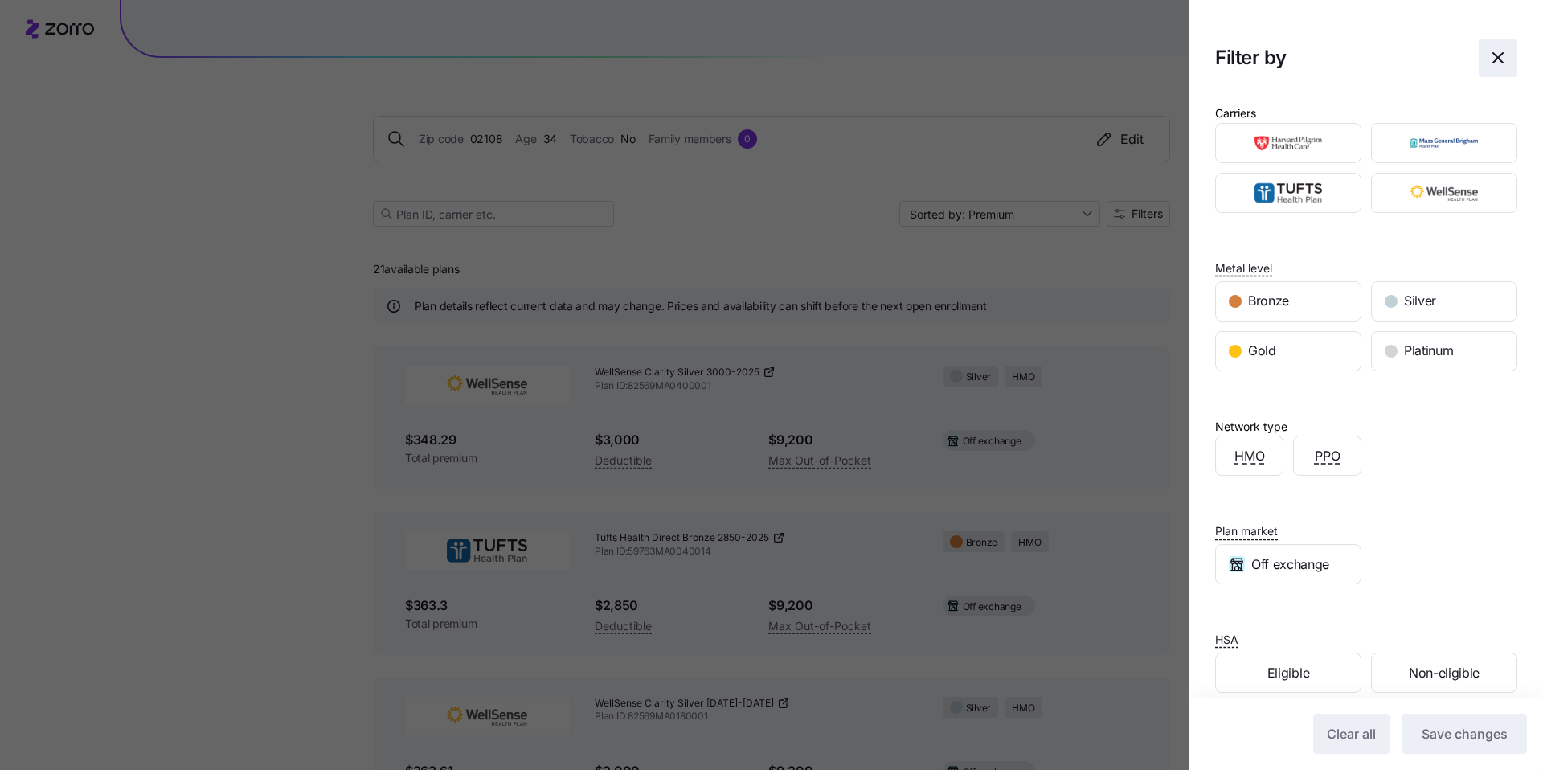
click at [1493, 63] on icon "button" at bounding box center [1498, 58] width 10 height 10
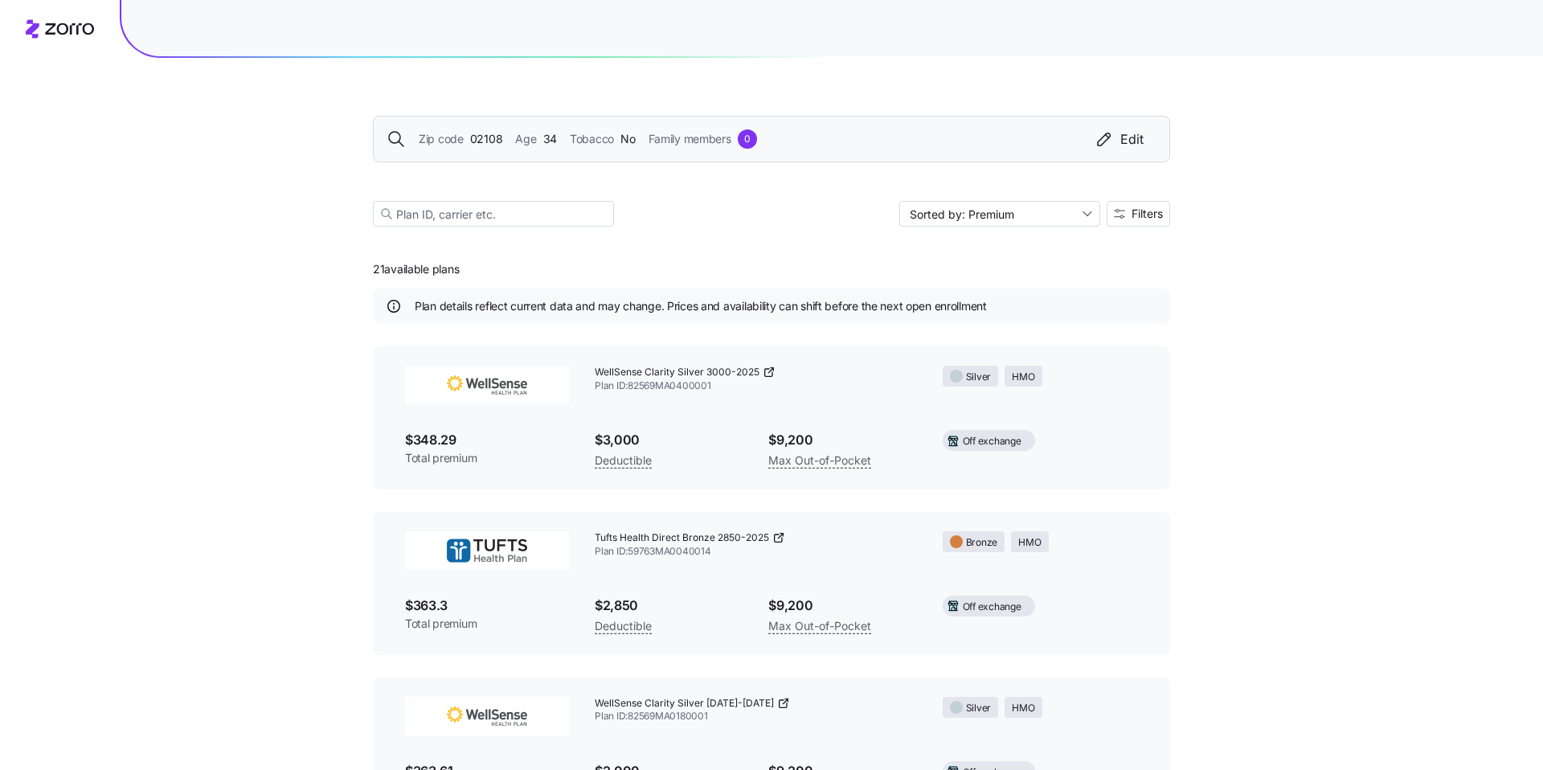
click at [560, 143] on div "Zip code 02108 Age 34 Tobacco No Family members 0 Edit" at bounding box center [772, 138] width 770 height 19
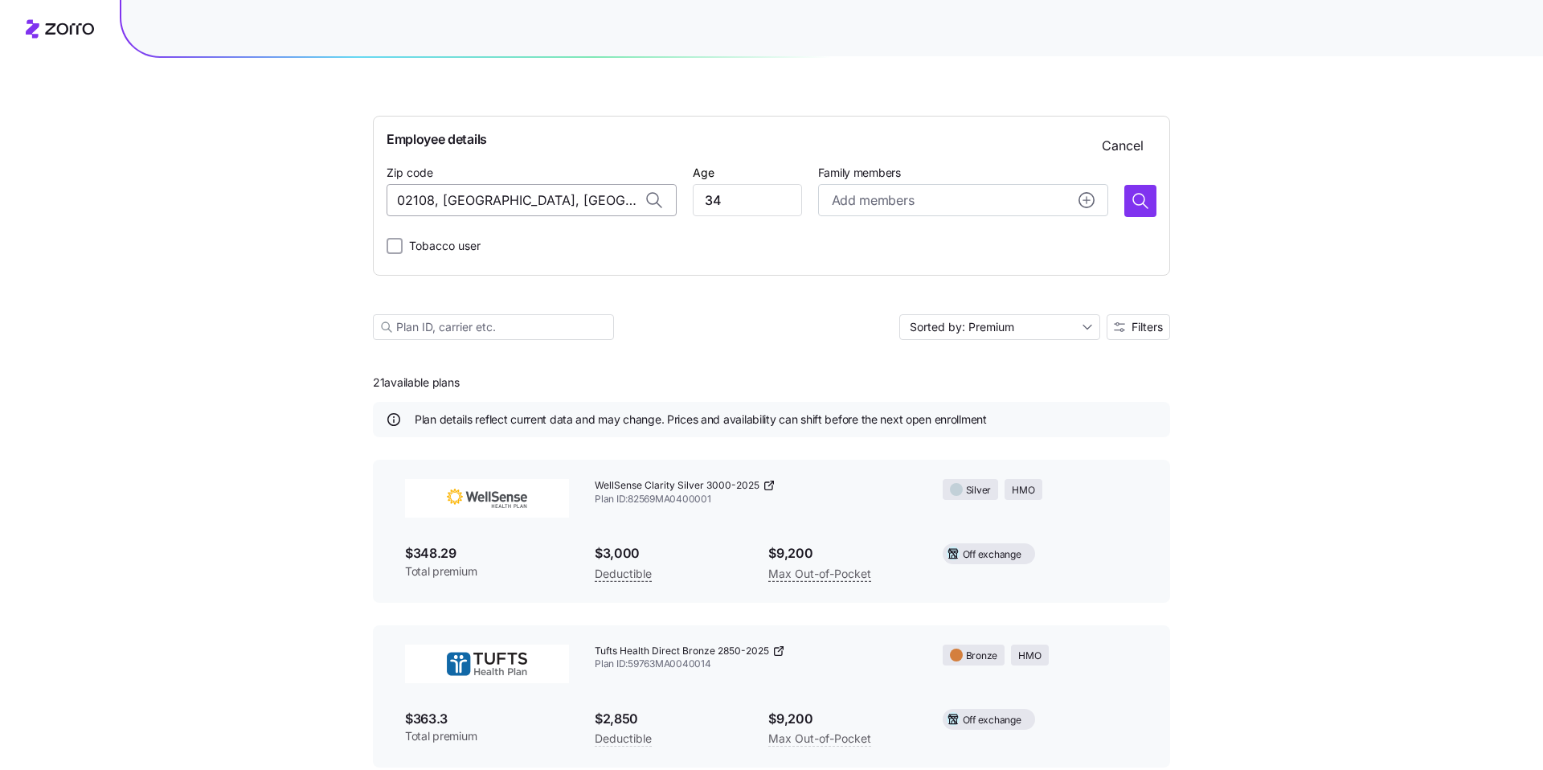
click at [474, 203] on input "02108, Suffolk County, MA" at bounding box center [532, 200] width 290 height 32
paste input "940"
click at [510, 244] on span "02940, Providence County, RI" at bounding box center [548, 242] width 225 height 20
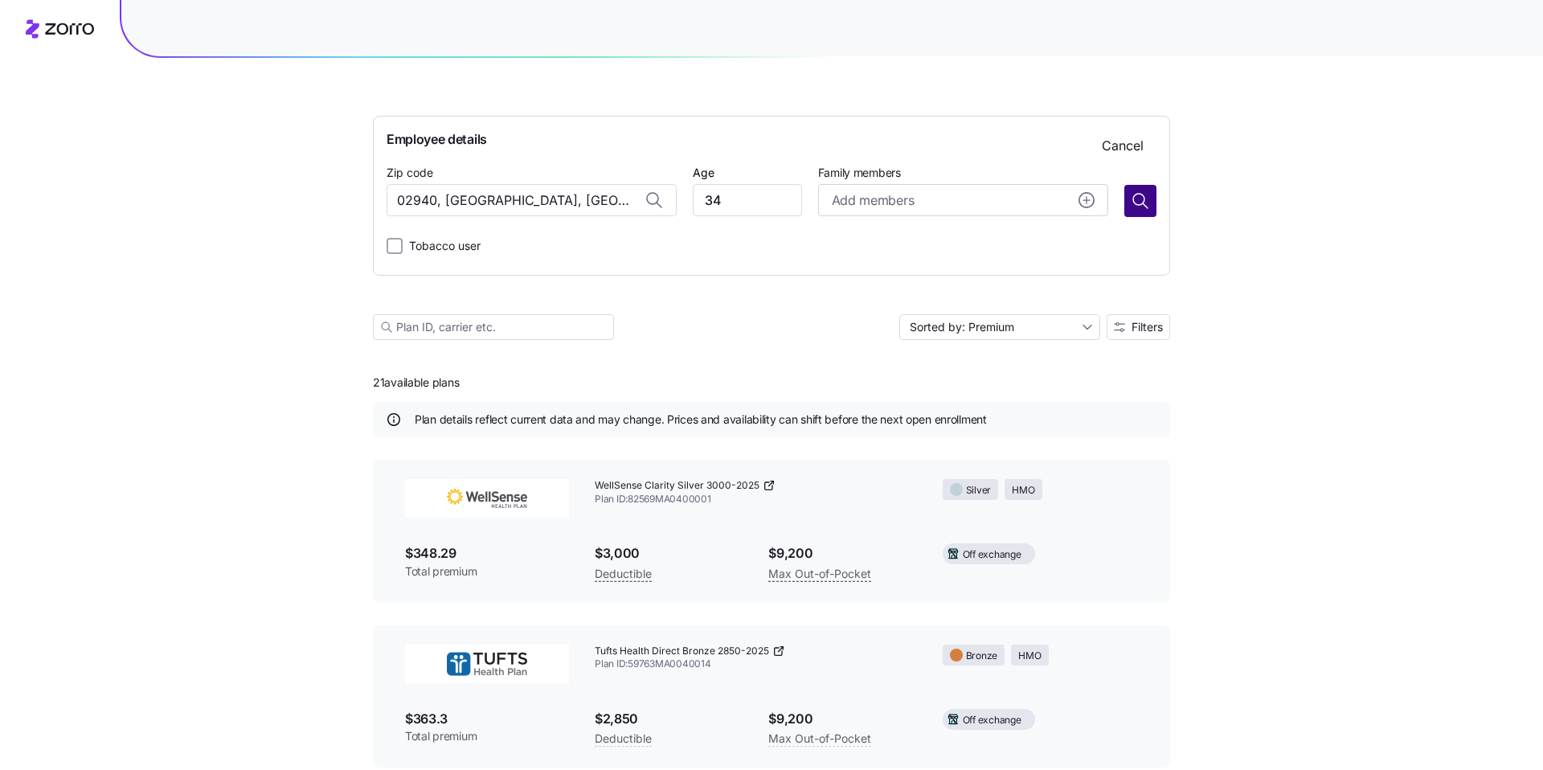
type input "02940, Providence County, RI"
click at [1137, 199] on icon "button" at bounding box center [1140, 200] width 19 height 19
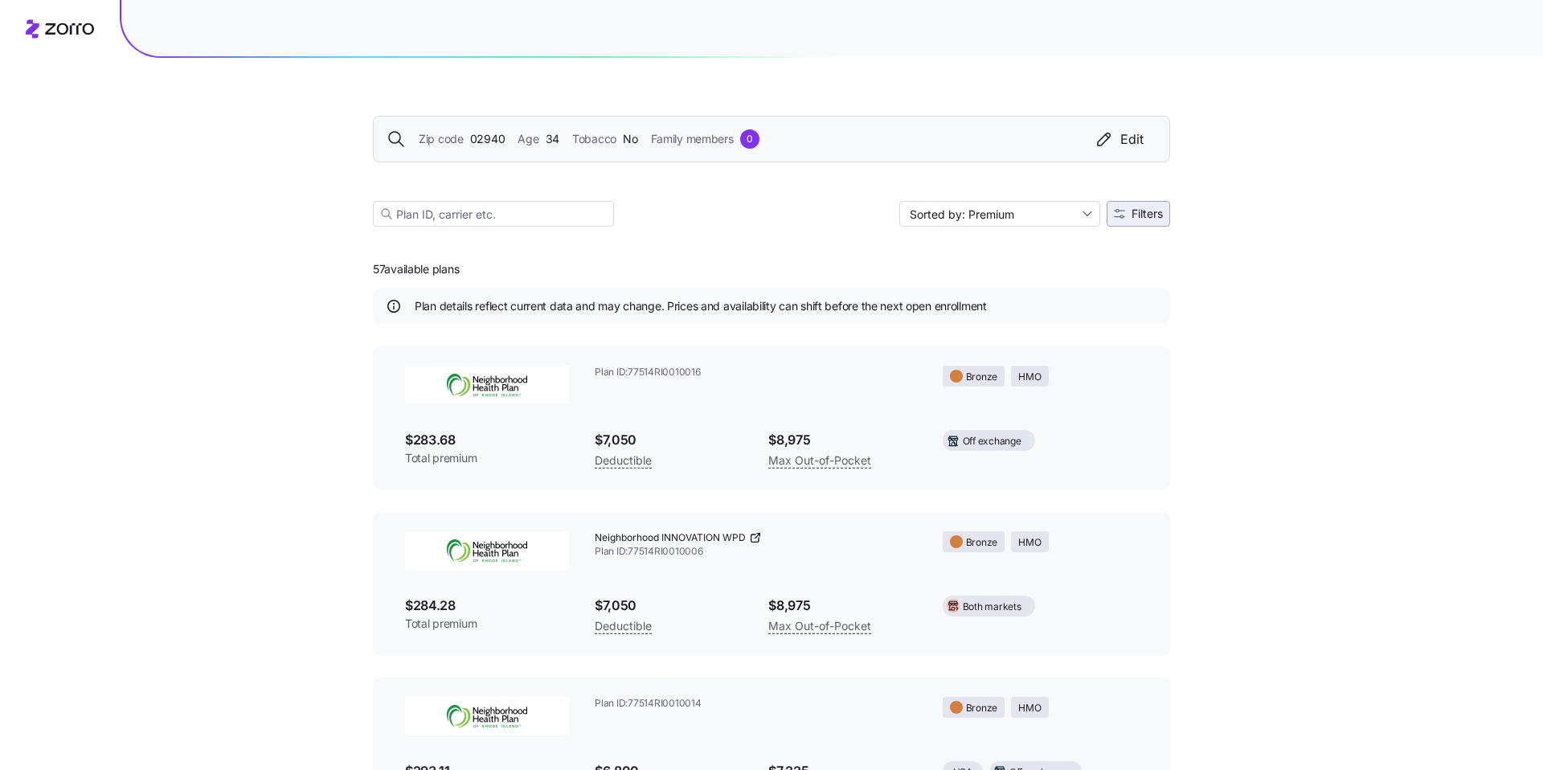
click at [1166, 211] on button "Filters" at bounding box center [1138, 214] width 63 height 26
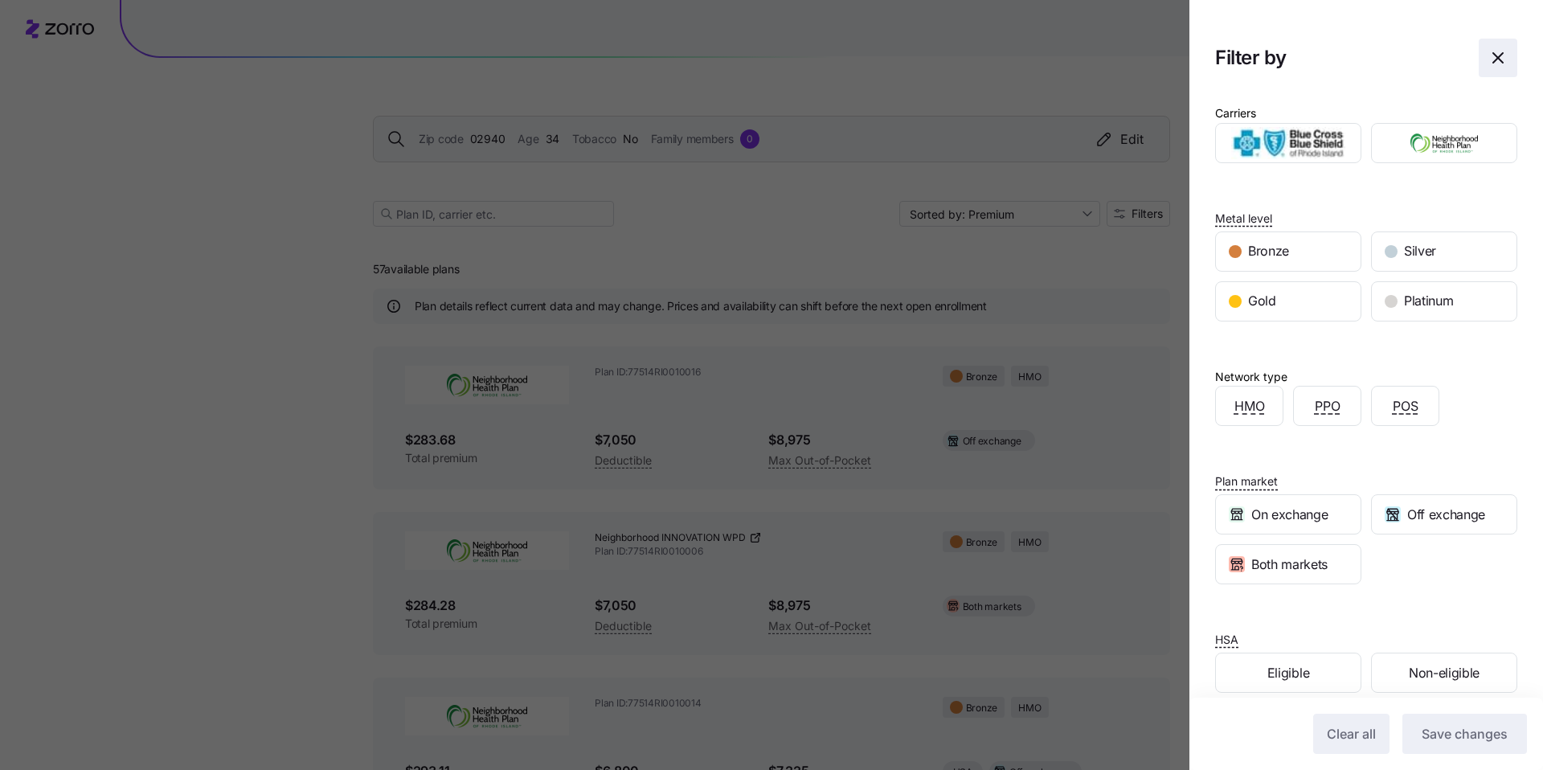
click at [1501, 43] on span "button" at bounding box center [1498, 57] width 37 height 37
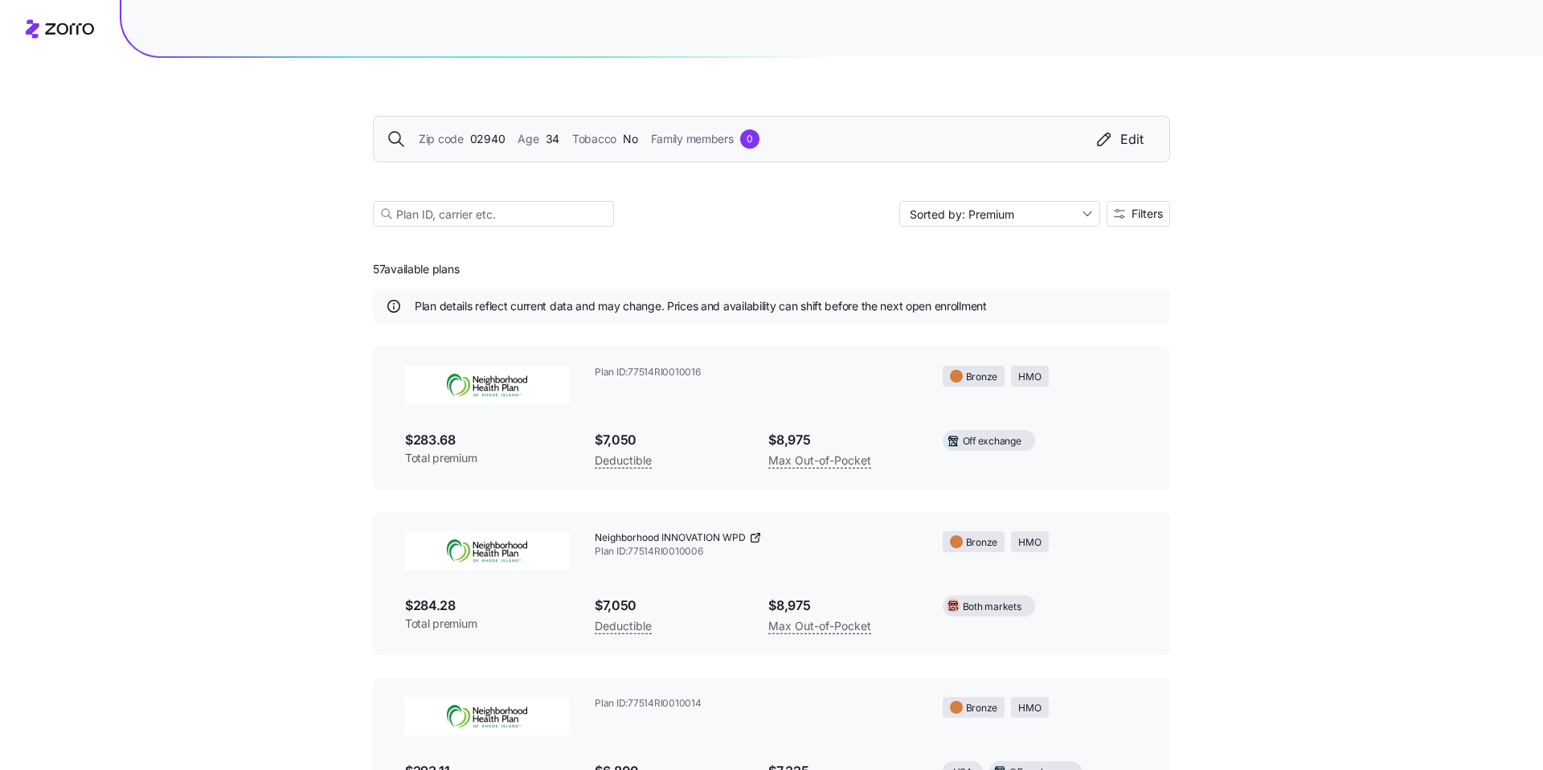
click at [871, 137] on div "Zip code 02940 Age 34 Tobacco No Family members 0 Edit" at bounding box center [772, 138] width 770 height 19
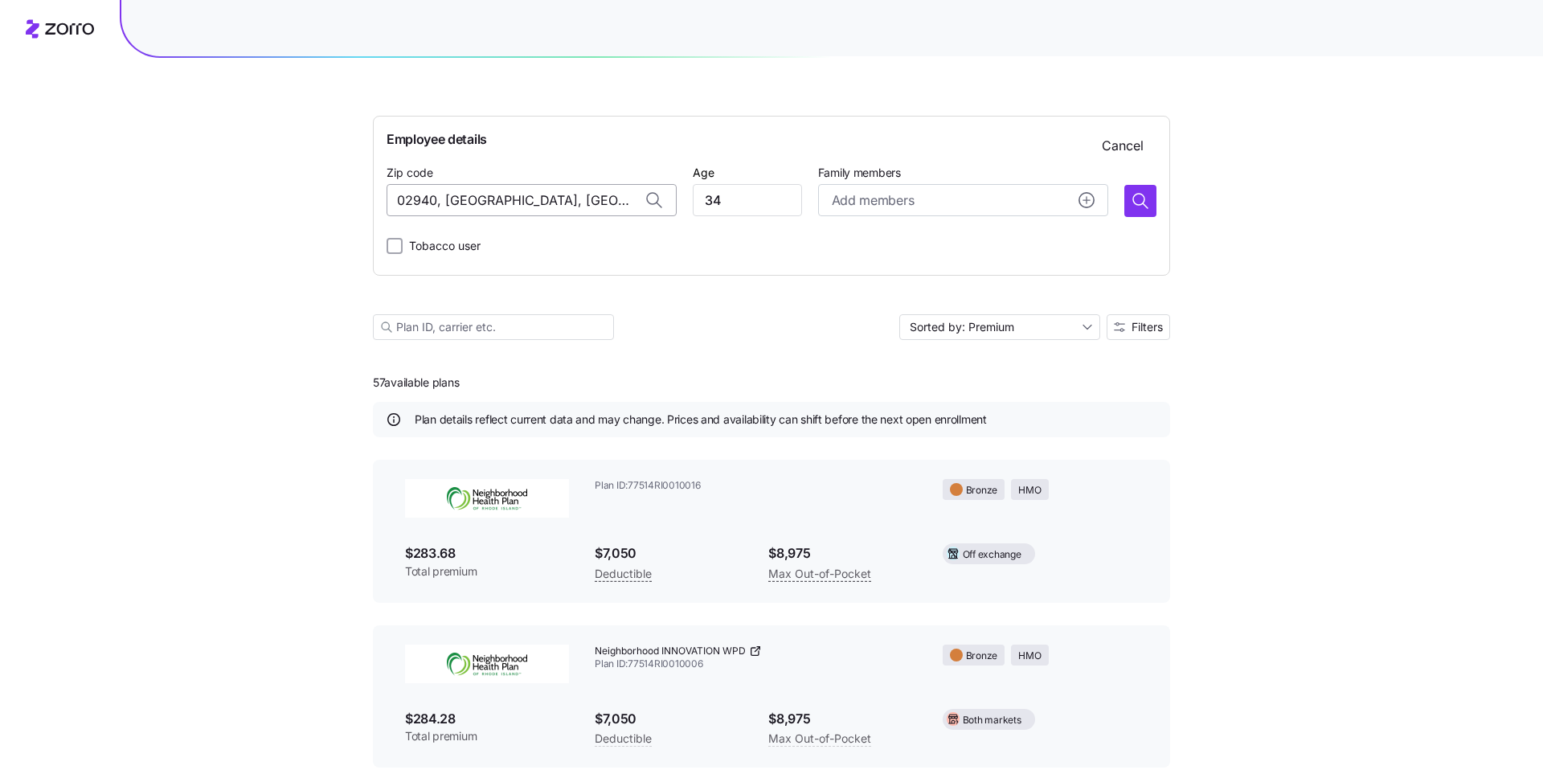
click at [527, 204] on input "02940, Providence County, RI" at bounding box center [532, 200] width 290 height 32
paste input "1001"
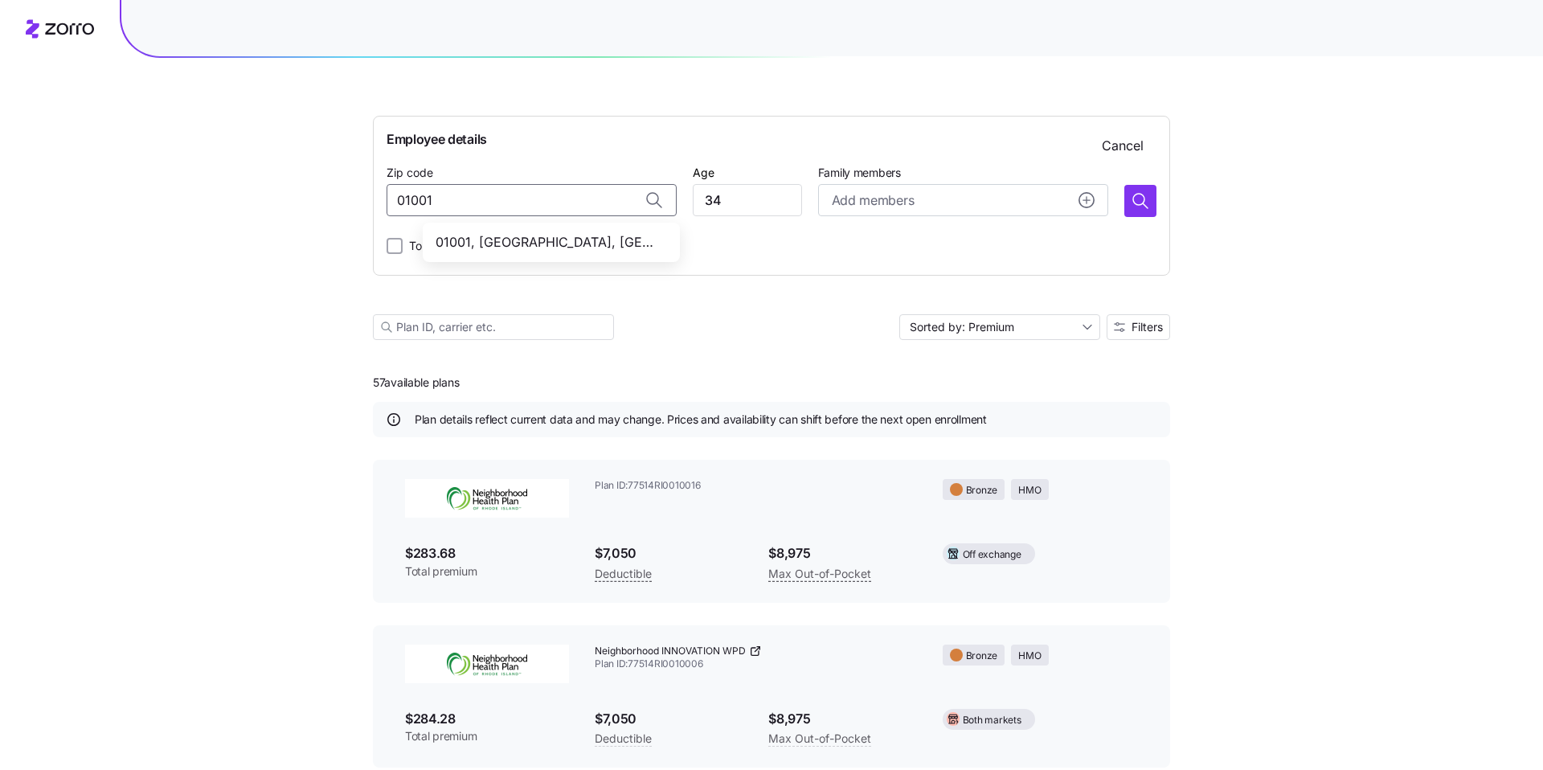
click at [481, 236] on span "01001, Hampden County, MA" at bounding box center [548, 242] width 225 height 20
type input "01001, Hampden County, MA"
click at [1141, 207] on icon "button" at bounding box center [1140, 200] width 19 height 19
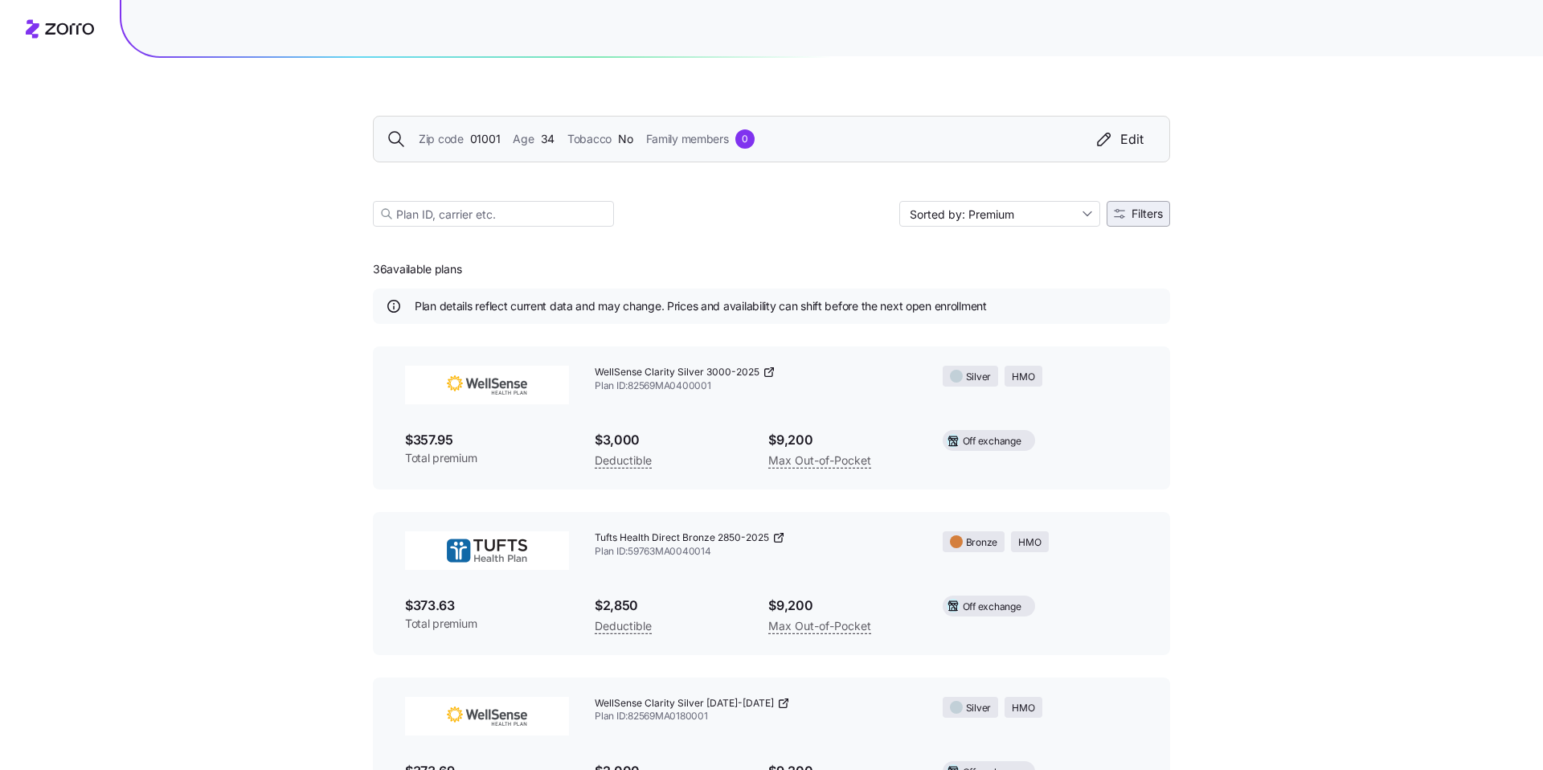
click at [1133, 215] on span "Filters" at bounding box center [1147, 213] width 31 height 11
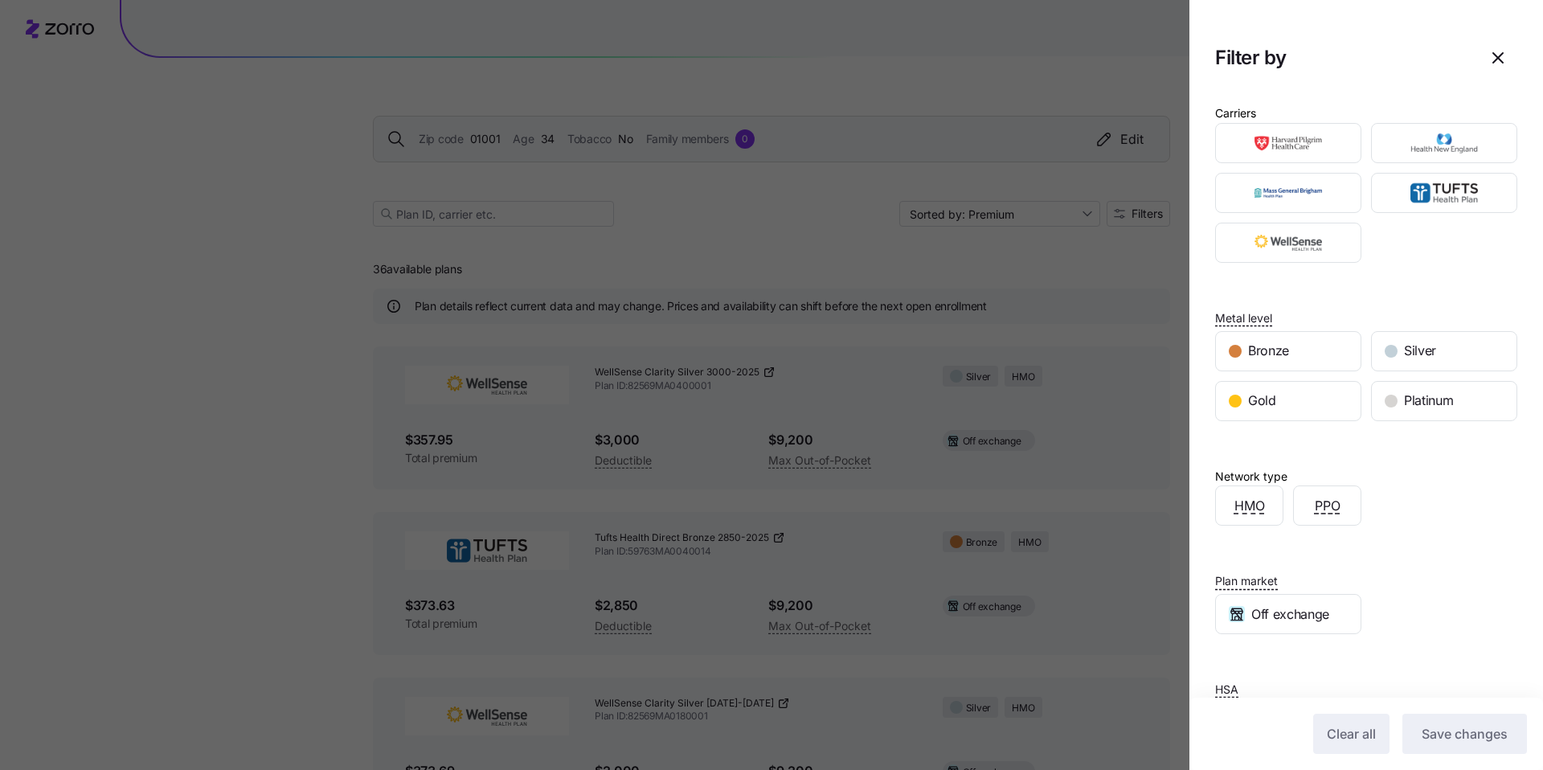
click at [1137, 292] on div at bounding box center [771, 385] width 1543 height 770
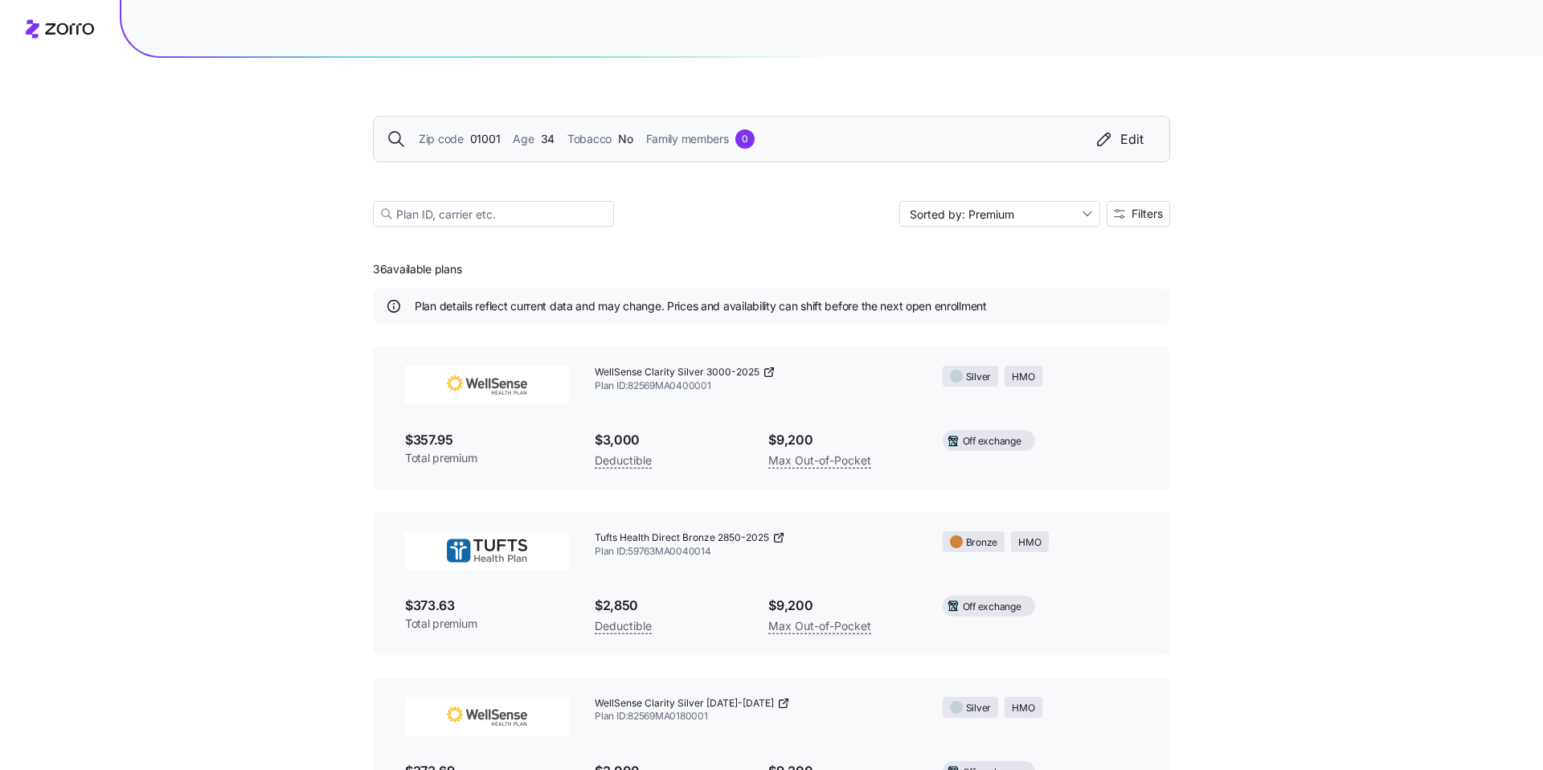
click at [571, 134] on span "Tobacco" at bounding box center [589, 139] width 44 height 18
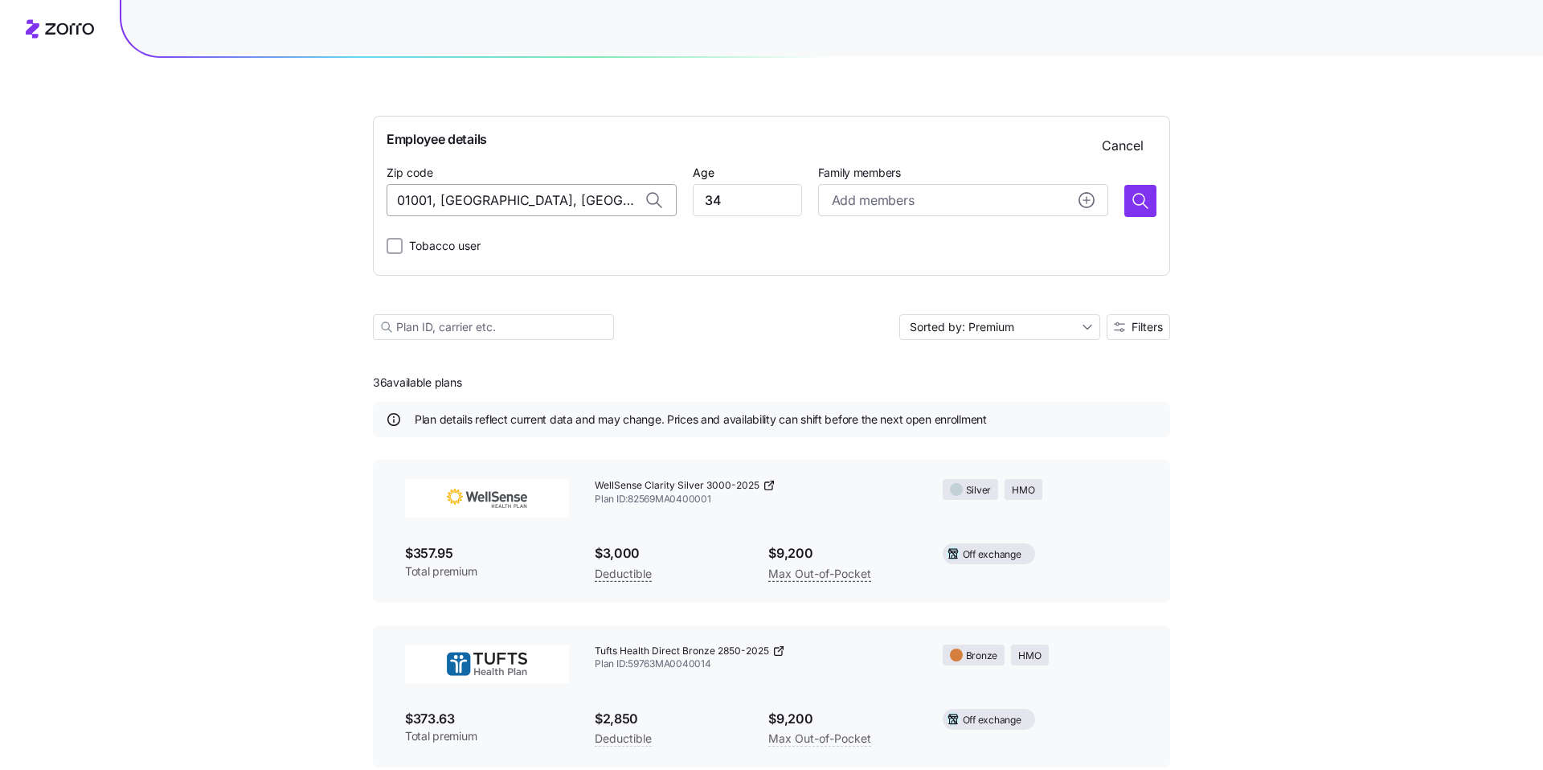
click at [480, 195] on input "01001, Hampden County, MA" at bounding box center [532, 200] width 290 height 32
paste input "2139"
click at [549, 236] on span "02139, Middlesex County, MA" at bounding box center [548, 242] width 225 height 20
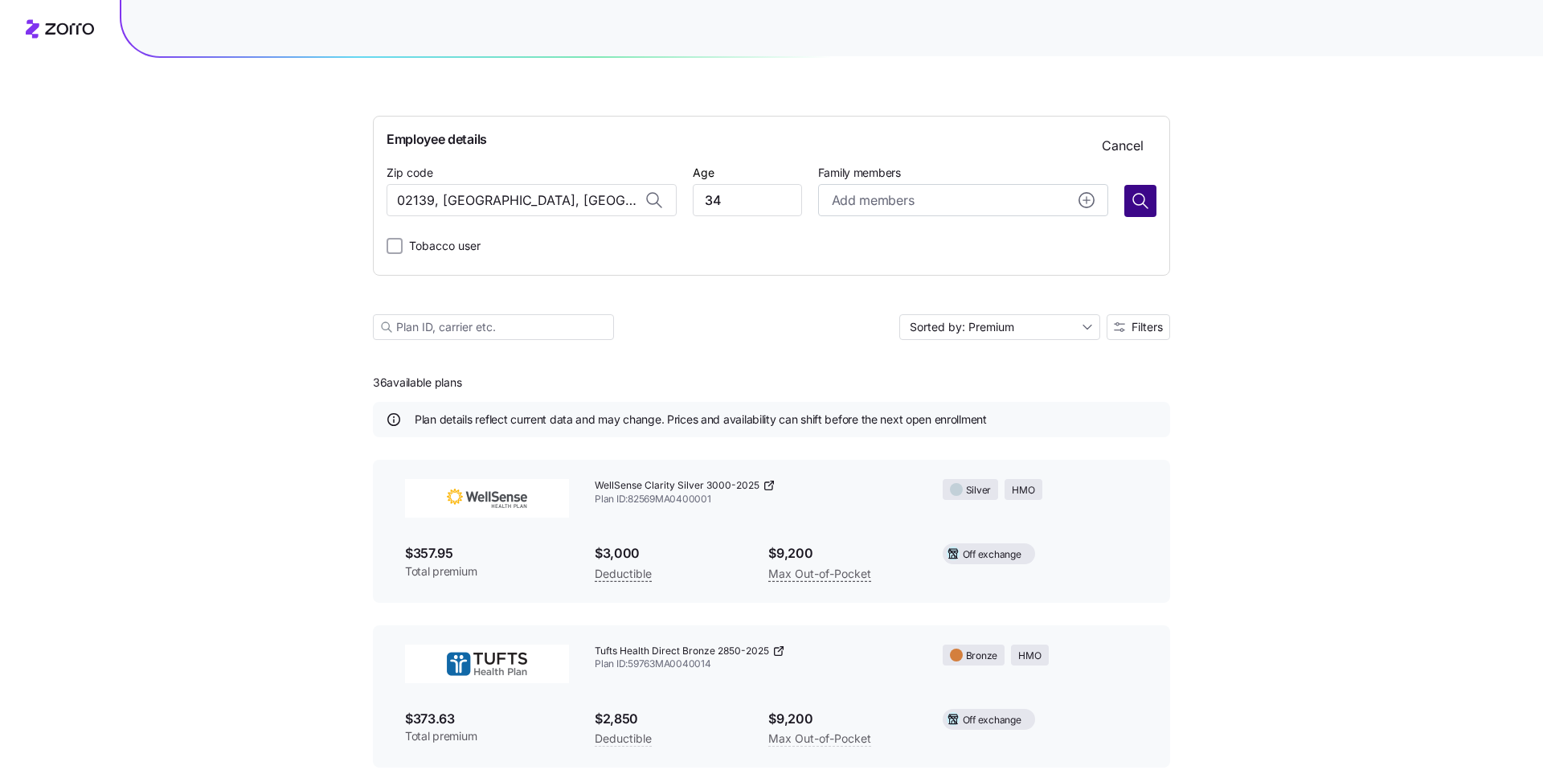
type input "02139, Middlesex County, MA"
click at [1137, 195] on icon "button" at bounding box center [1140, 200] width 19 height 19
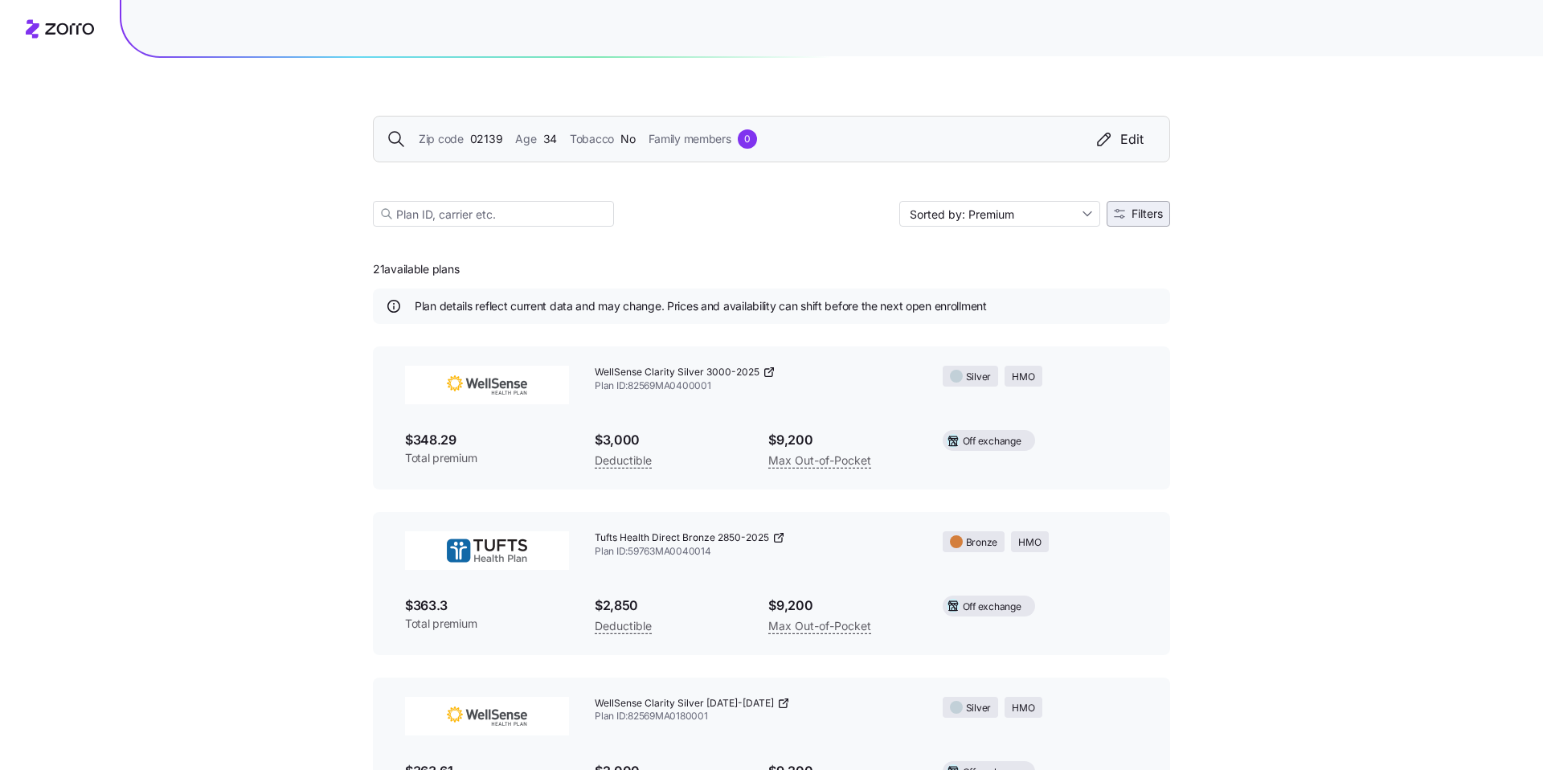
click at [1156, 219] on span "Filters" at bounding box center [1147, 213] width 31 height 11
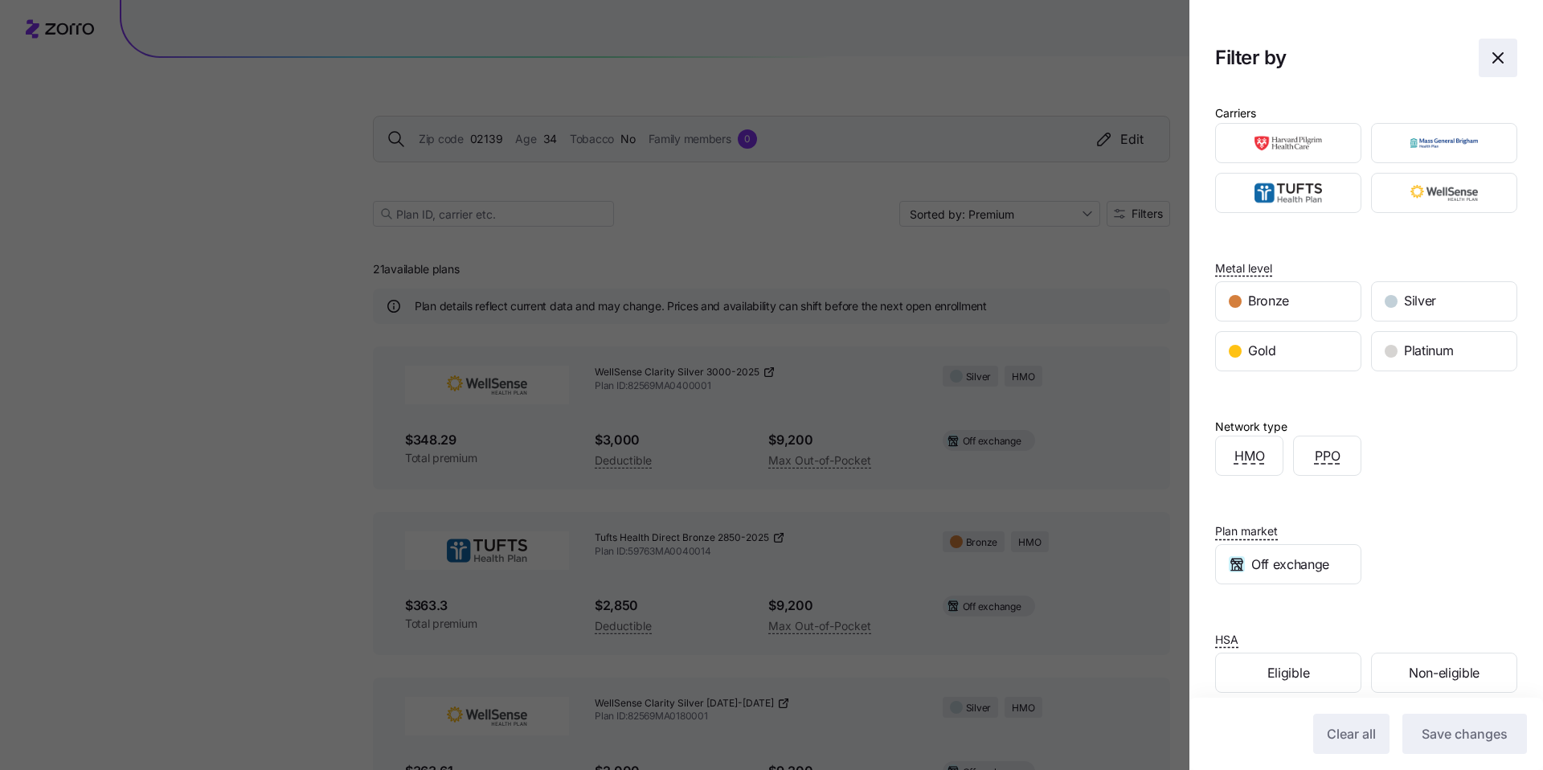
click at [1501, 59] on icon "button" at bounding box center [1498, 57] width 19 height 19
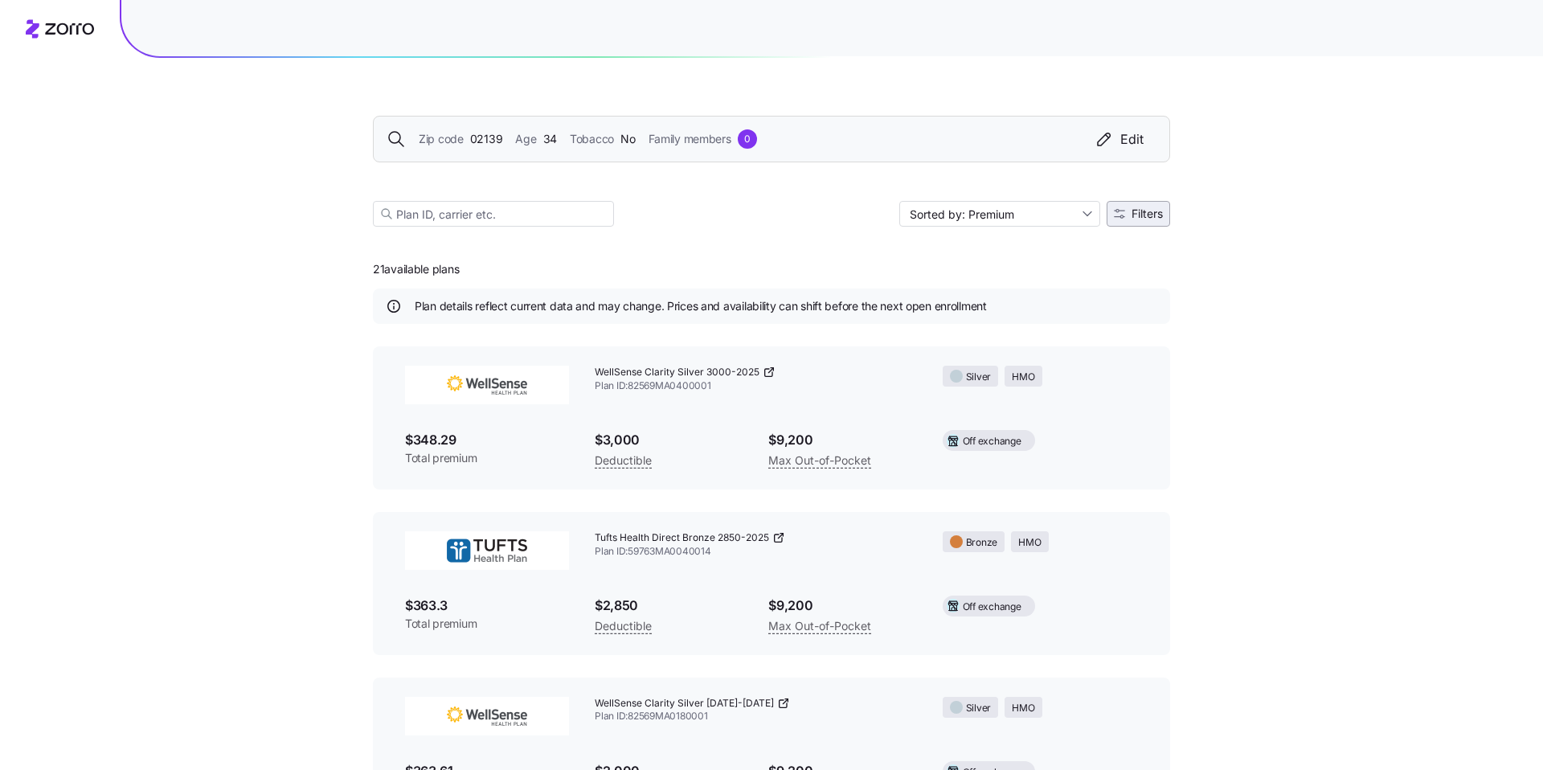
click at [1132, 212] on span "Filters" at bounding box center [1147, 213] width 31 height 11
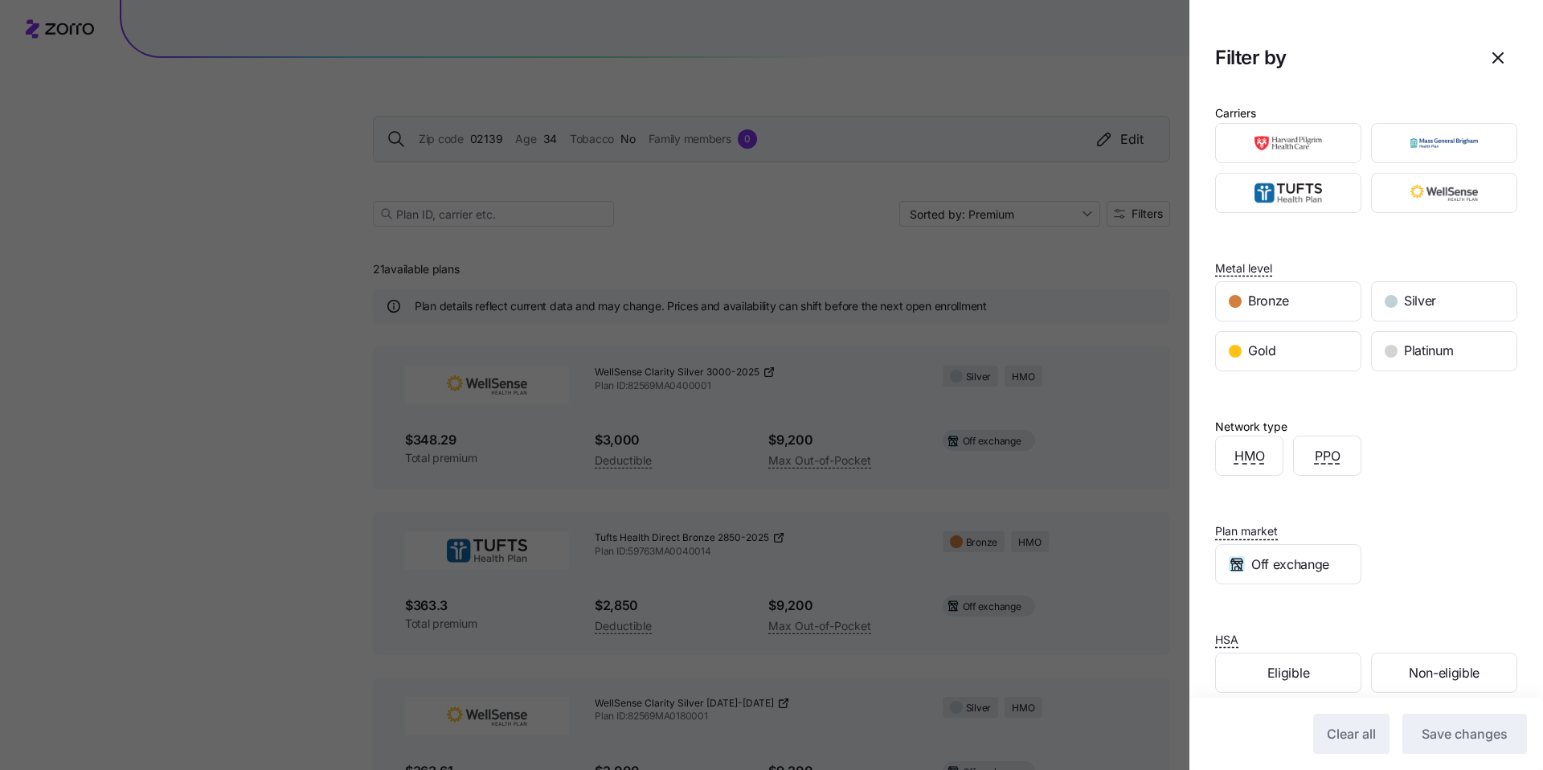
click at [1062, 258] on div at bounding box center [771, 385] width 1543 height 770
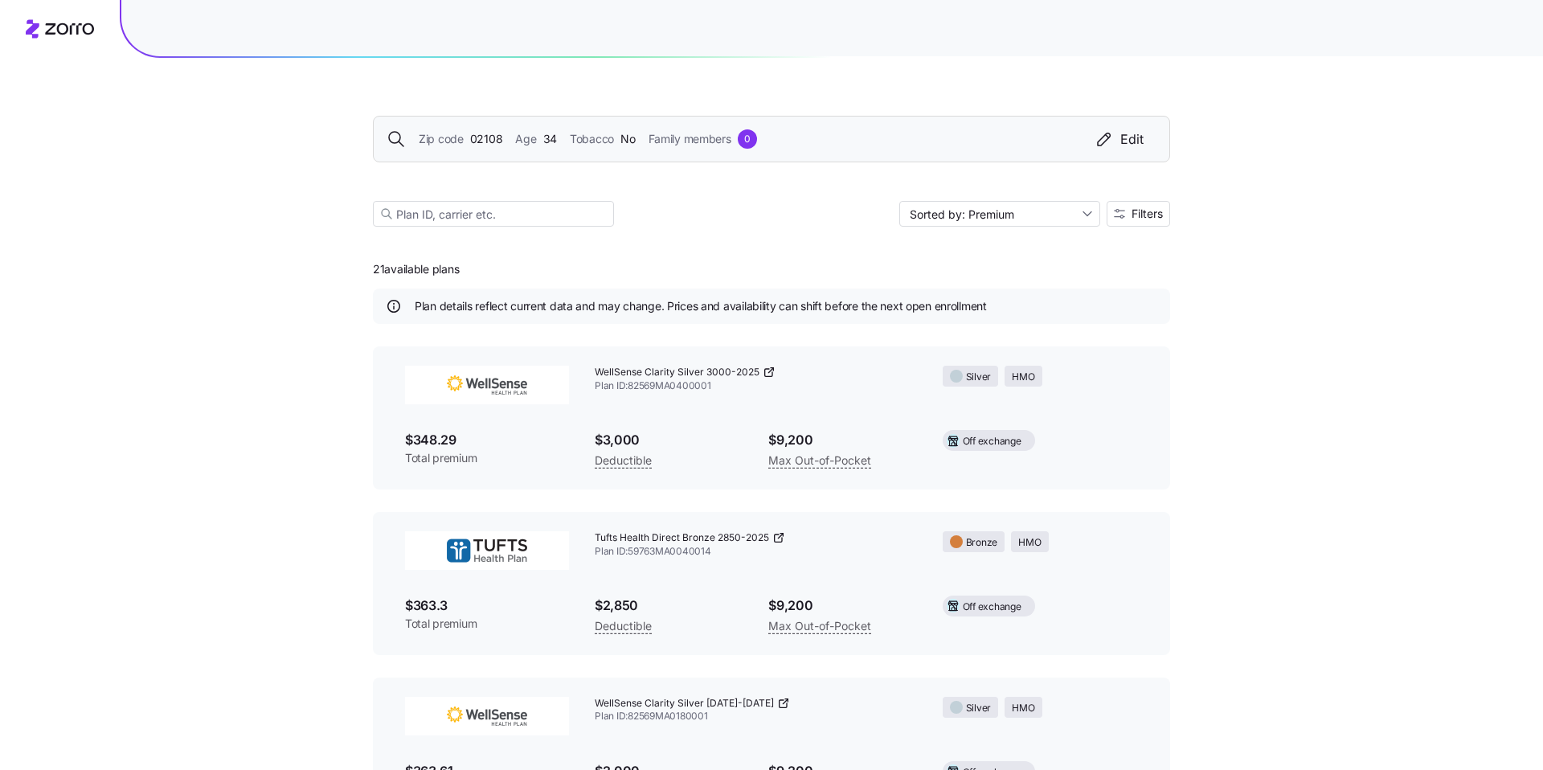
click at [487, 141] on span "02108" at bounding box center [486, 139] width 33 height 18
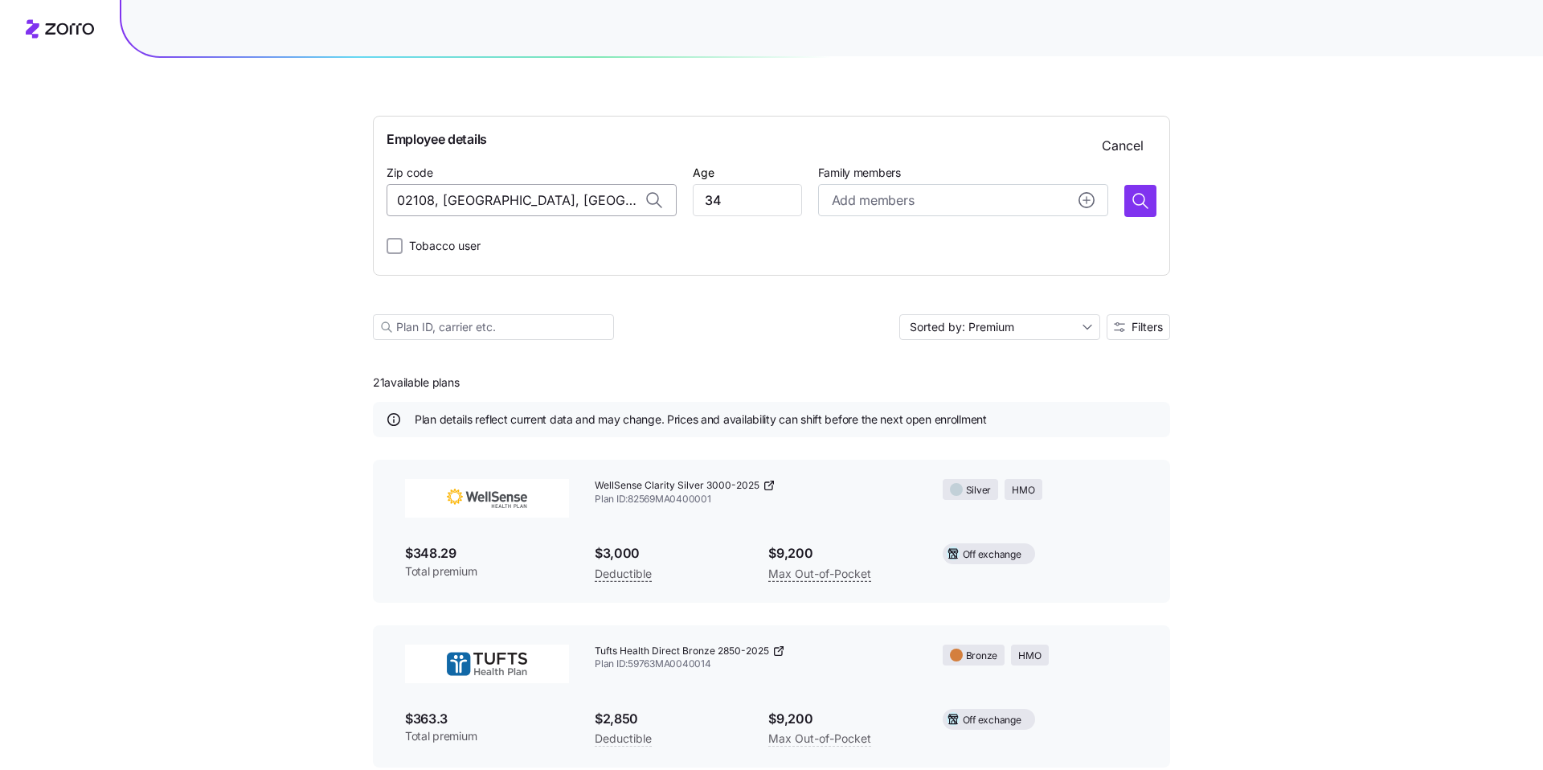
click at [500, 200] on input "02108, Suffolk County, MA" at bounding box center [532, 200] width 290 height 32
click at [484, 198] on input "02108, Suffolk County, MA" at bounding box center [532, 200] width 290 height 32
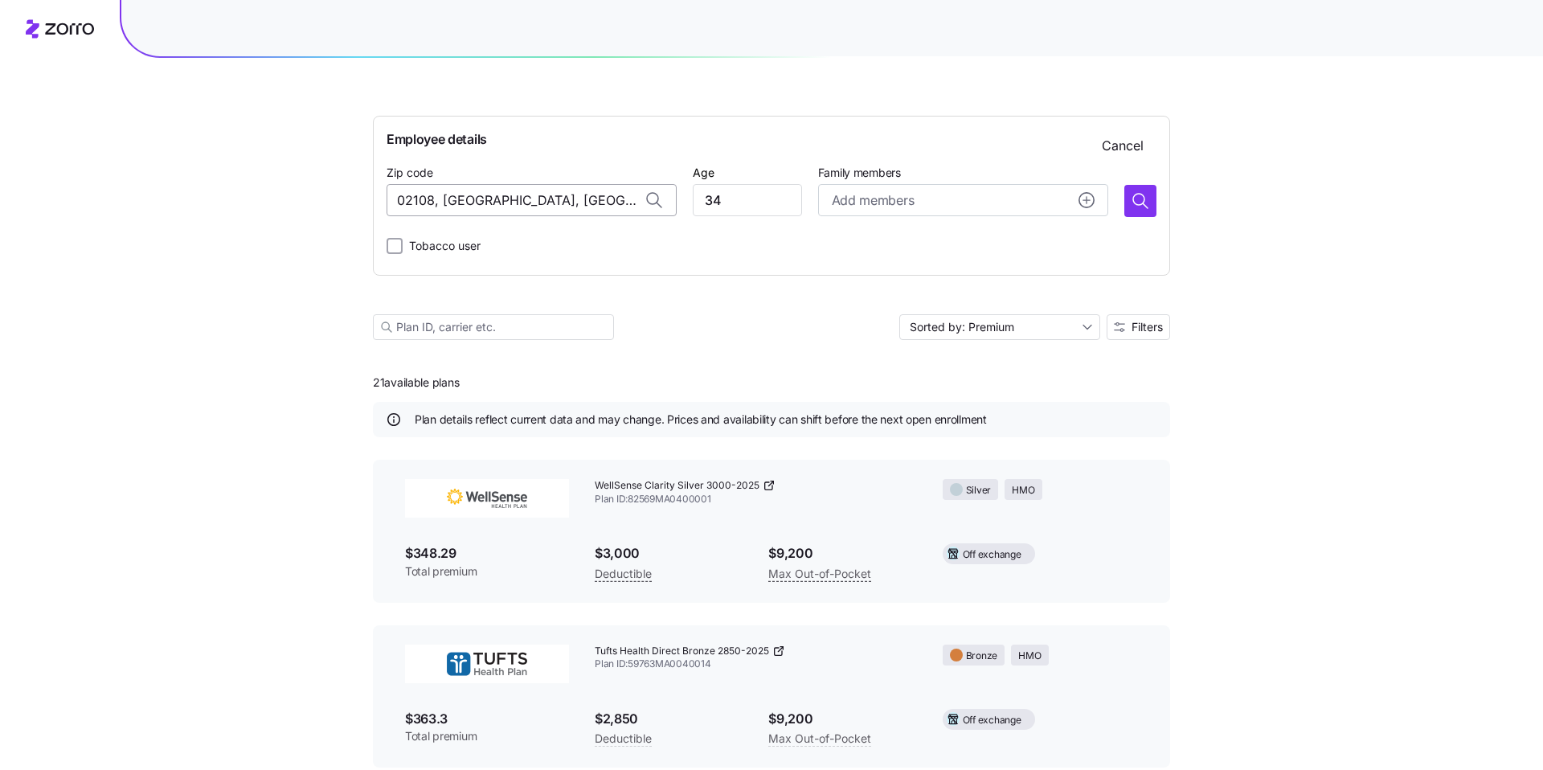
click at [484, 198] on input "02108, Suffolk County, MA" at bounding box center [532, 200] width 290 height 32
paste input "801"
click at [533, 248] on span "02801, Newport County, RI" at bounding box center [548, 242] width 225 height 20
type input "02801, Newport County, RI"
click at [1145, 201] on icon "button" at bounding box center [1140, 200] width 19 height 19
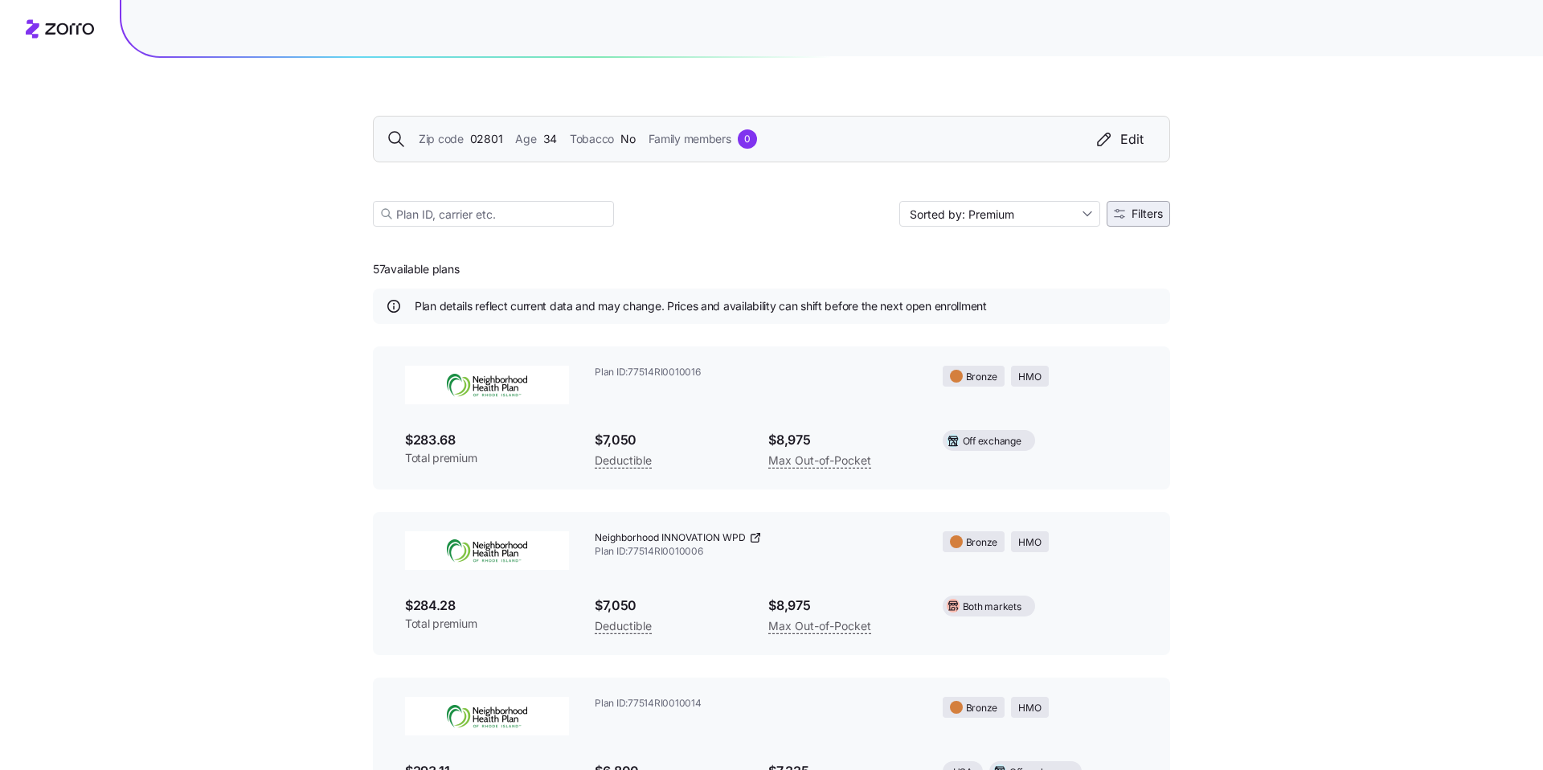
click at [1133, 212] on span "Filters" at bounding box center [1147, 213] width 31 height 11
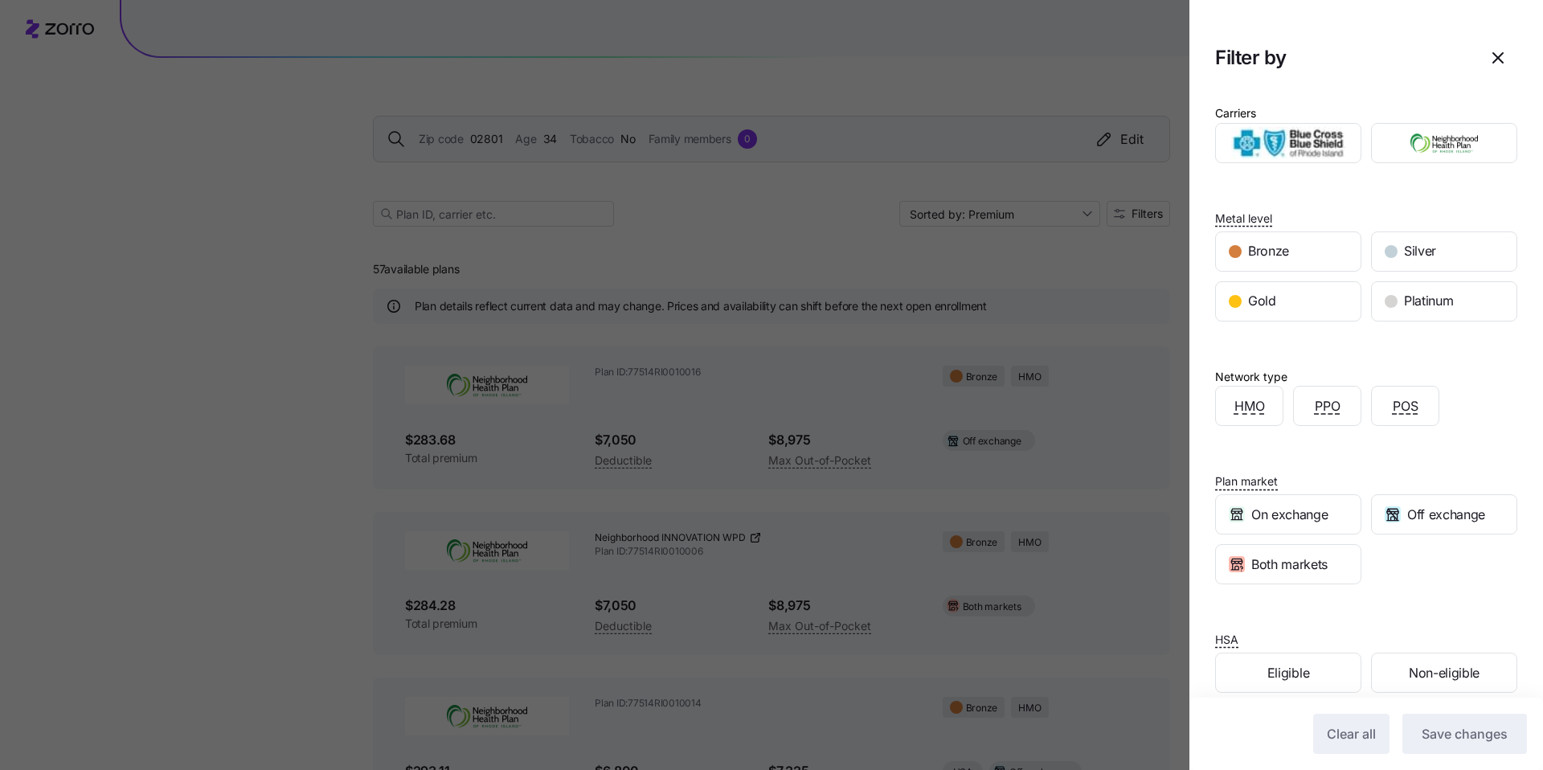
click at [1145, 295] on div at bounding box center [771, 385] width 1543 height 770
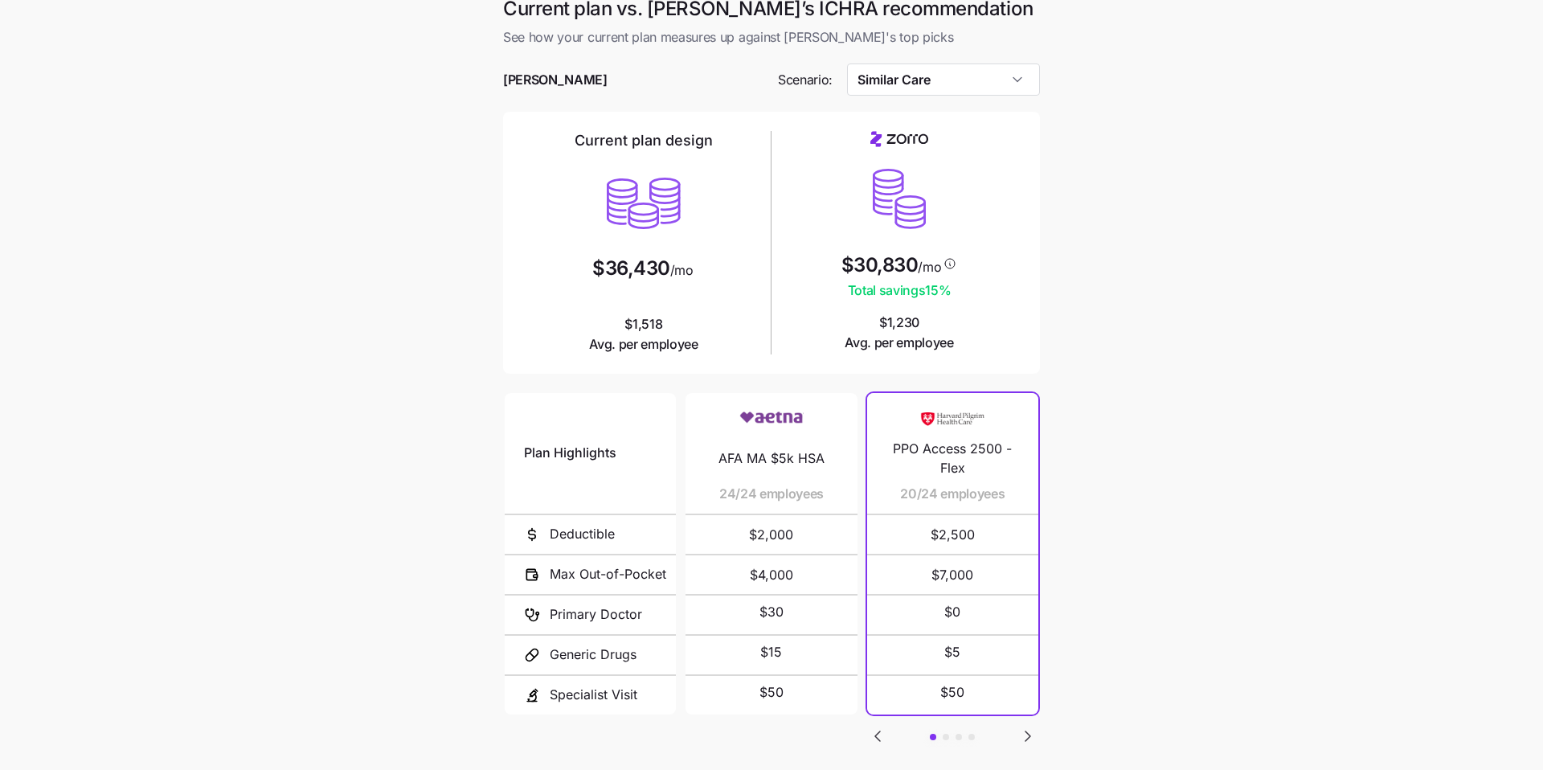
scroll to position [14, 0]
click at [924, 81] on input "Similar Care" at bounding box center [944, 79] width 194 height 32
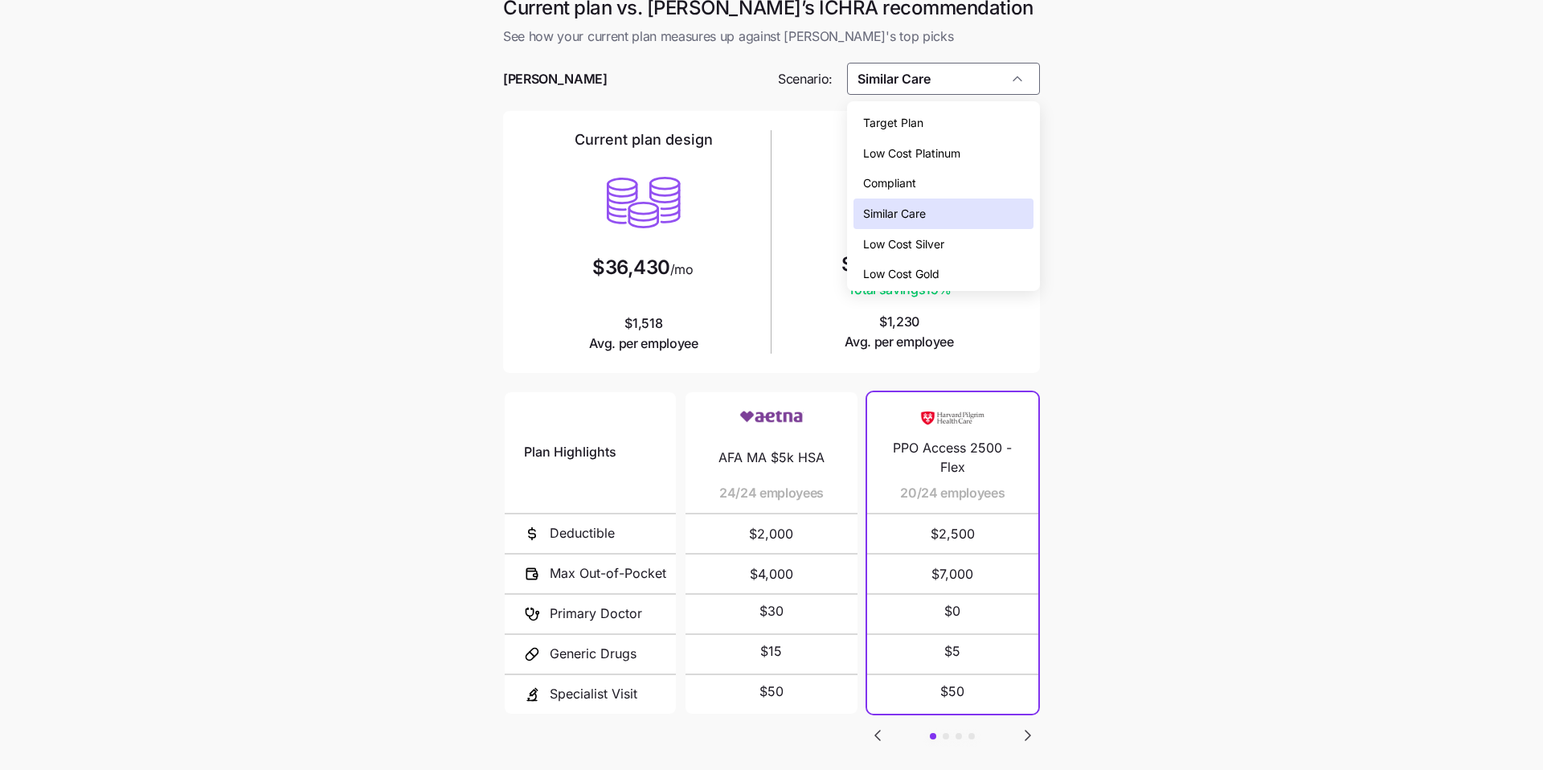
click at [902, 174] on div "Compliant" at bounding box center [944, 183] width 181 height 31
type input "Compliant"
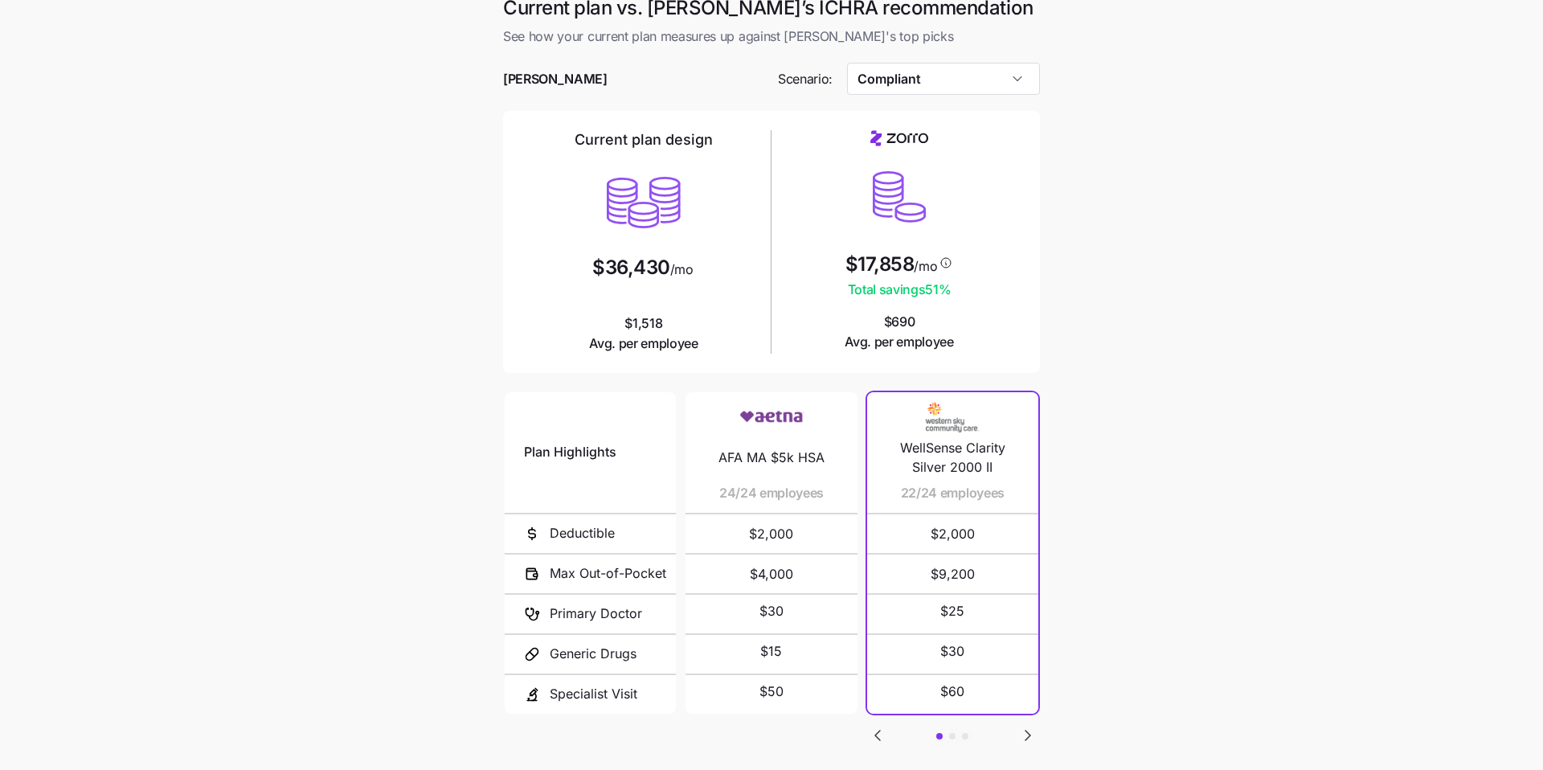
click at [1034, 729] on icon "Go to next slide" at bounding box center [1027, 735] width 19 height 19
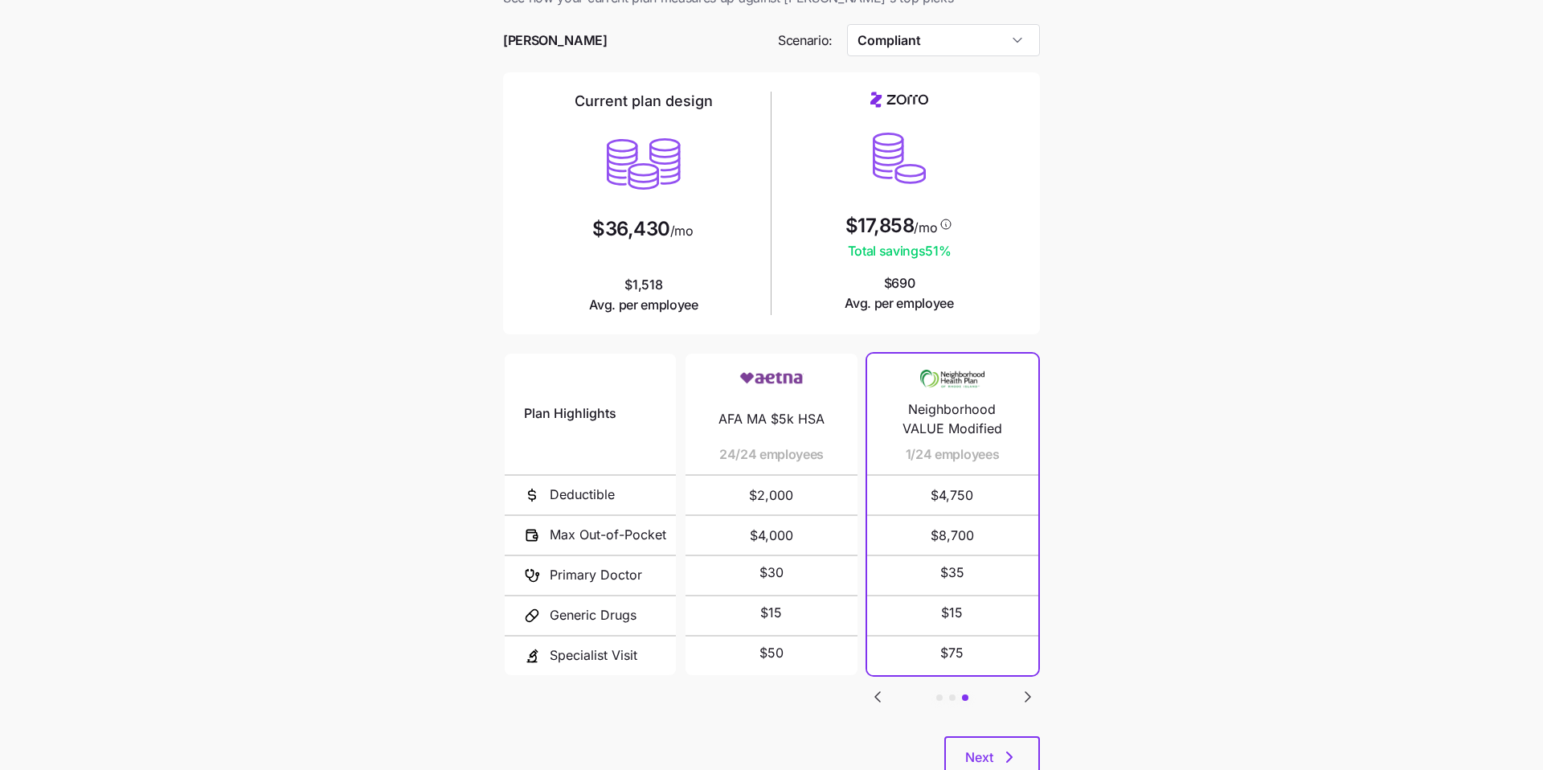
scroll to position [0, 0]
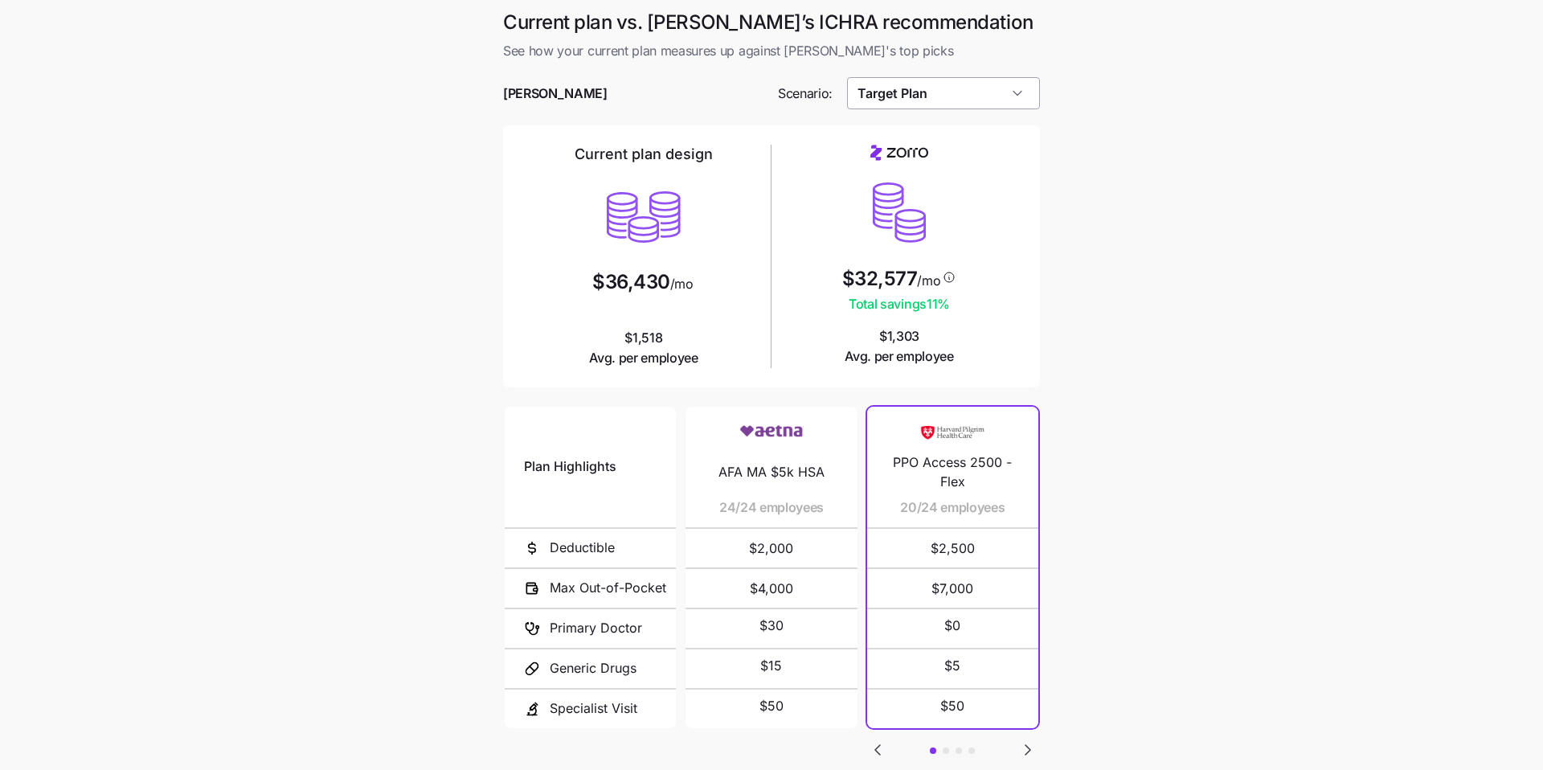
click at [985, 84] on input "Target Plan" at bounding box center [944, 93] width 194 height 32
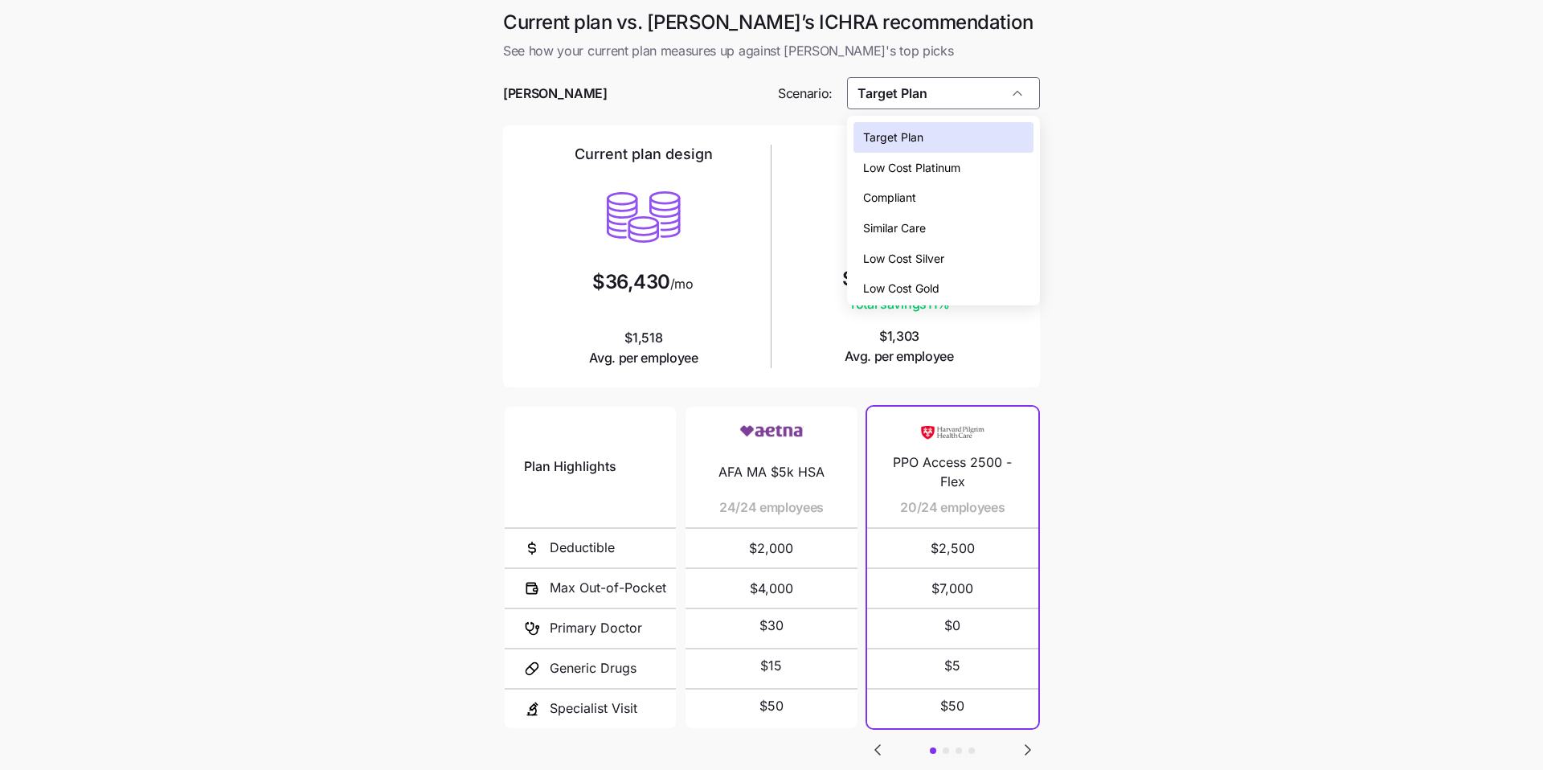
click at [929, 205] on div "Compliant" at bounding box center [944, 197] width 181 height 31
type input "Compliant"
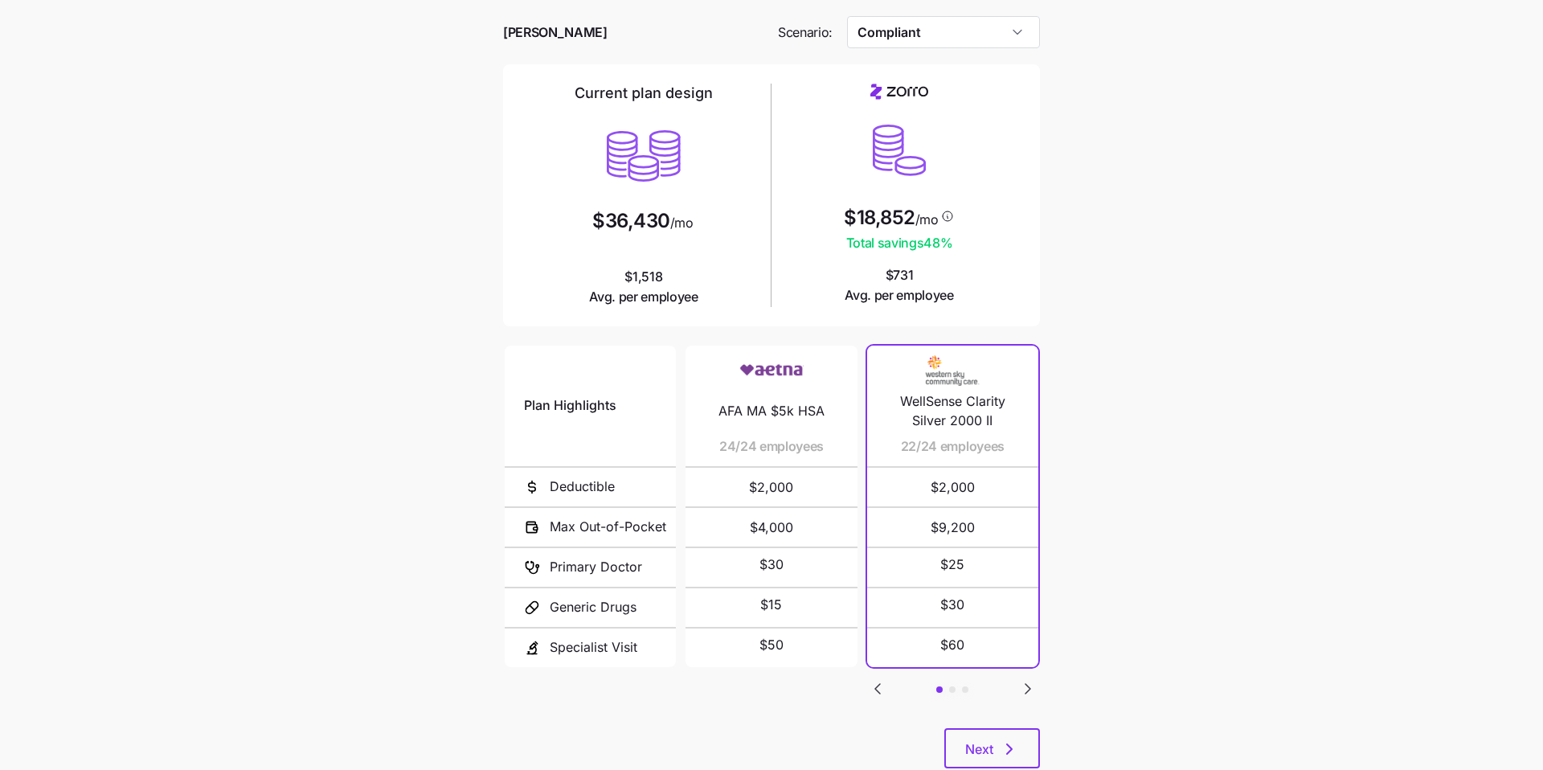
scroll to position [108, 0]
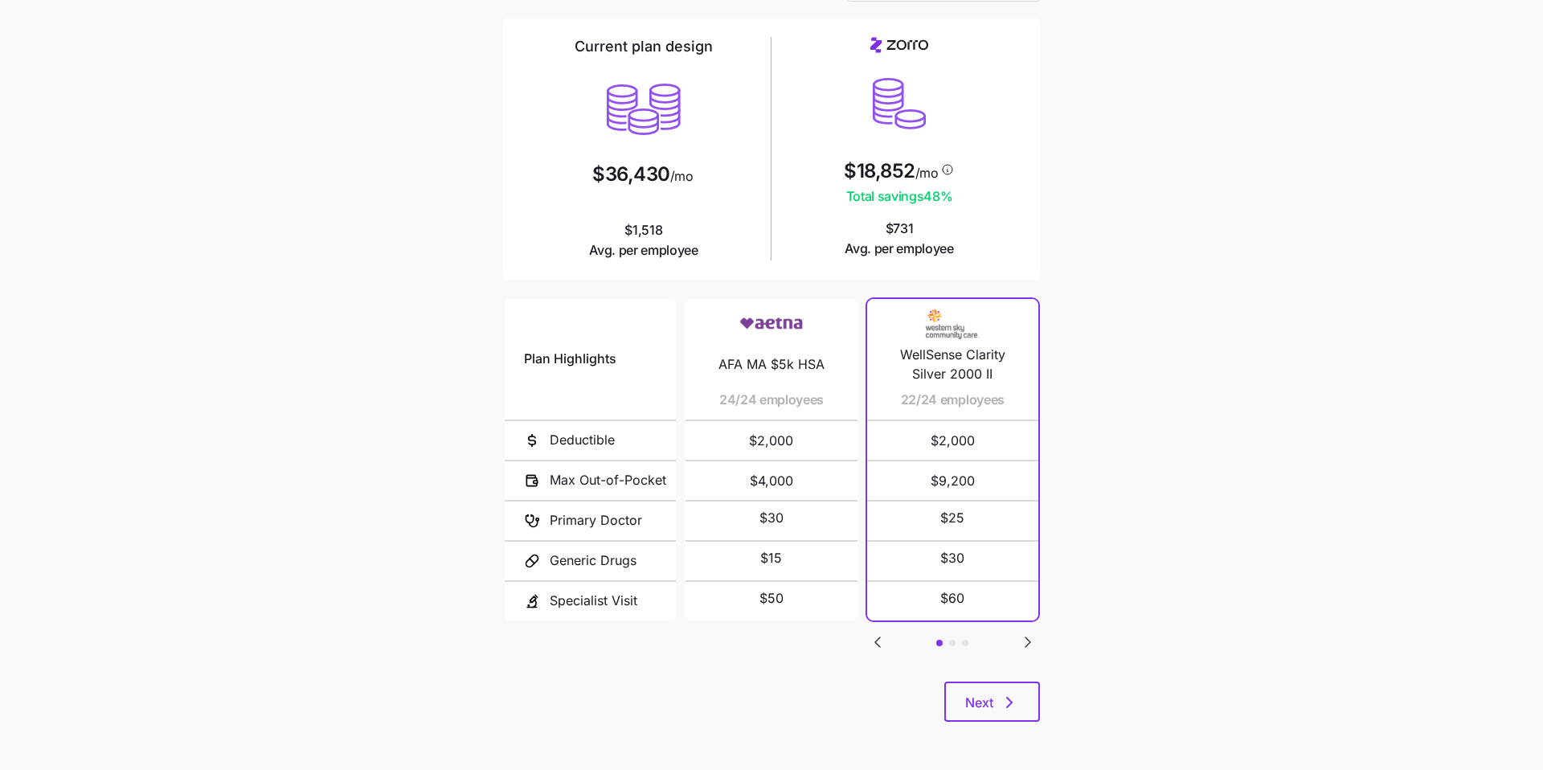
click at [1026, 643] on icon "Go to next slide" at bounding box center [1028, 642] width 5 height 10
